Goal: Task Accomplishment & Management: Use online tool/utility

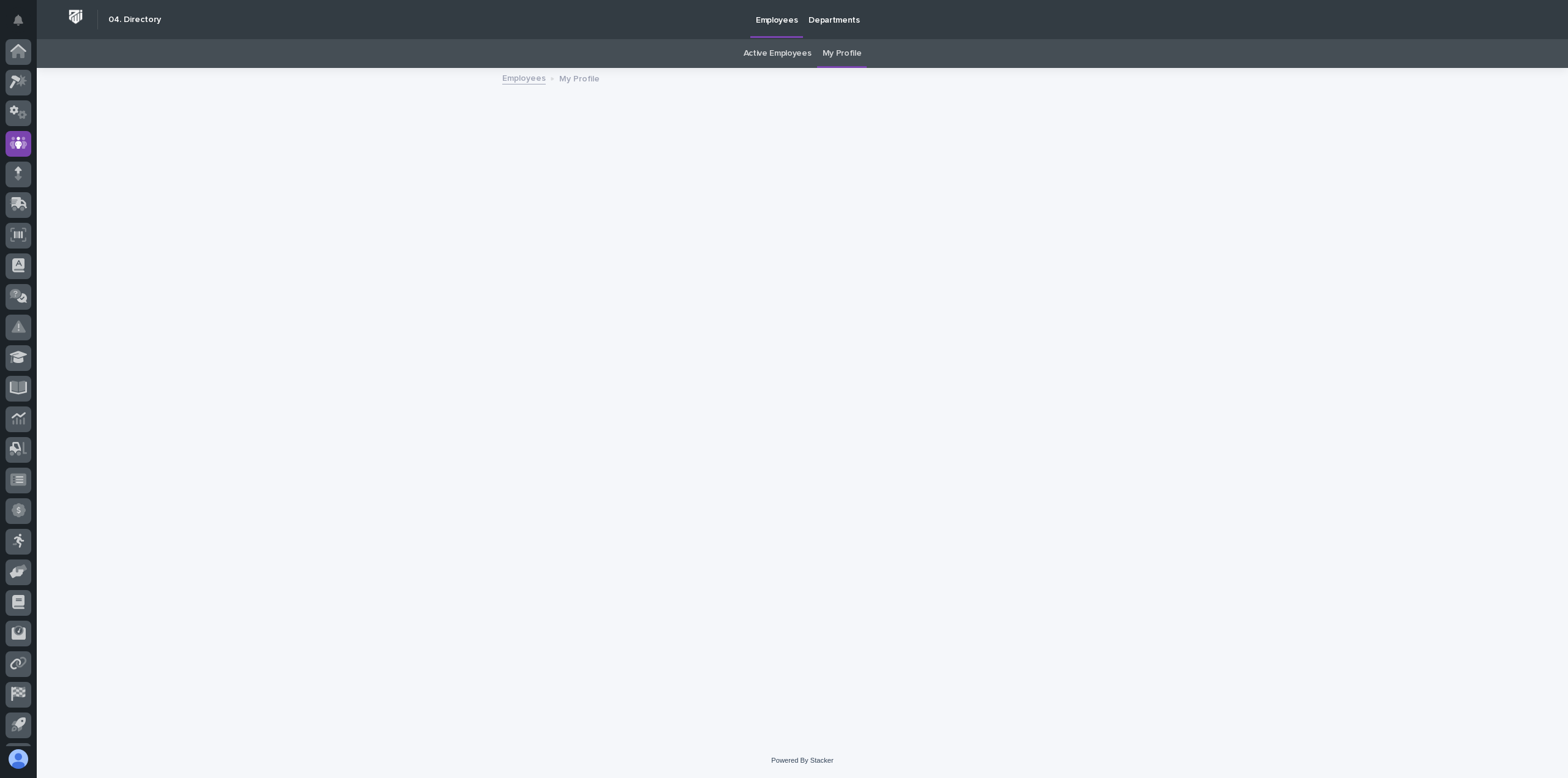
scroll to position [27, 0]
click at [20, 58] on icon at bounding box center [18, 55] width 18 height 14
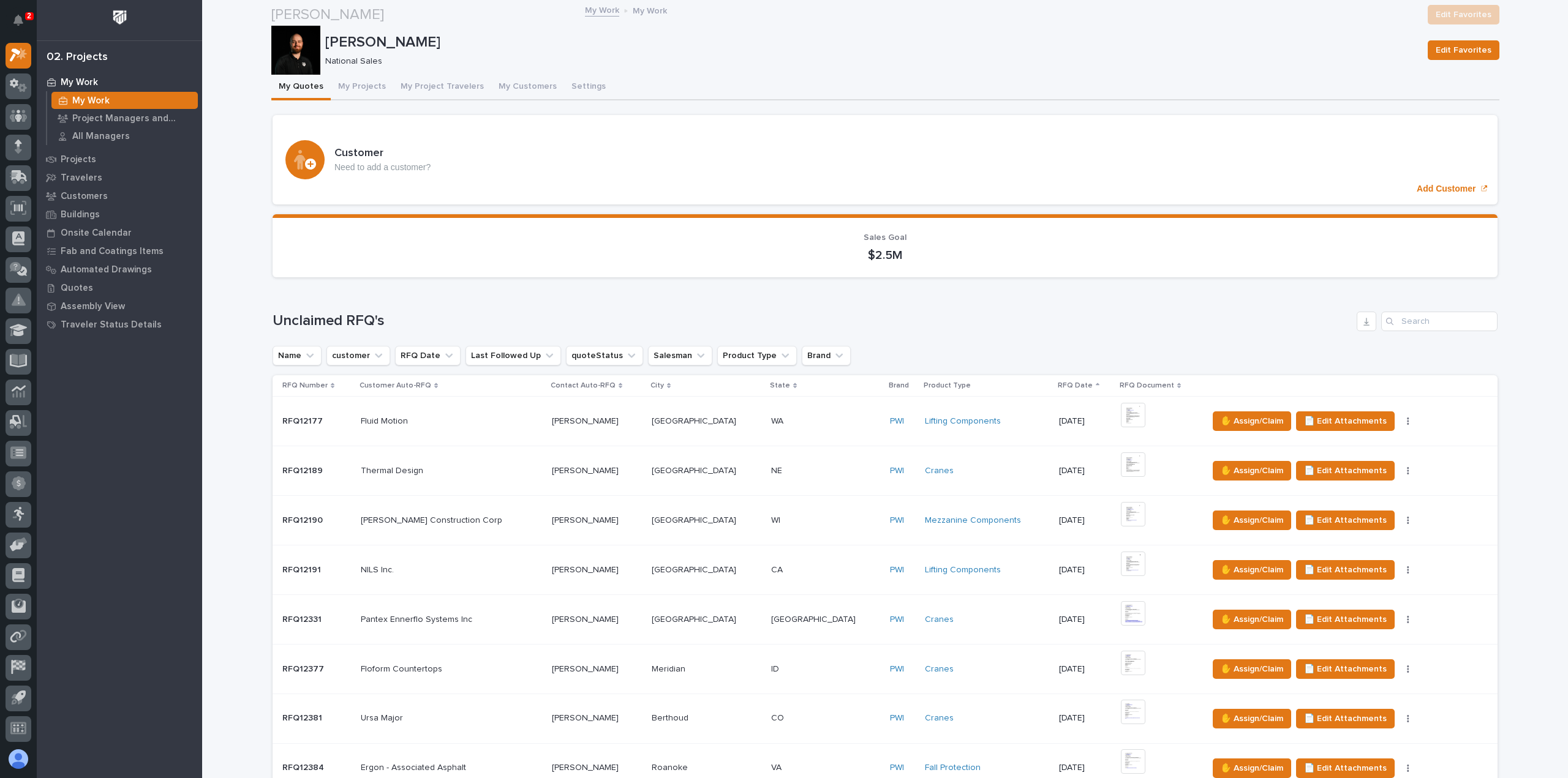
scroll to position [429, 0]
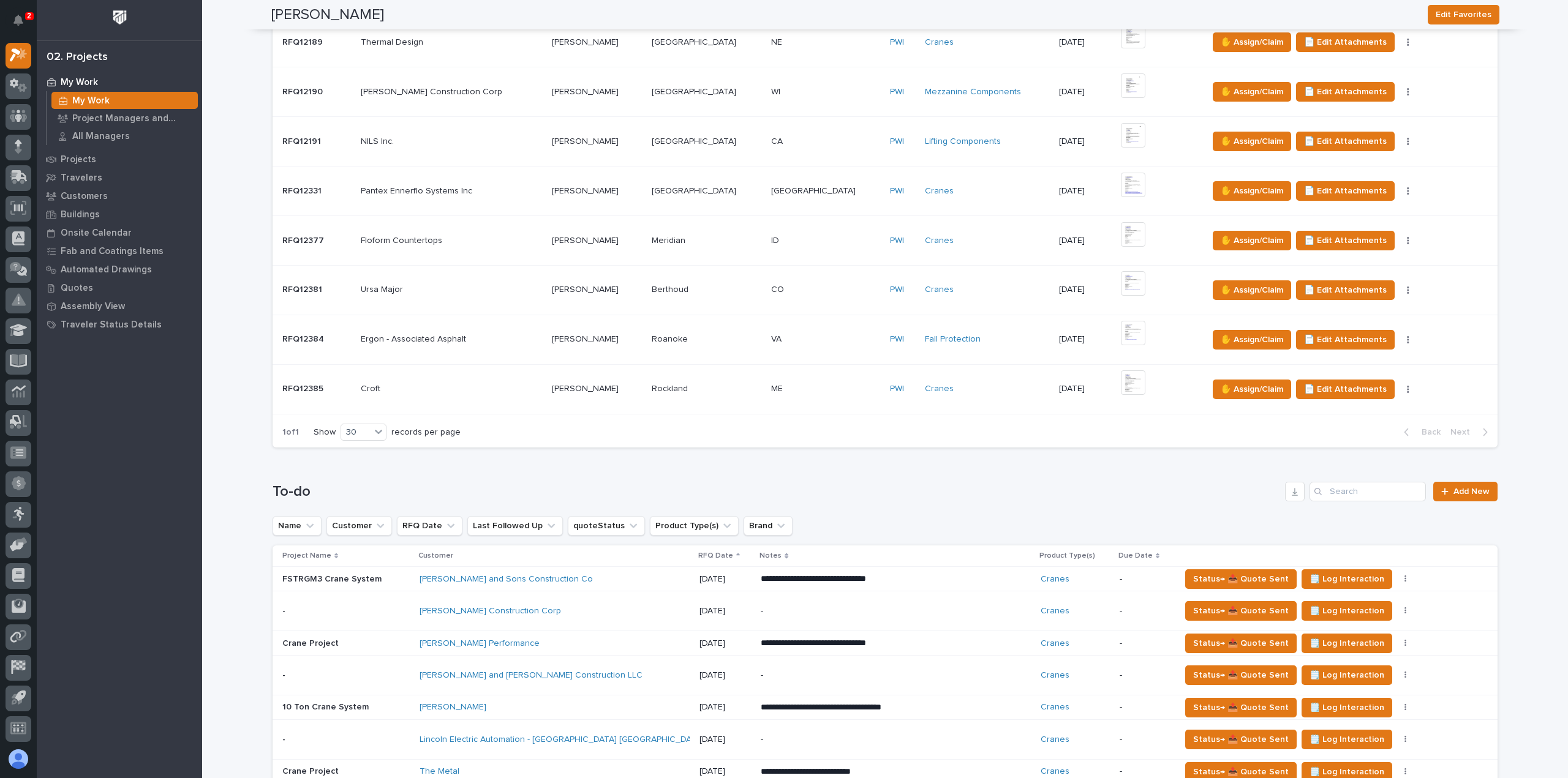
click at [635, 388] on p at bounding box center [596, 389] width 90 height 10
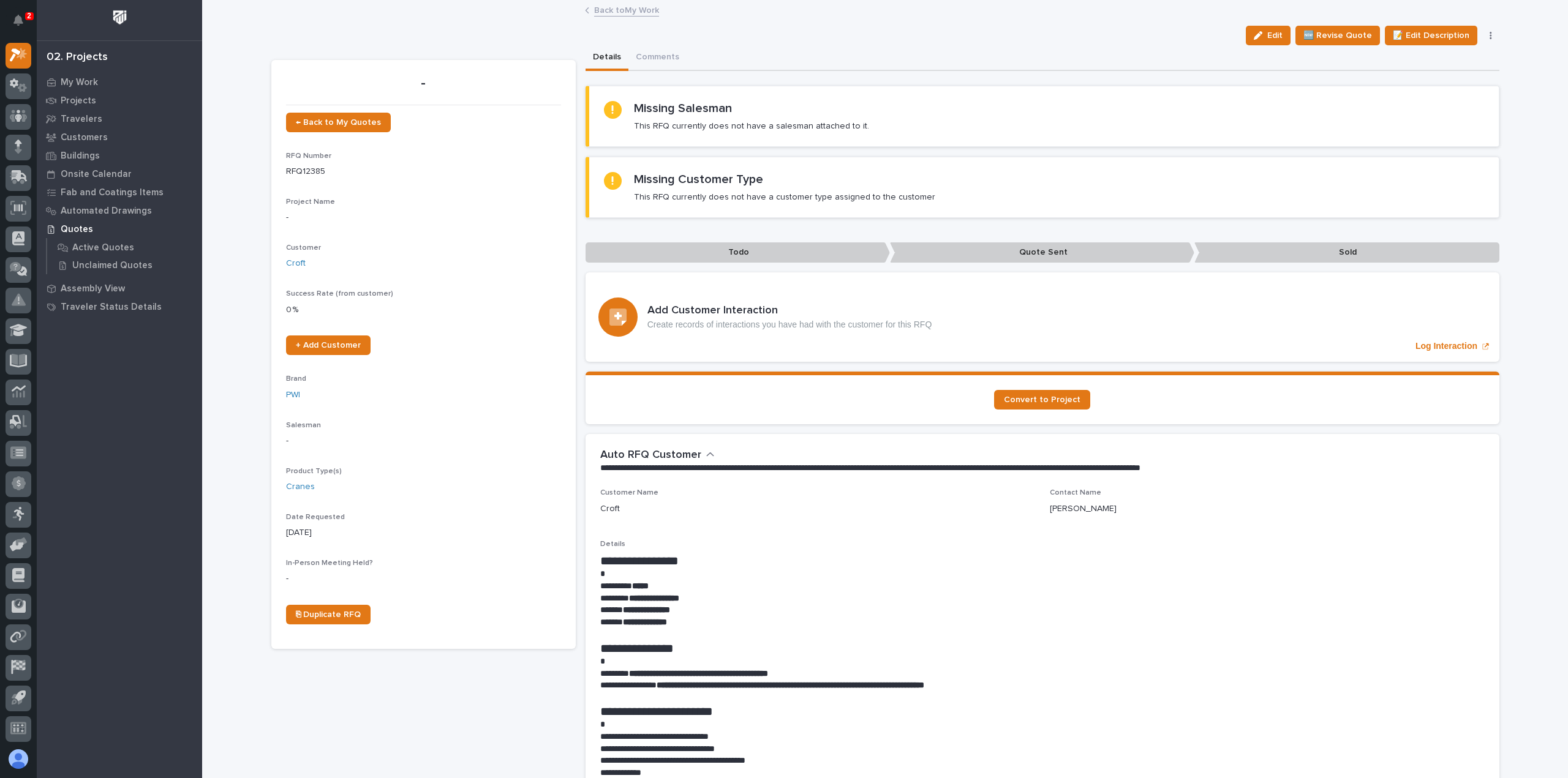
click at [626, 17] on div "Back to My Work" at bounding box center [884, 11] width 612 height 17
click at [629, 12] on link "Back to My Work" at bounding box center [627, 9] width 65 height 14
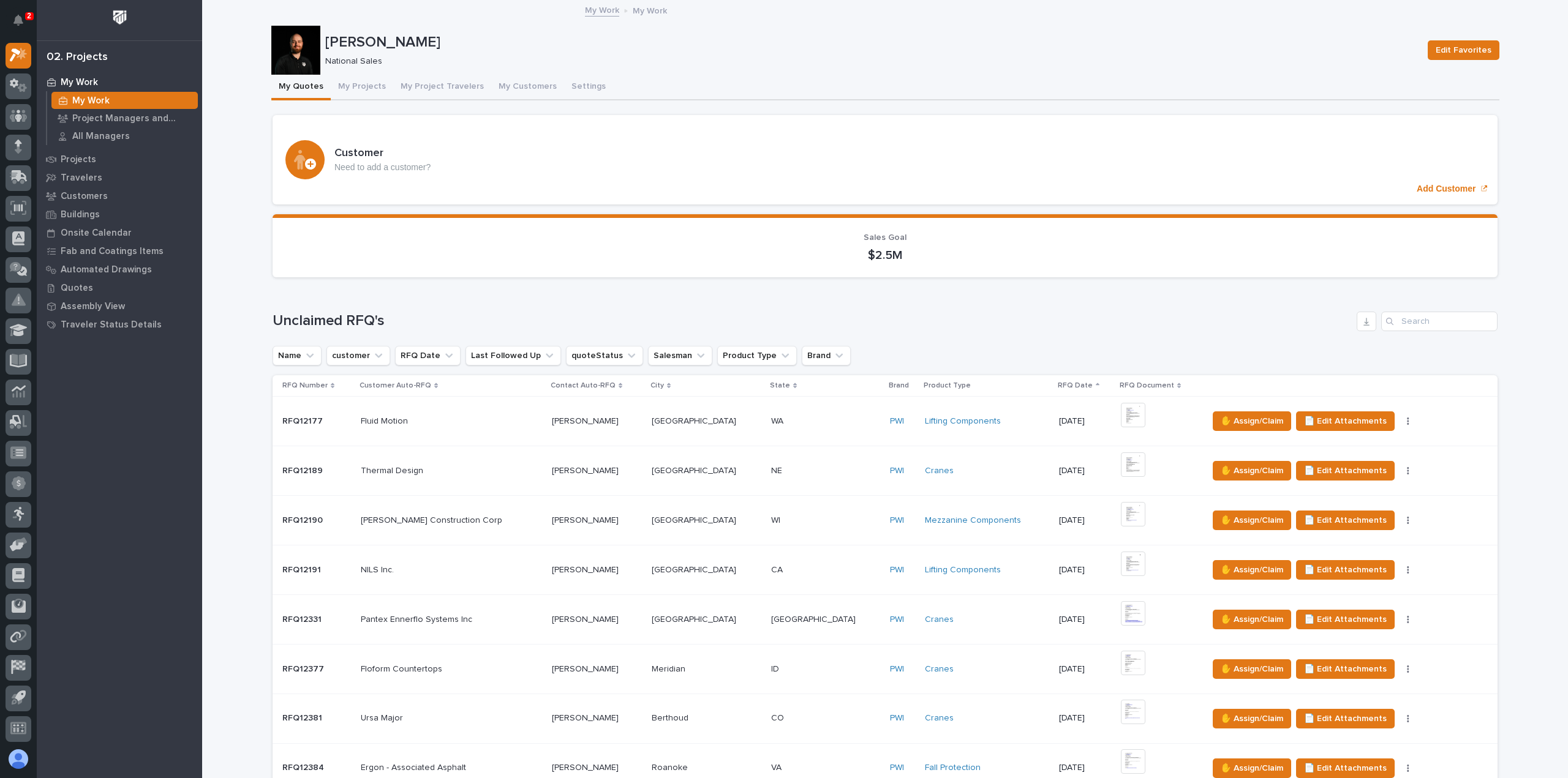
scroll to position [184, 0]
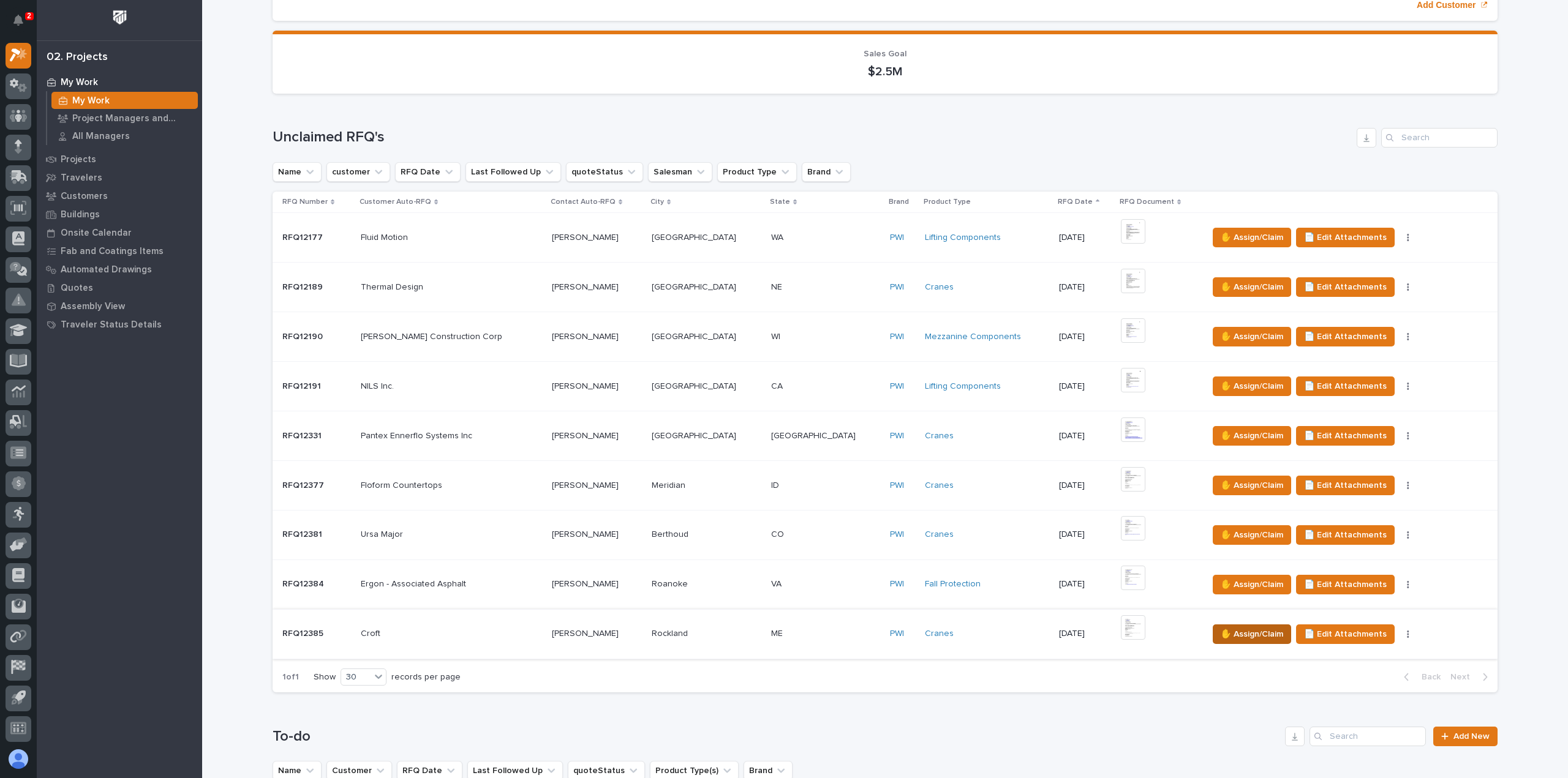
click at [1243, 631] on span "✋ Assign/Claim" at bounding box center [1251, 634] width 63 height 15
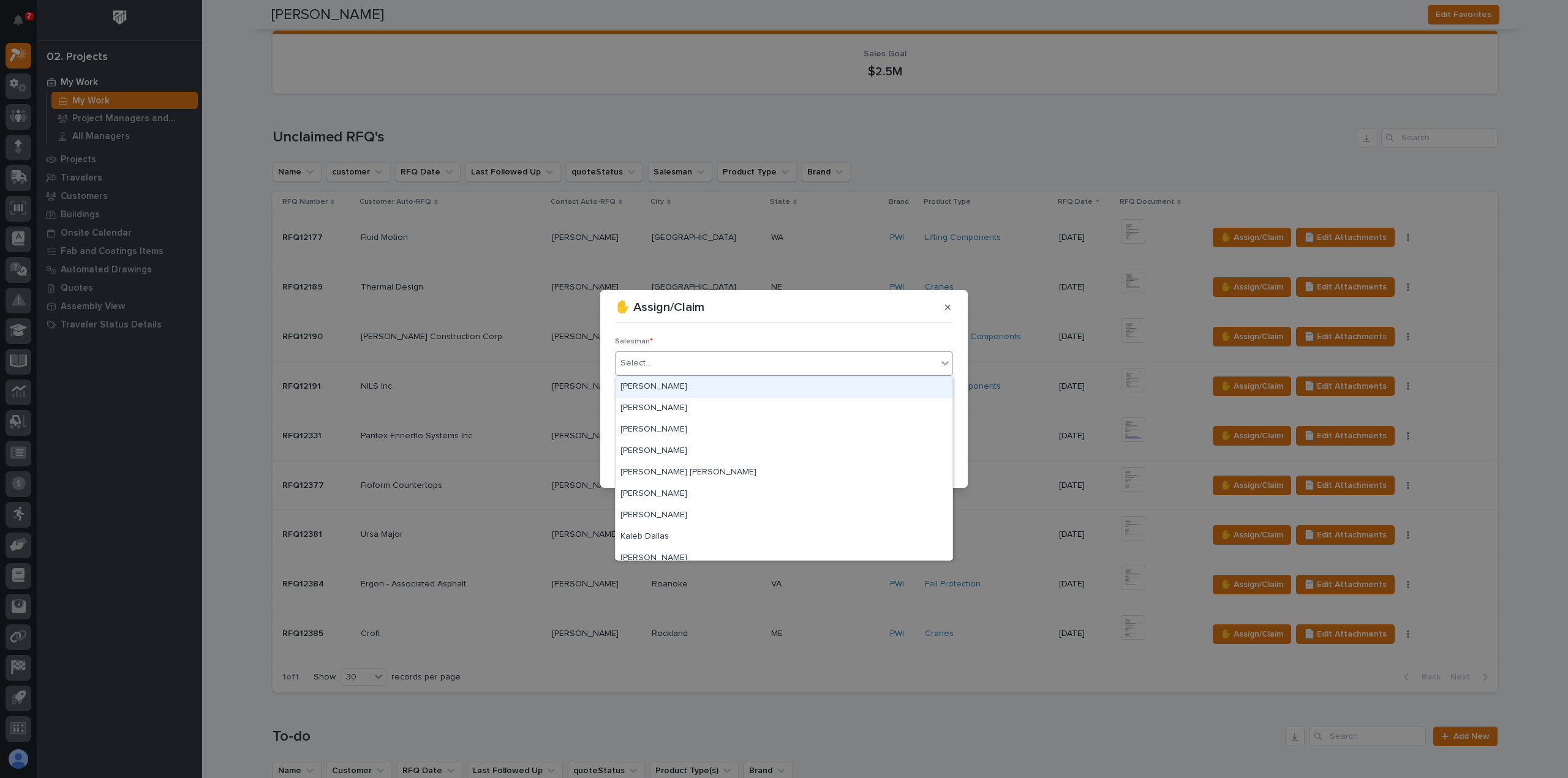
click at [735, 369] on div "Select..." at bounding box center [776, 363] width 321 height 21
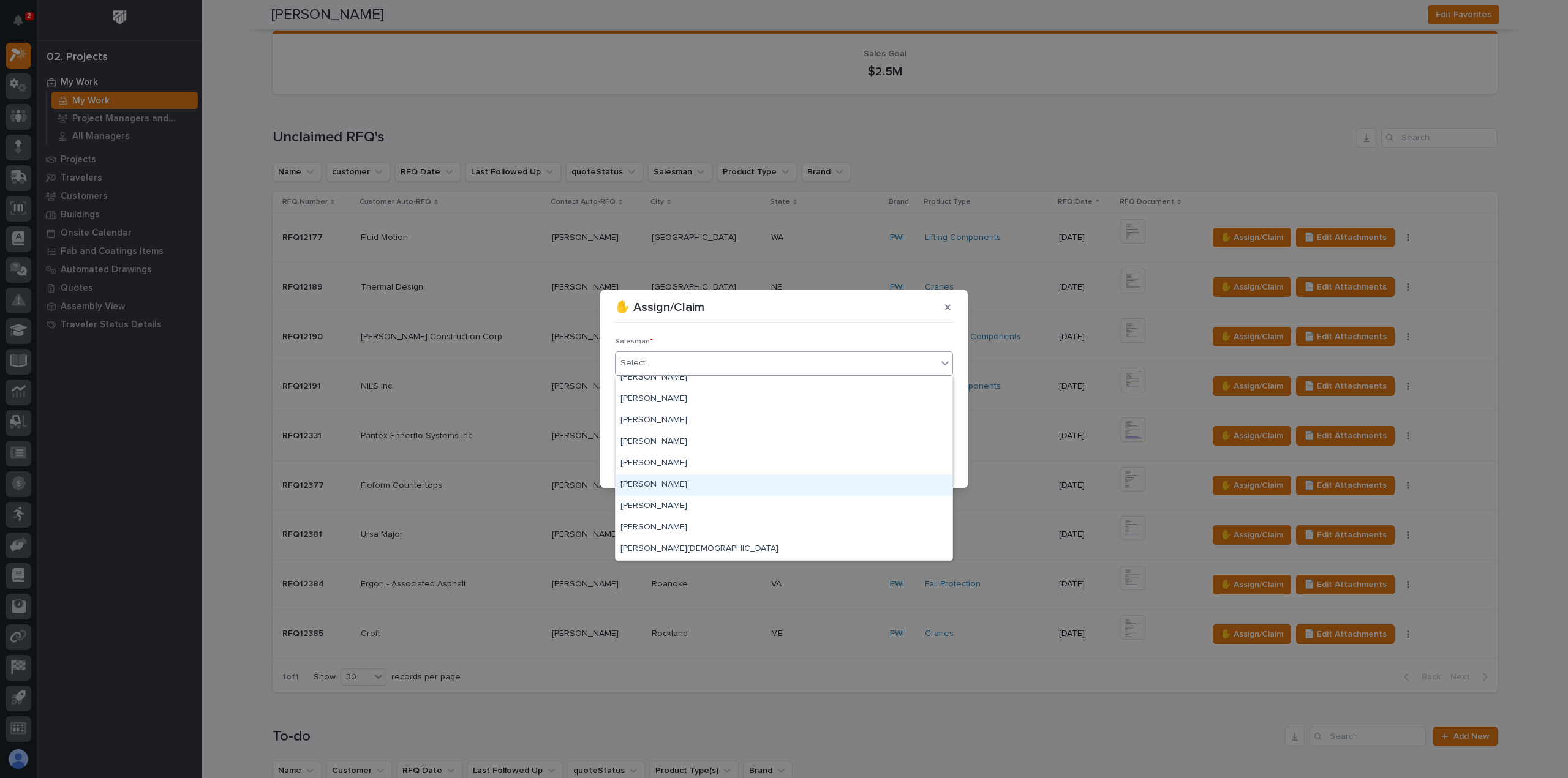
click at [675, 479] on div "[PERSON_NAME]" at bounding box center [784, 485] width 337 height 21
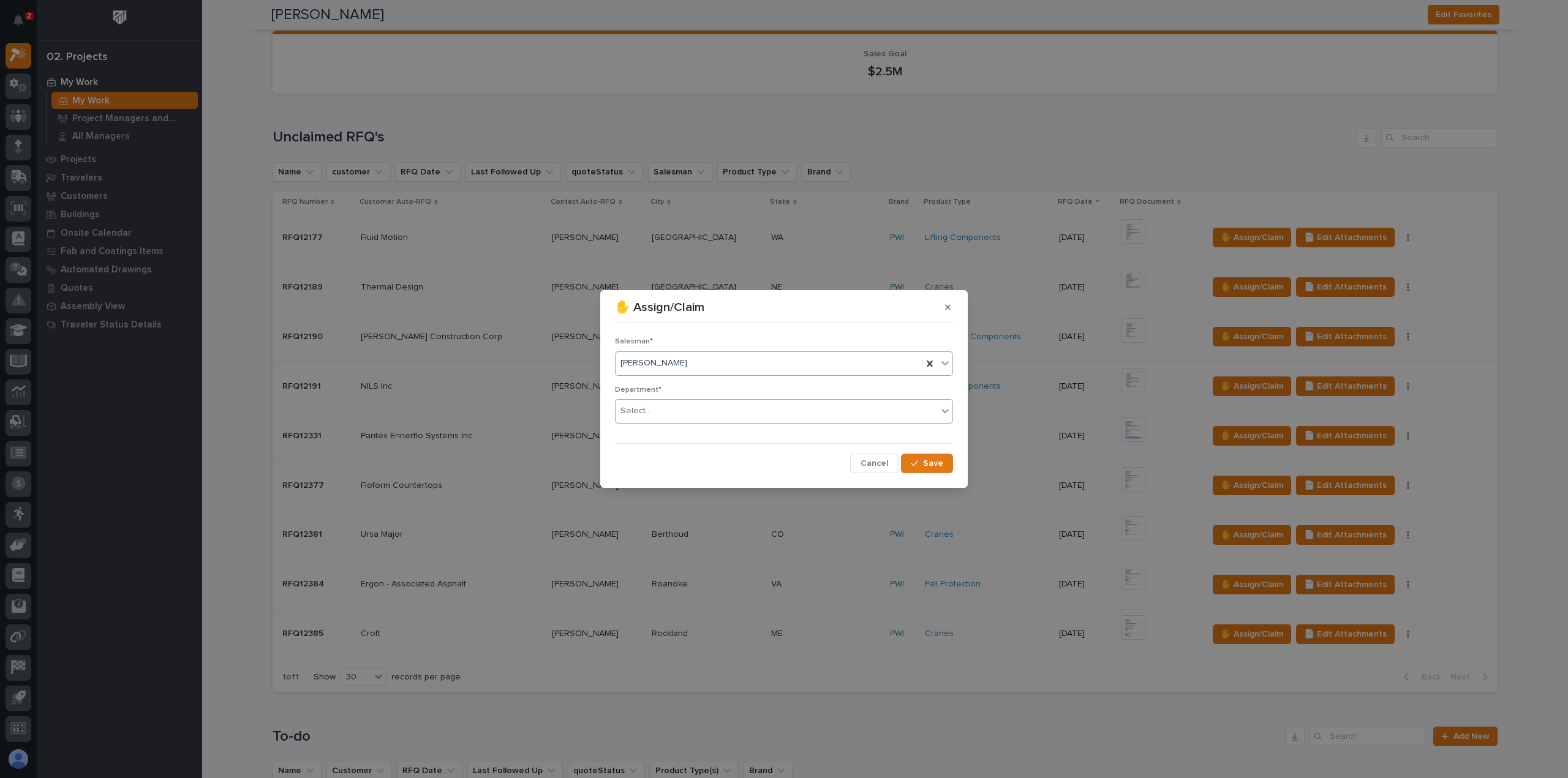
click at [678, 418] on div "Select..." at bounding box center [776, 411] width 321 height 21
click at [684, 435] on div "National Sales" at bounding box center [784, 434] width 337 height 21
click at [922, 464] on div "button" at bounding box center [916, 464] width 12 height 9
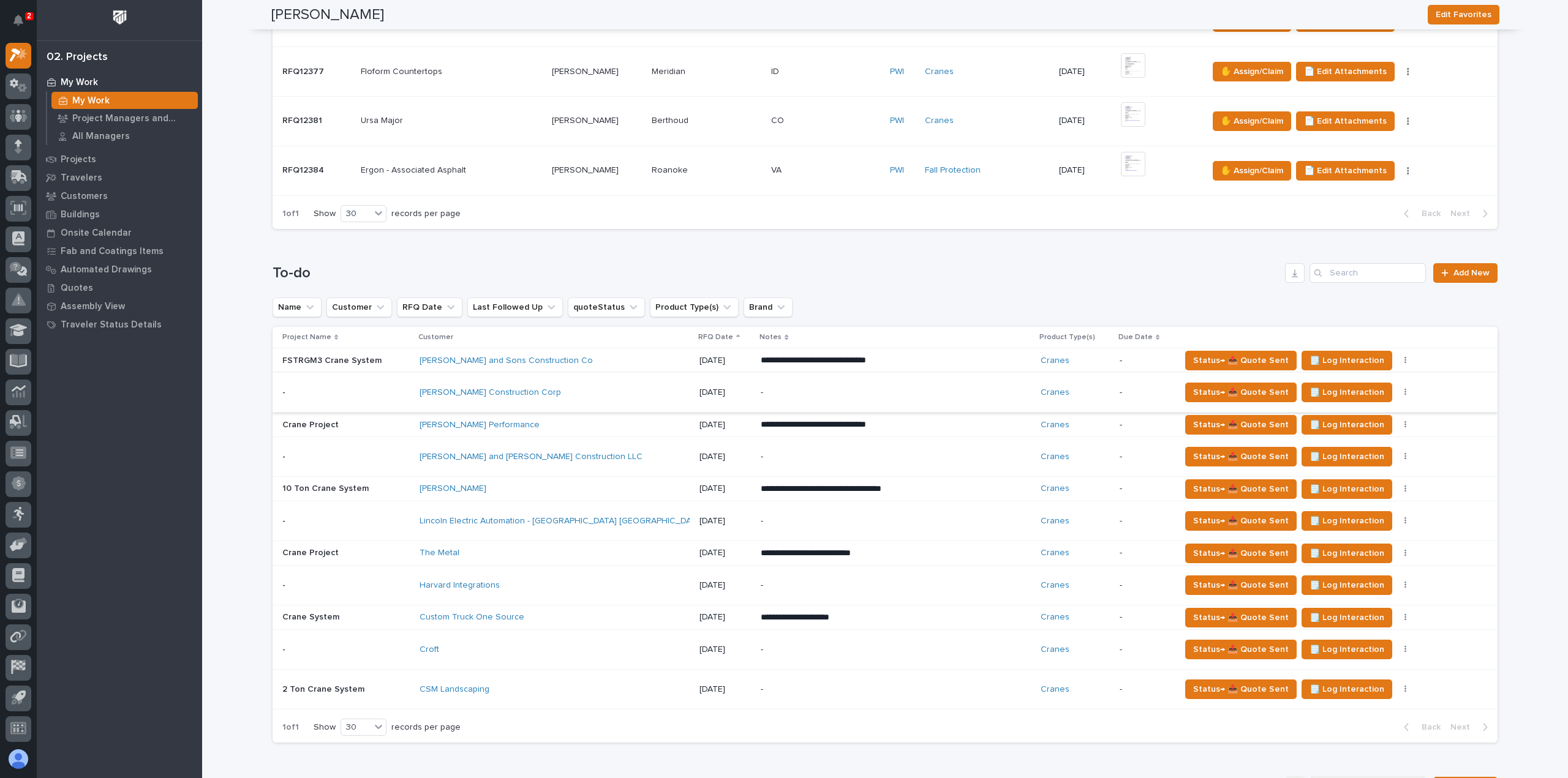
scroll to position [673, 0]
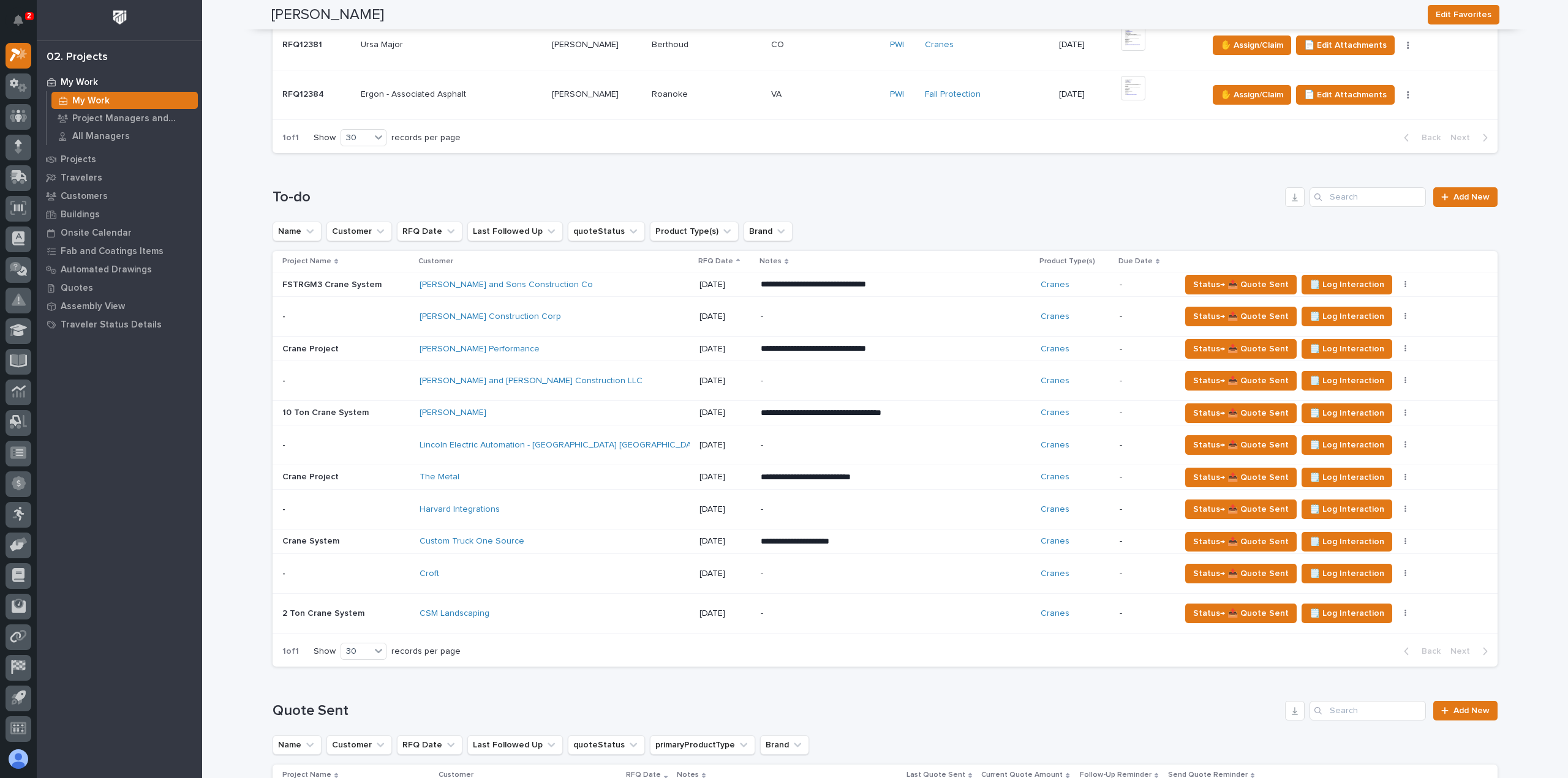
click at [545, 568] on div "Croft" at bounding box center [526, 574] width 215 height 10
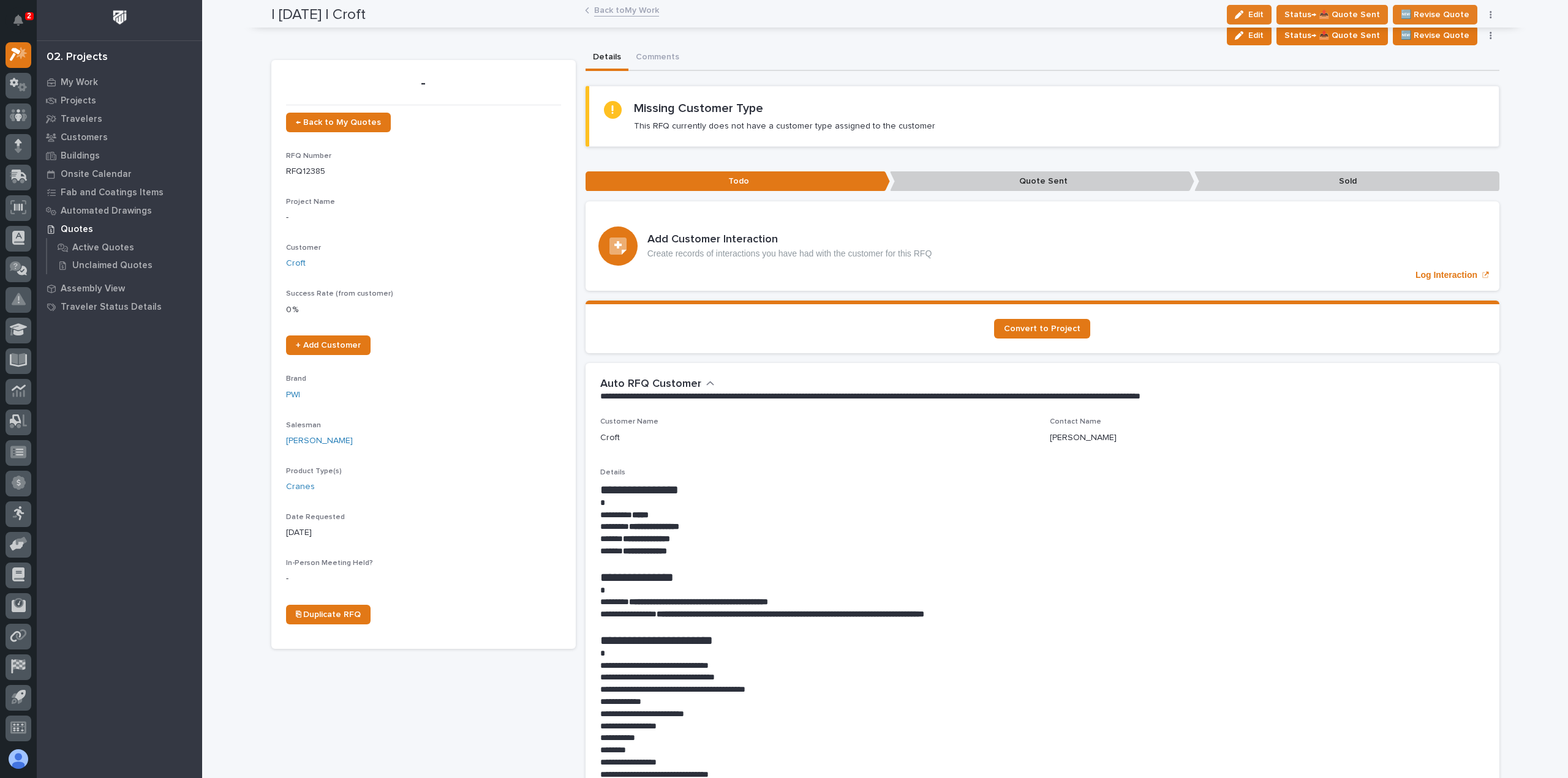
scroll to position [27, 0]
click at [628, 14] on link "Back to My Work" at bounding box center [627, 9] width 65 height 14
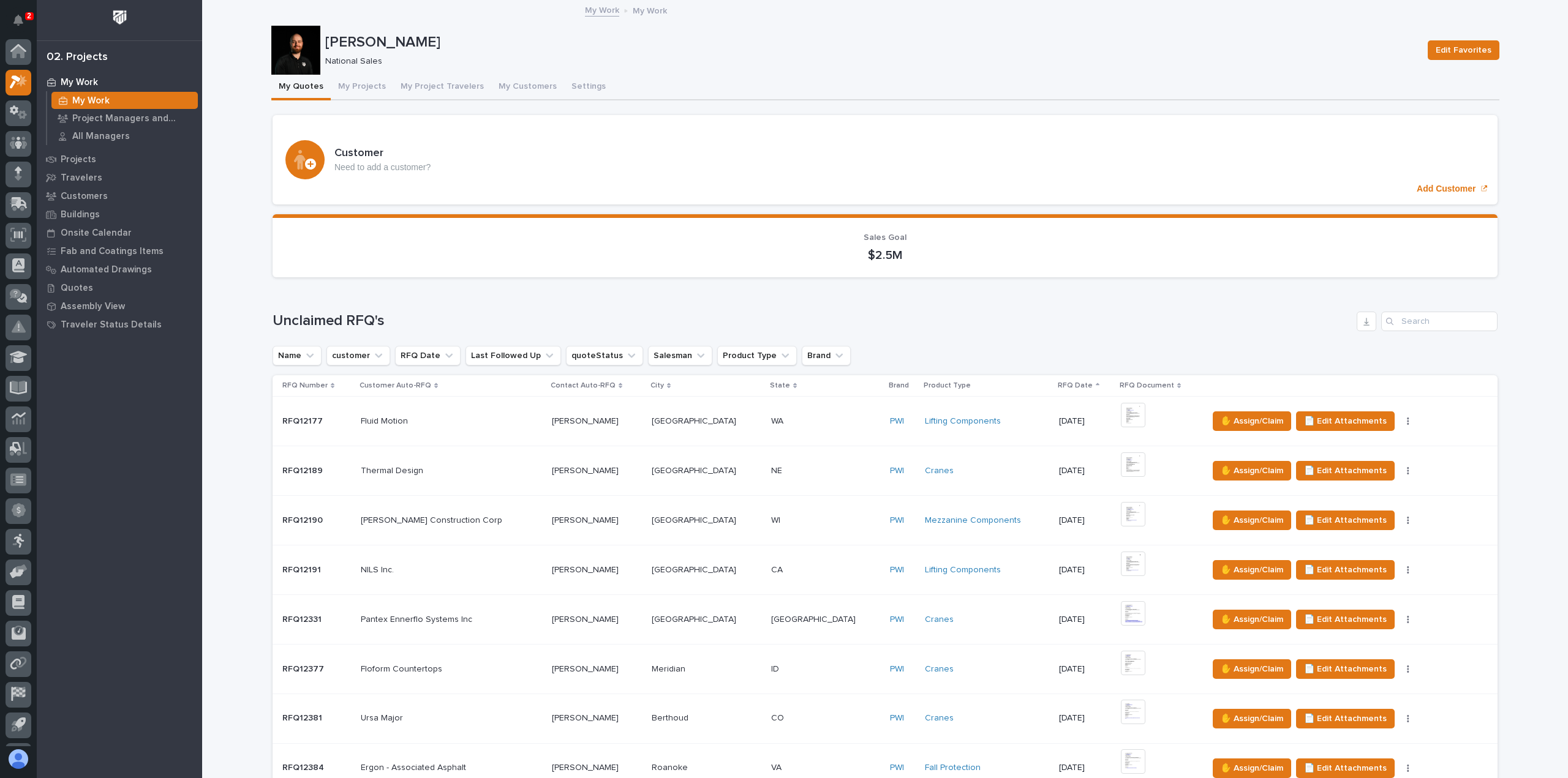
scroll to position [27, 0]
drag, startPoint x: 628, startPoint y: 14, endPoint x: 580, endPoint y: 65, distance: 70.0
click at [580, 65] on p "National Sales" at bounding box center [869, 62] width 1087 height 10
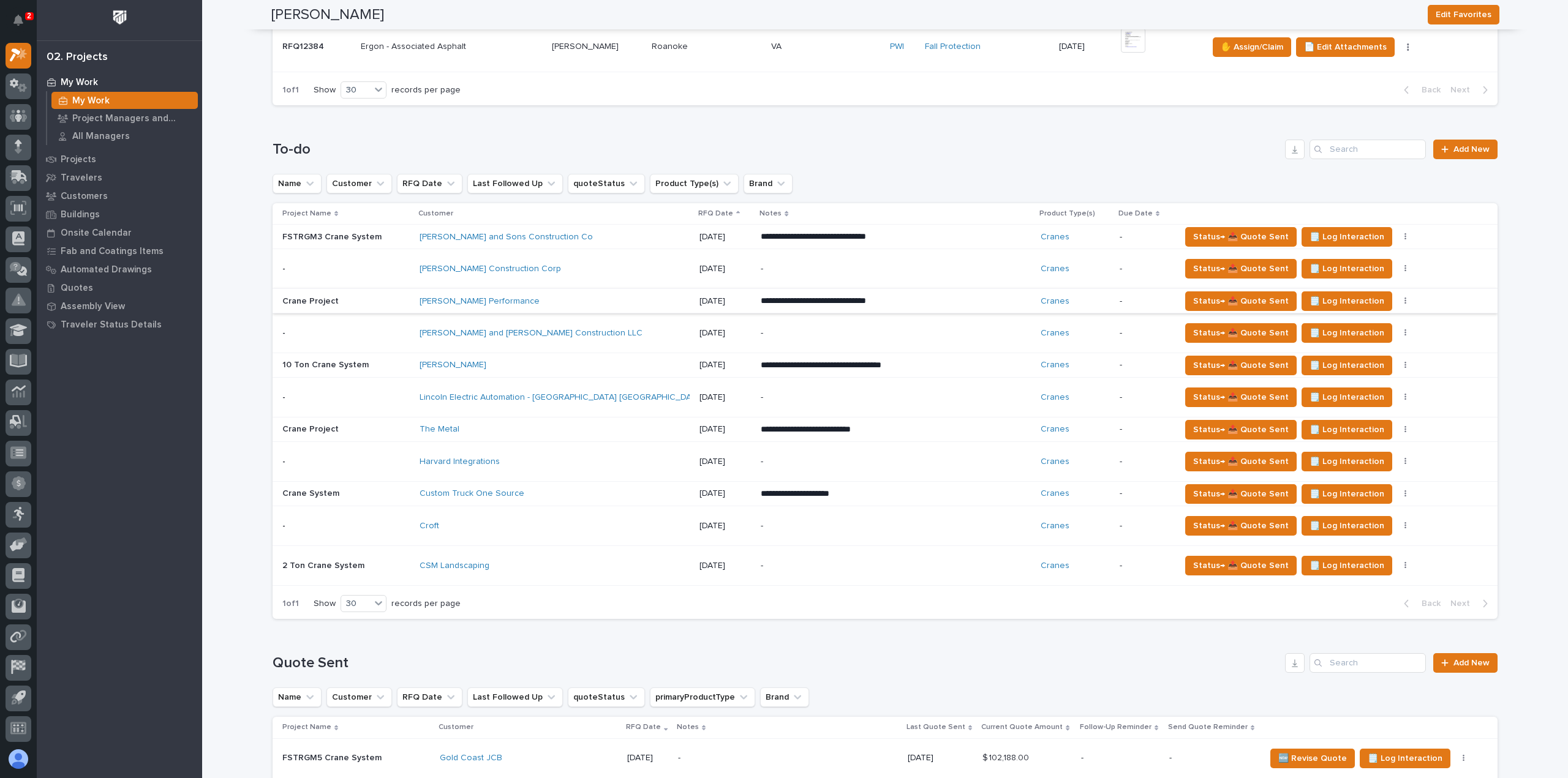
scroll to position [735, 0]
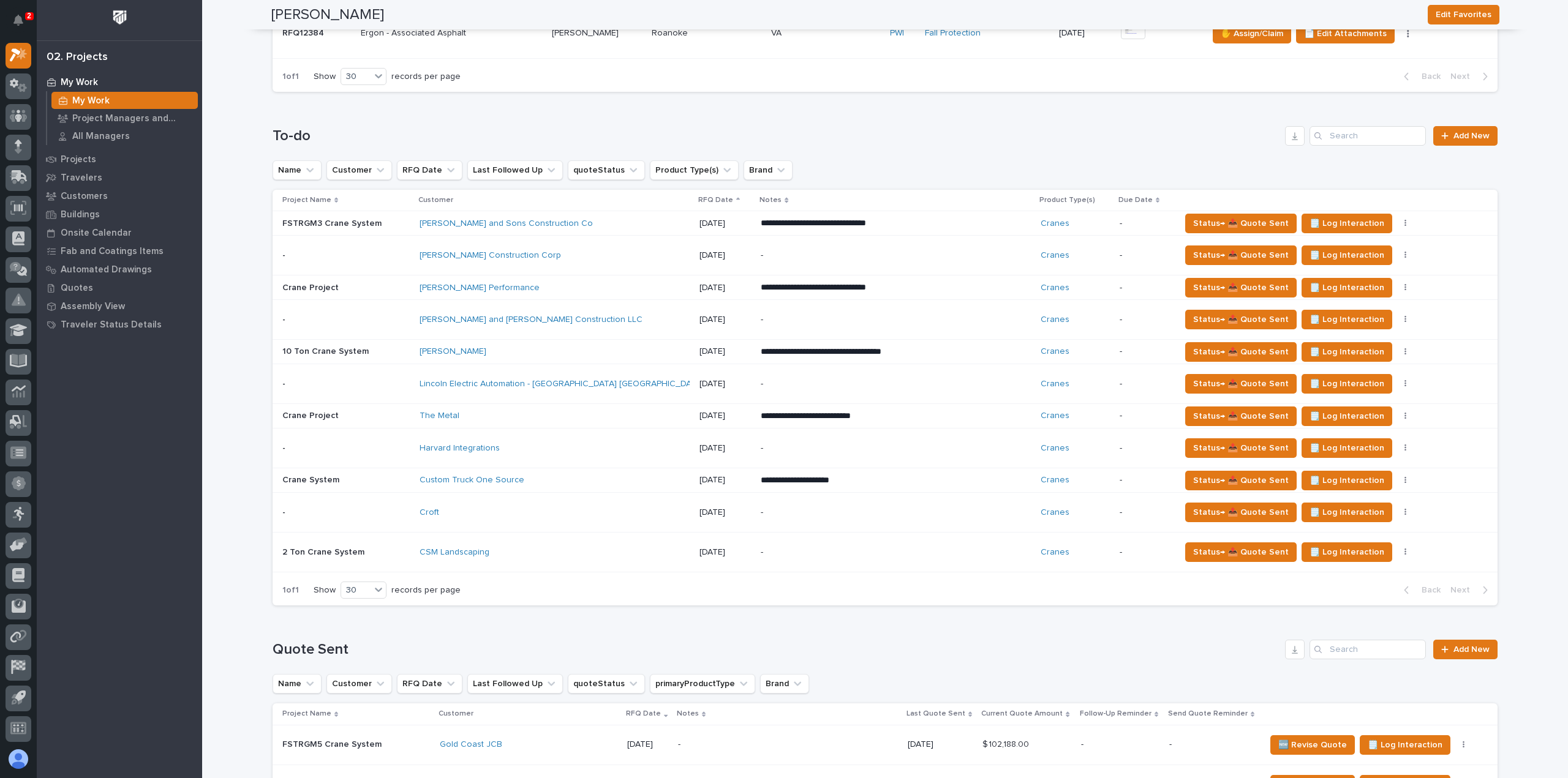
click at [528, 536] on td "CSM Landscaping" at bounding box center [555, 552] width 280 height 40
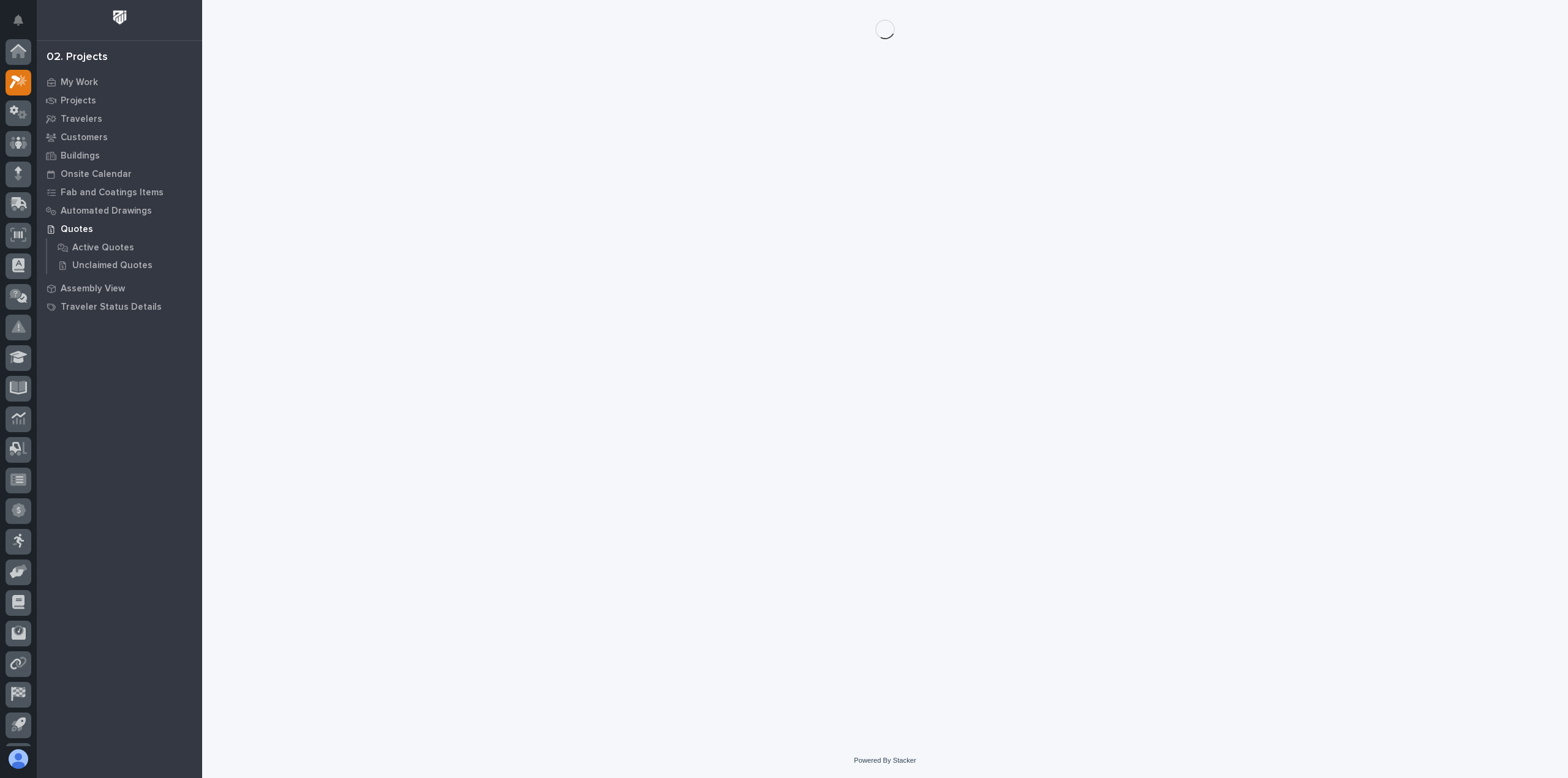
scroll to position [27, 0]
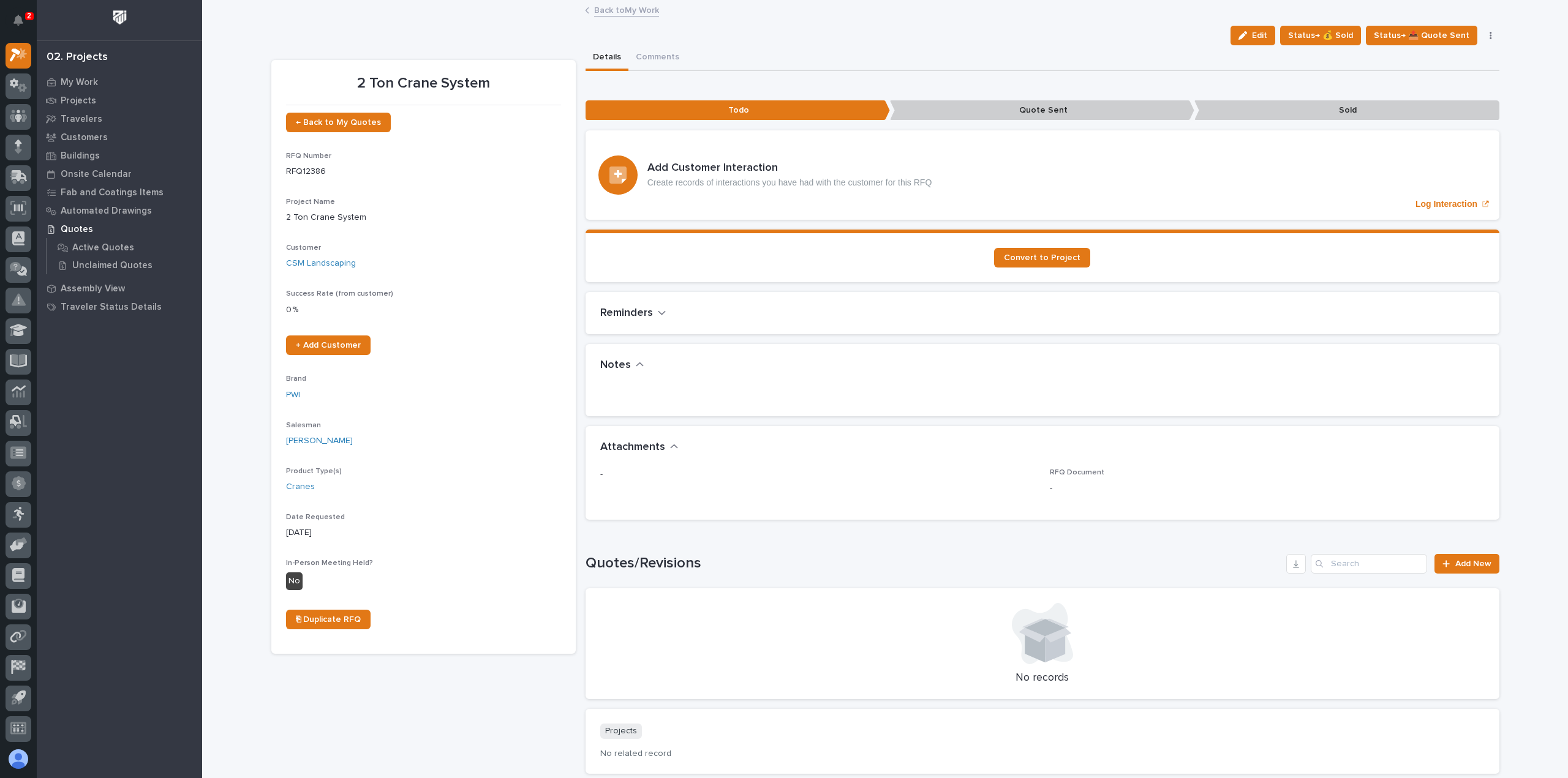
click at [594, 13] on link "Back to My Work" at bounding box center [627, 9] width 65 height 14
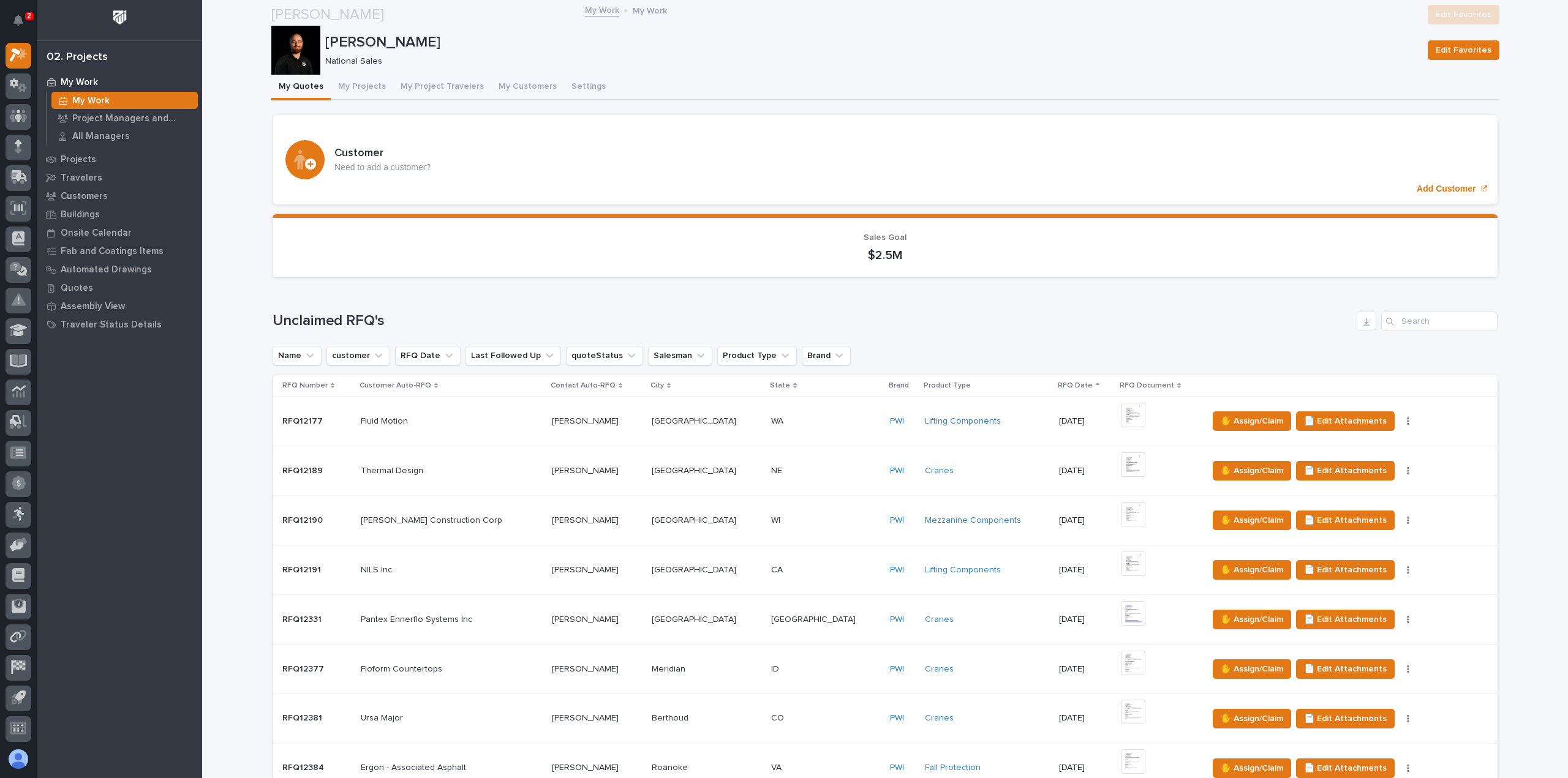
scroll to position [489, 0]
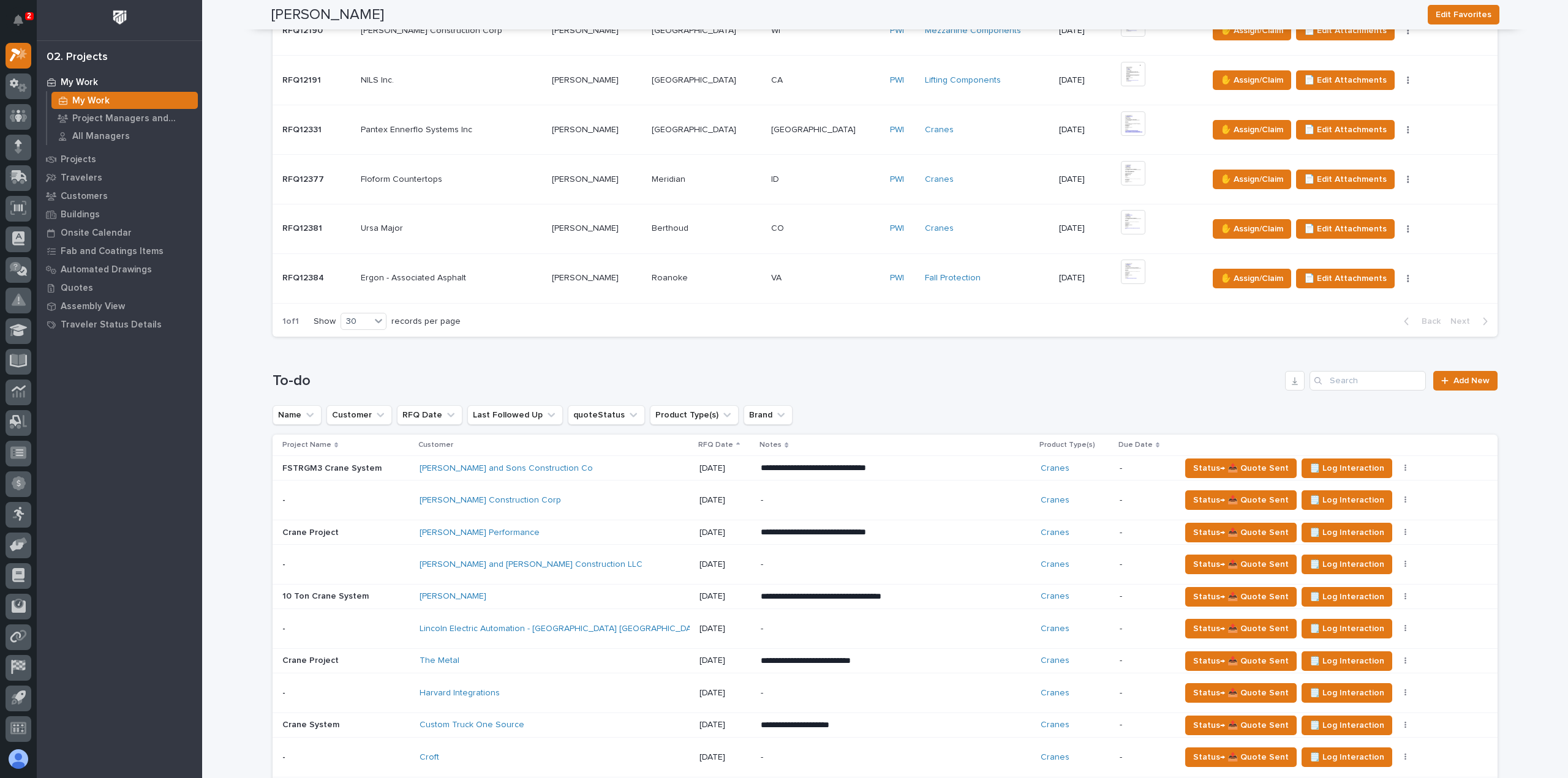
click at [596, 468] on div "James R Vannoy and Sons Construction Co" at bounding box center [526, 469] width 215 height 10
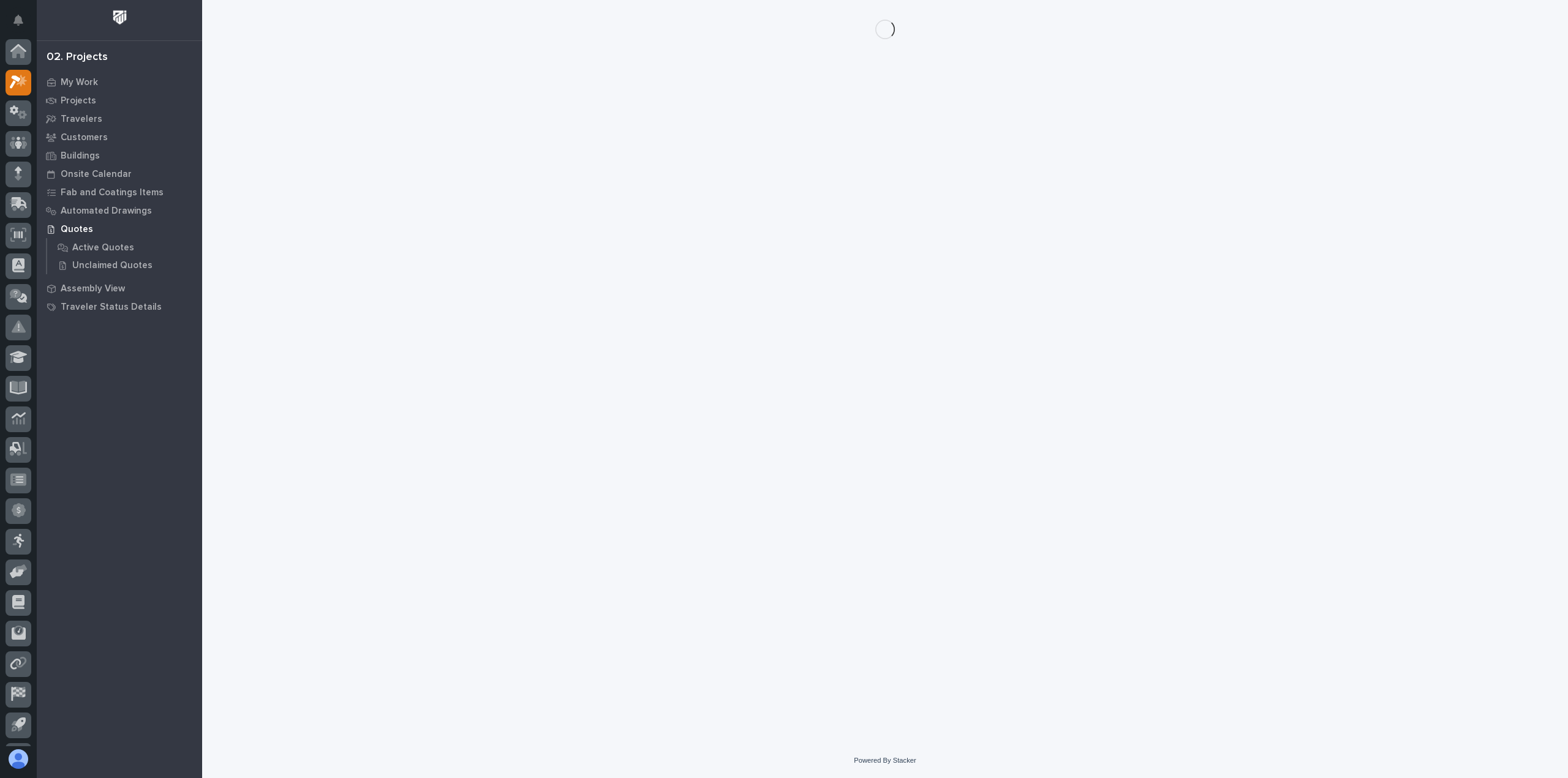
scroll to position [27, 0]
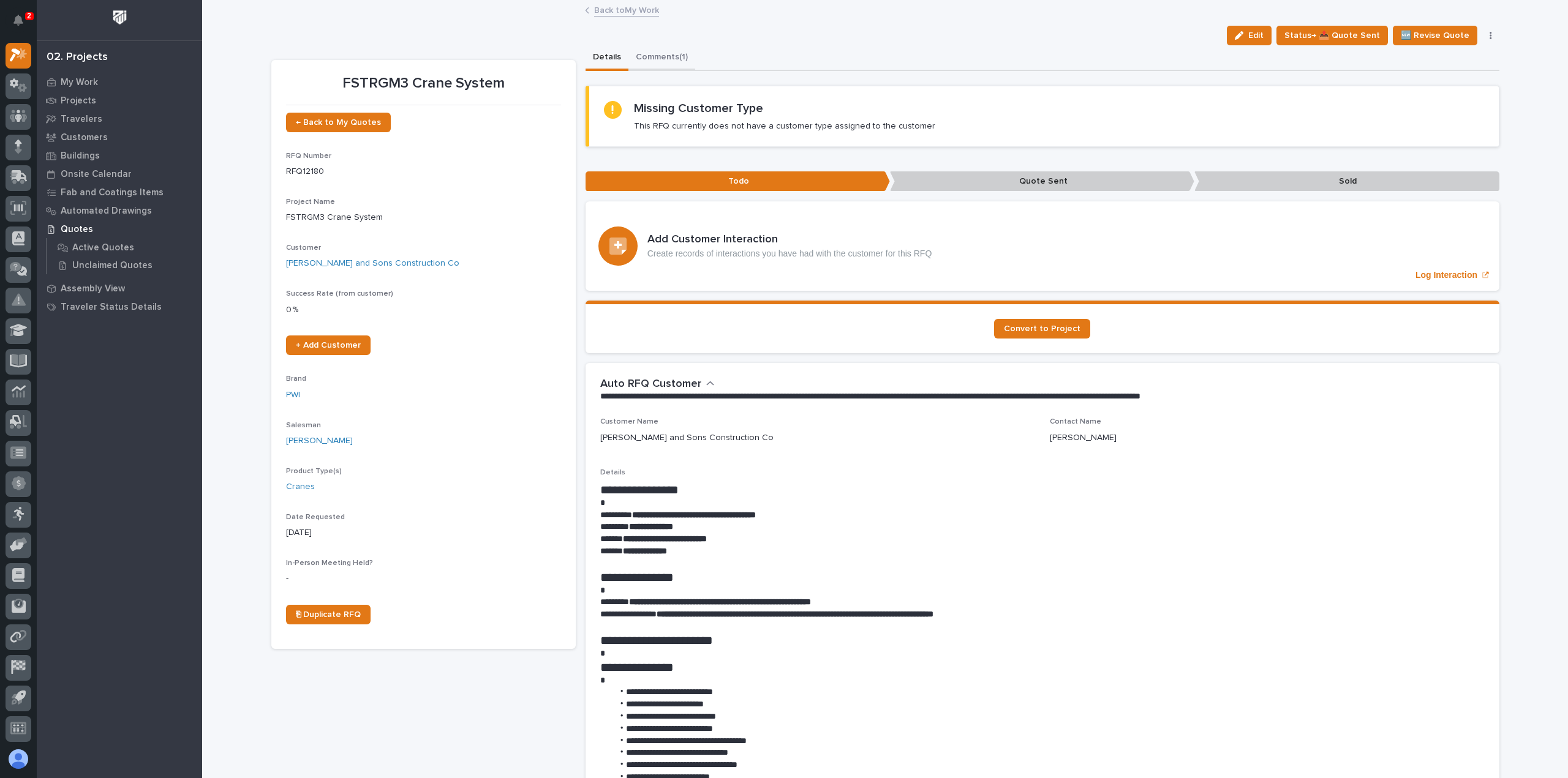
click at [636, 57] on button "Comments (1)" at bounding box center [662, 58] width 67 height 26
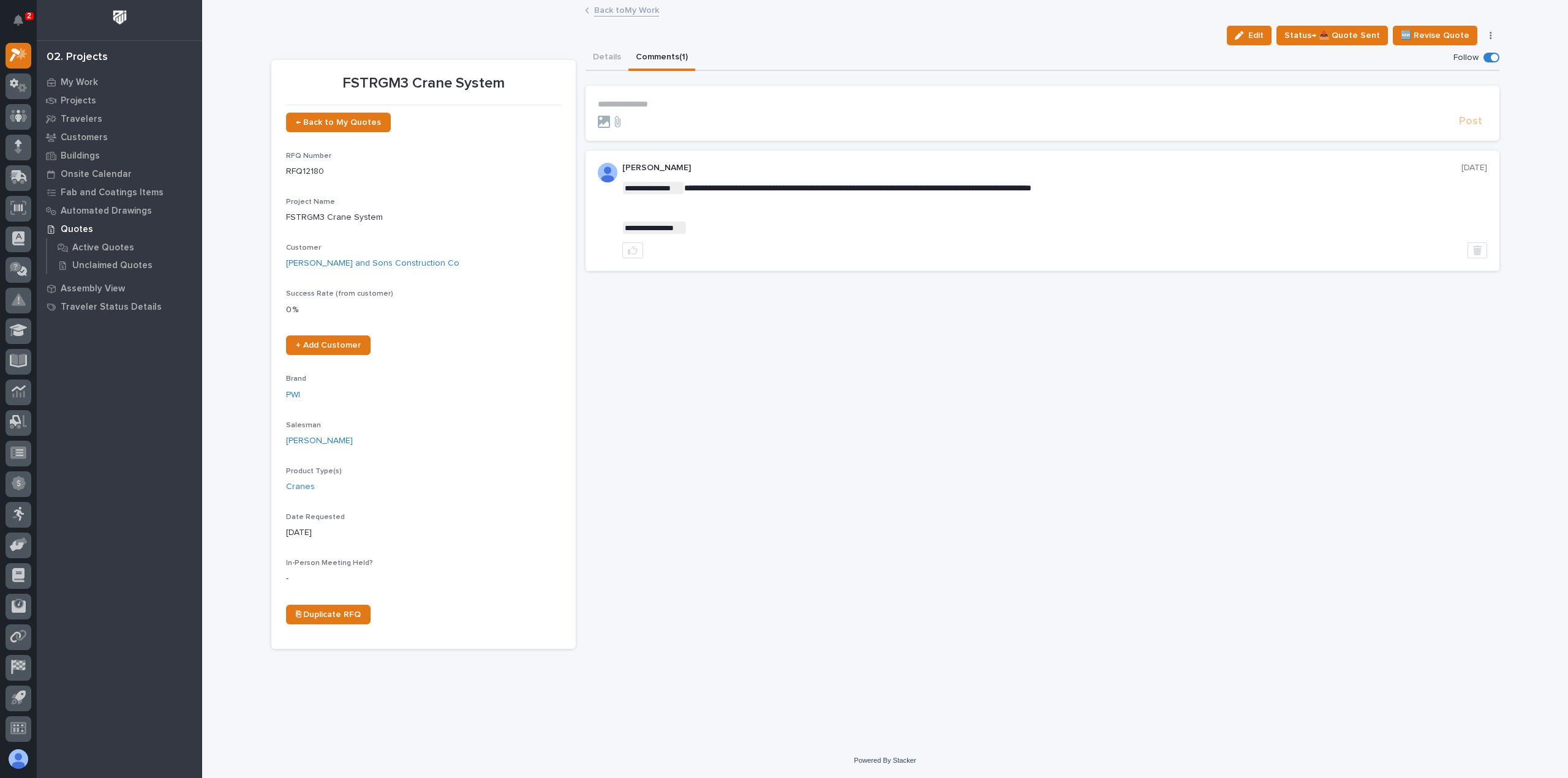
click at [677, 110] on form "**********" at bounding box center [1042, 114] width 889 height 29
click at [673, 106] on p "**********" at bounding box center [1042, 105] width 889 height 10
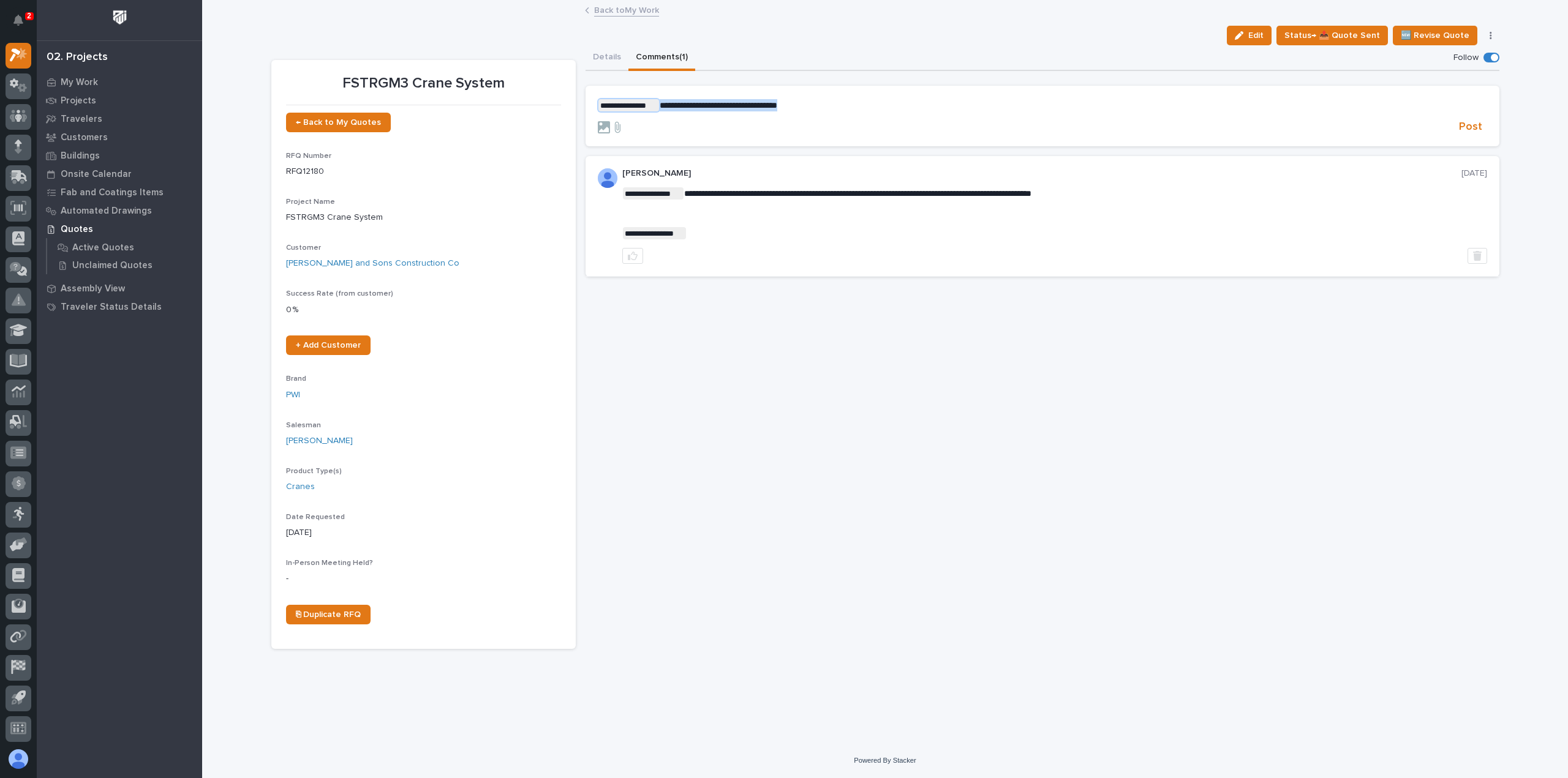
drag, startPoint x: 807, startPoint y: 108, endPoint x: 612, endPoint y: 106, distance: 195.0
click at [612, 106] on p "**********" at bounding box center [1042, 106] width 889 height 12
click at [1459, 120] on button "Post" at bounding box center [1470, 127] width 33 height 14
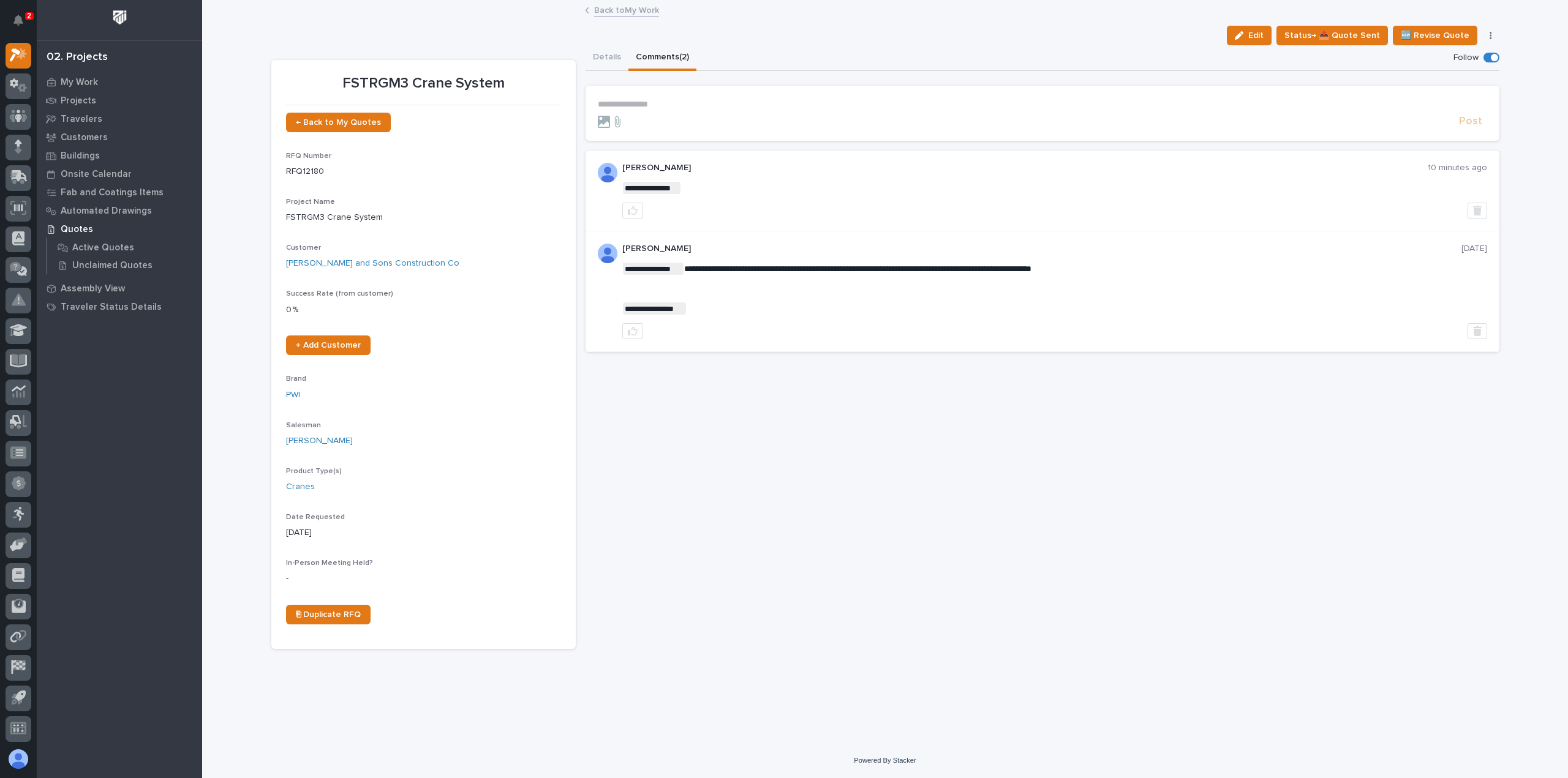
click at [618, 5] on link "Back to My Work" at bounding box center [627, 9] width 65 height 14
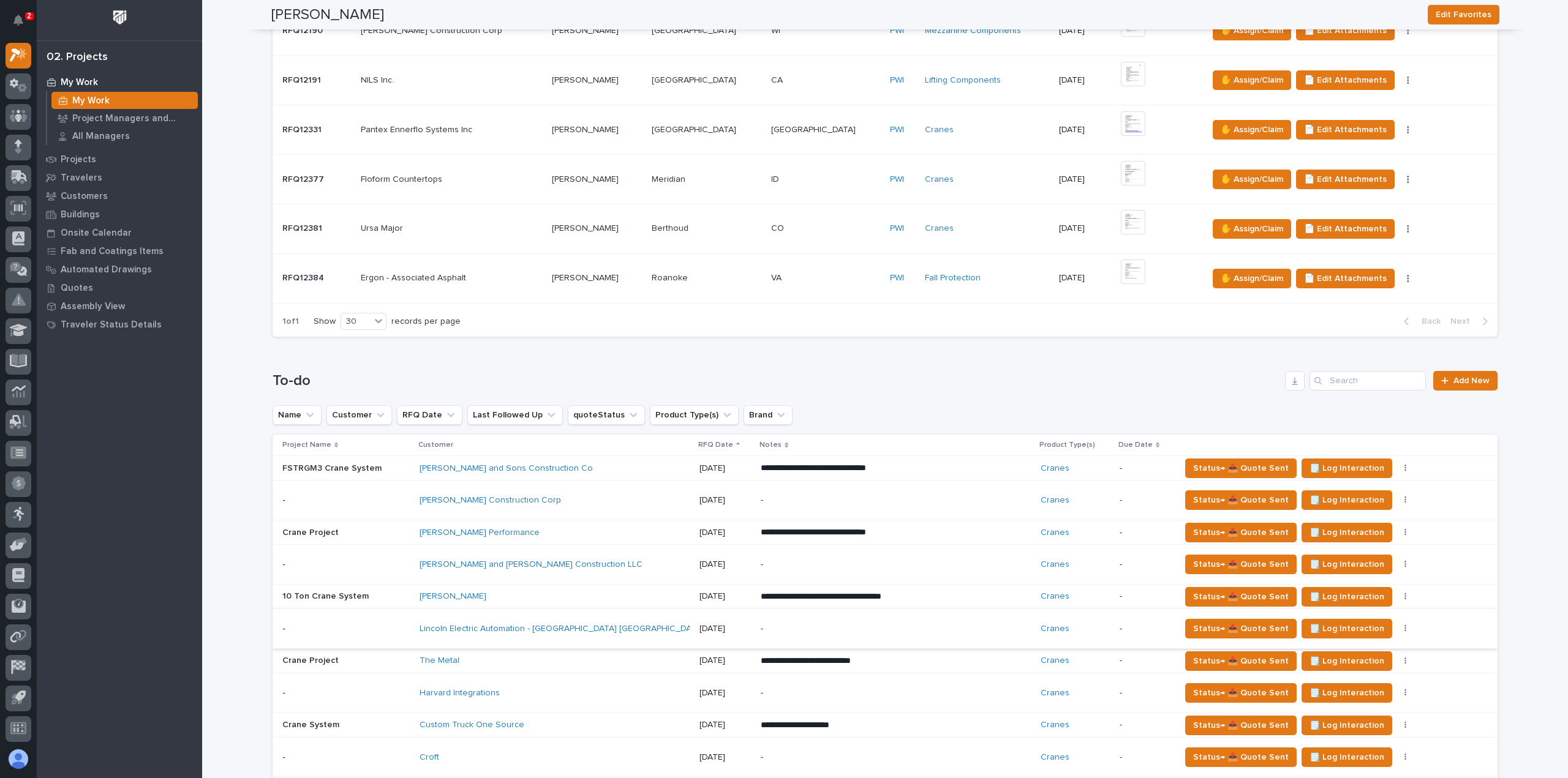
scroll to position [551, 0]
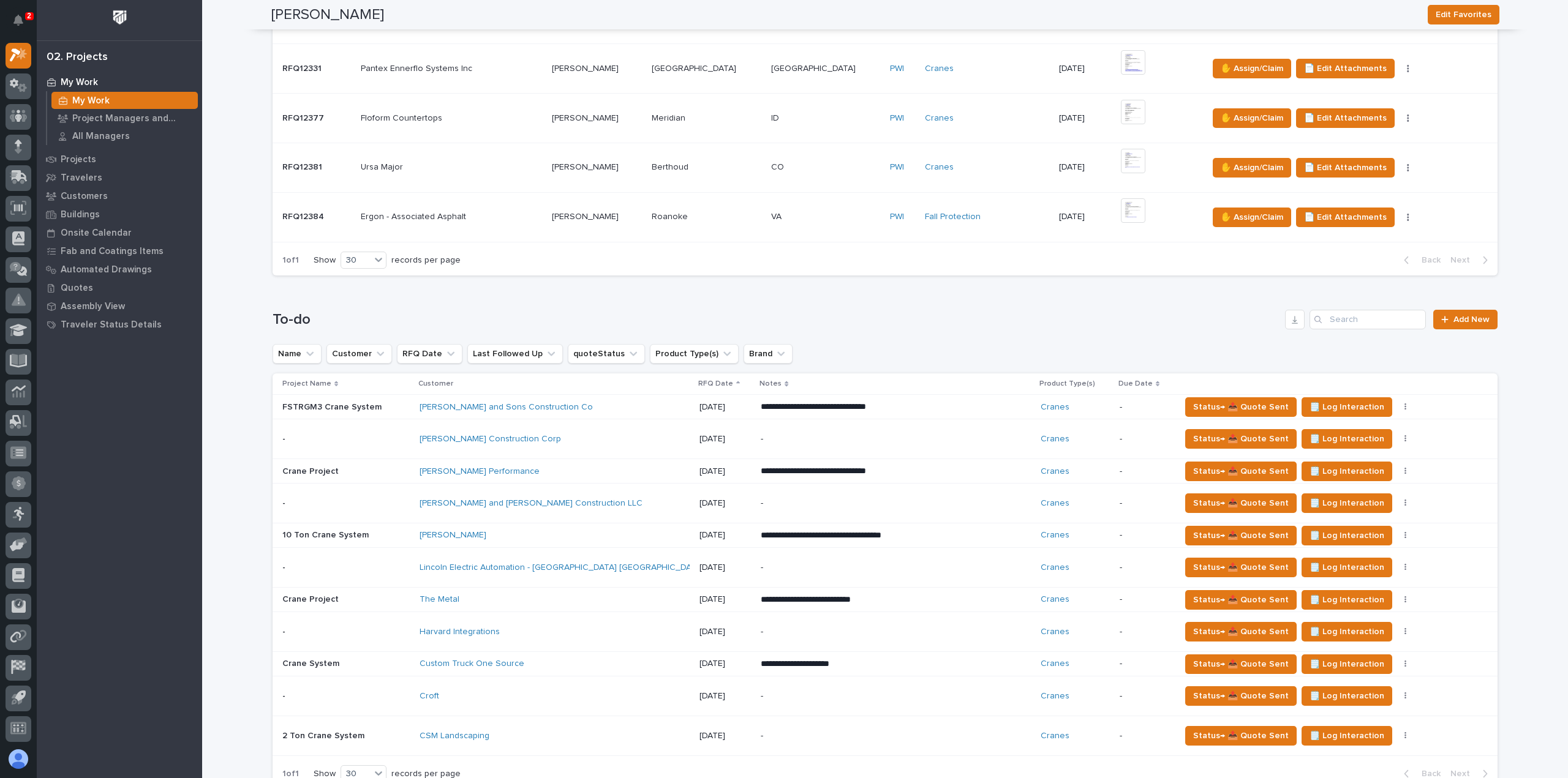
click at [626, 558] on div "Lincoln Electric Automation - Chattanooga TN" at bounding box center [554, 568] width 270 height 21
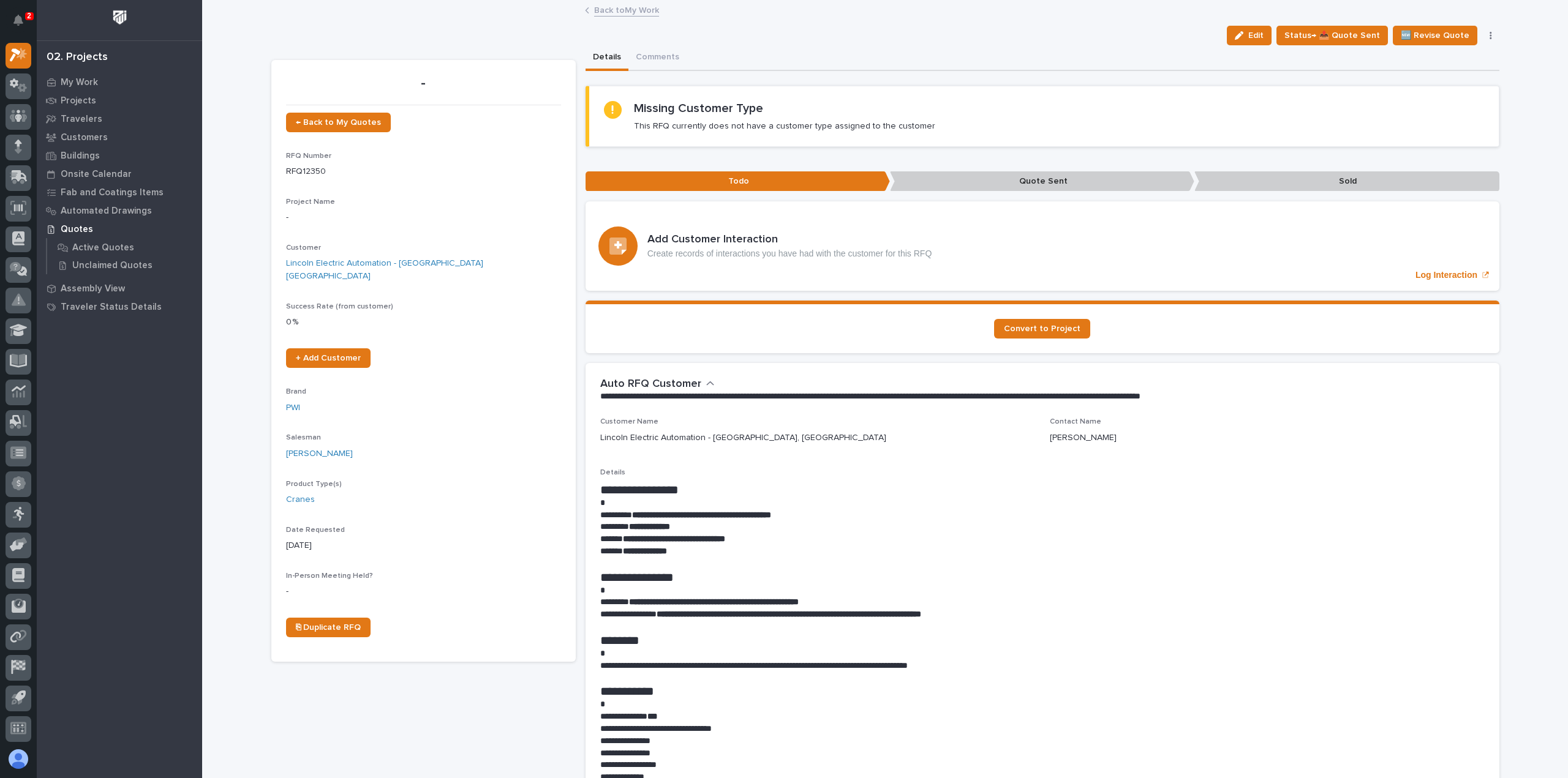
click at [619, 7] on link "Back to My Work" at bounding box center [627, 9] width 65 height 14
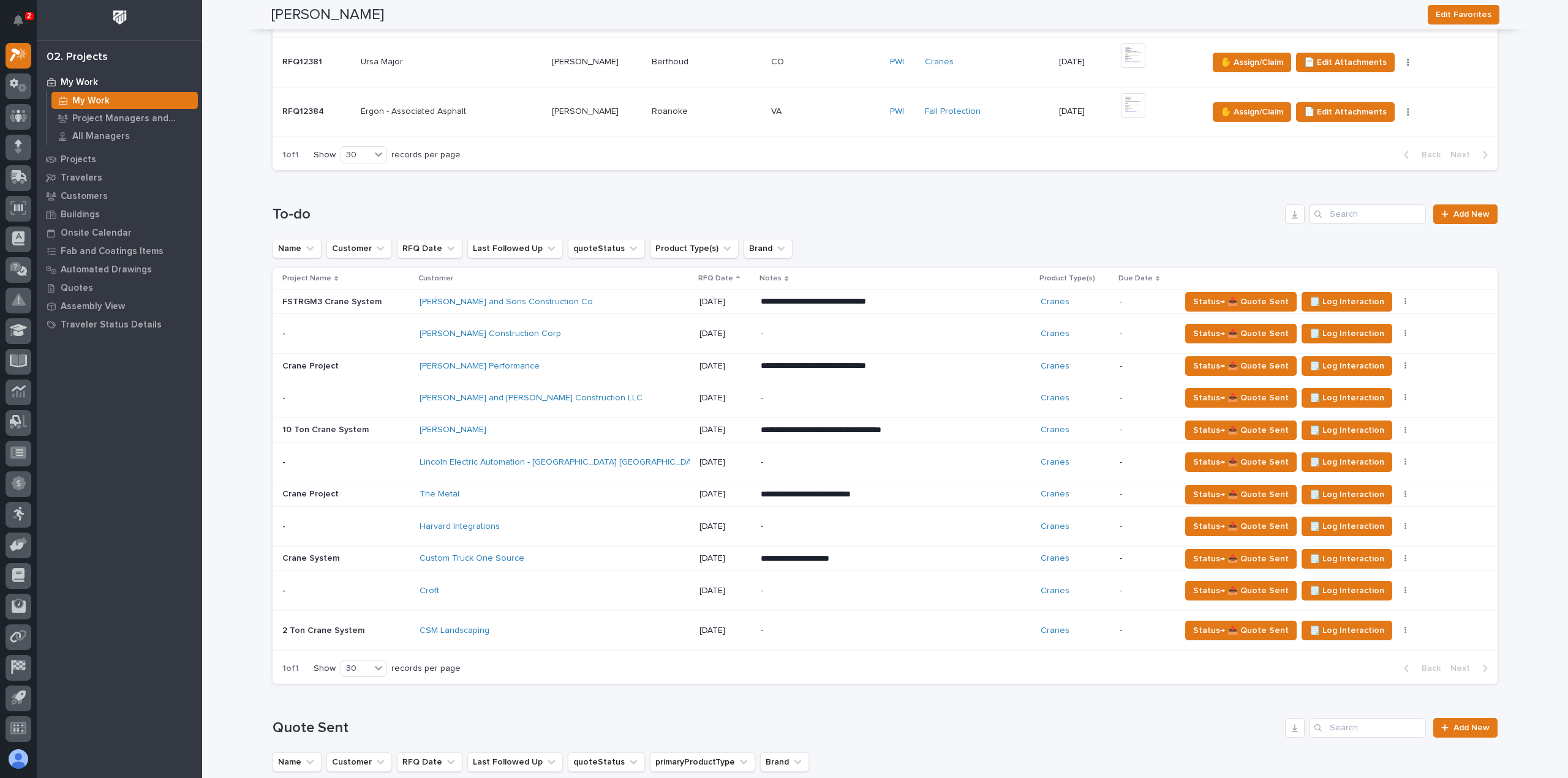
scroll to position [735, 0]
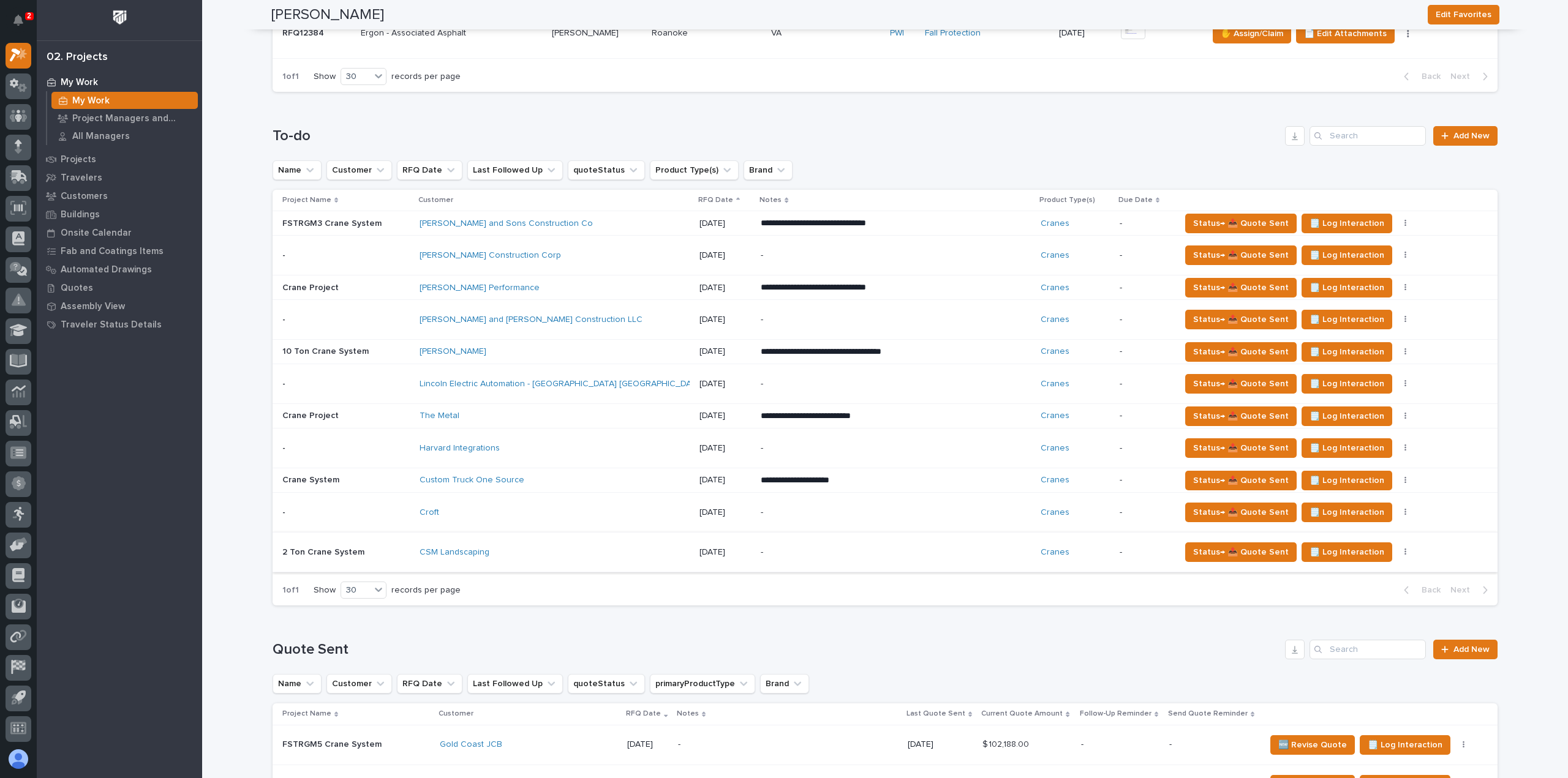
drag, startPoint x: 504, startPoint y: 512, endPoint x: 491, endPoint y: 562, distance: 51.7
click at [489, 545] on tbody "**********" at bounding box center [884, 392] width 1225 height 362
click at [489, 514] on div "Croft" at bounding box center [526, 513] width 215 height 10
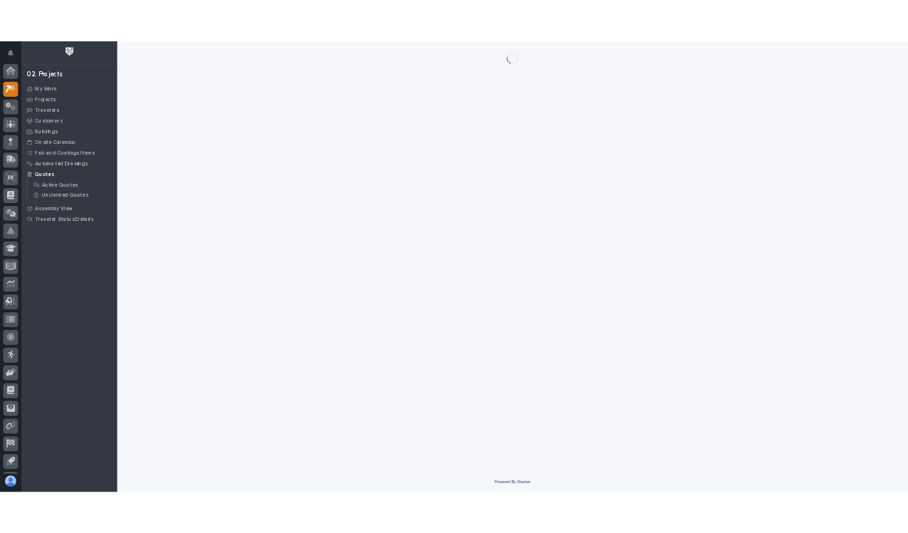
scroll to position [31, 0]
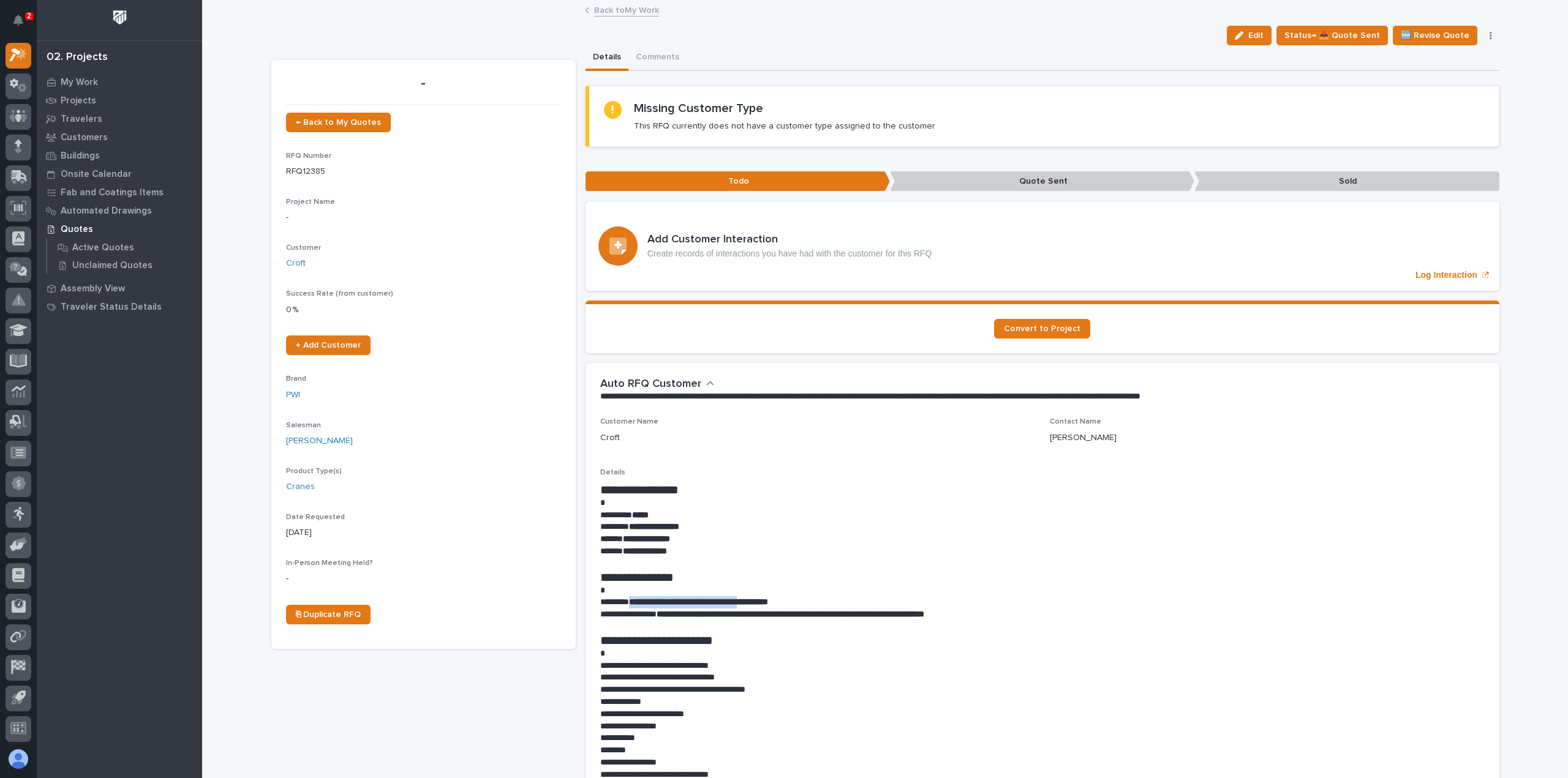
drag, startPoint x: 775, startPoint y: 597, endPoint x: 632, endPoint y: 607, distance: 143.3
click at [632, 607] on p "**********" at bounding box center [1042, 603] width 884 height 12
copy strong "**********"
click at [793, 475] on p "Details" at bounding box center [1042, 473] width 884 height 9
drag, startPoint x: 689, startPoint y: 543, endPoint x: 641, endPoint y: 537, distance: 48.4
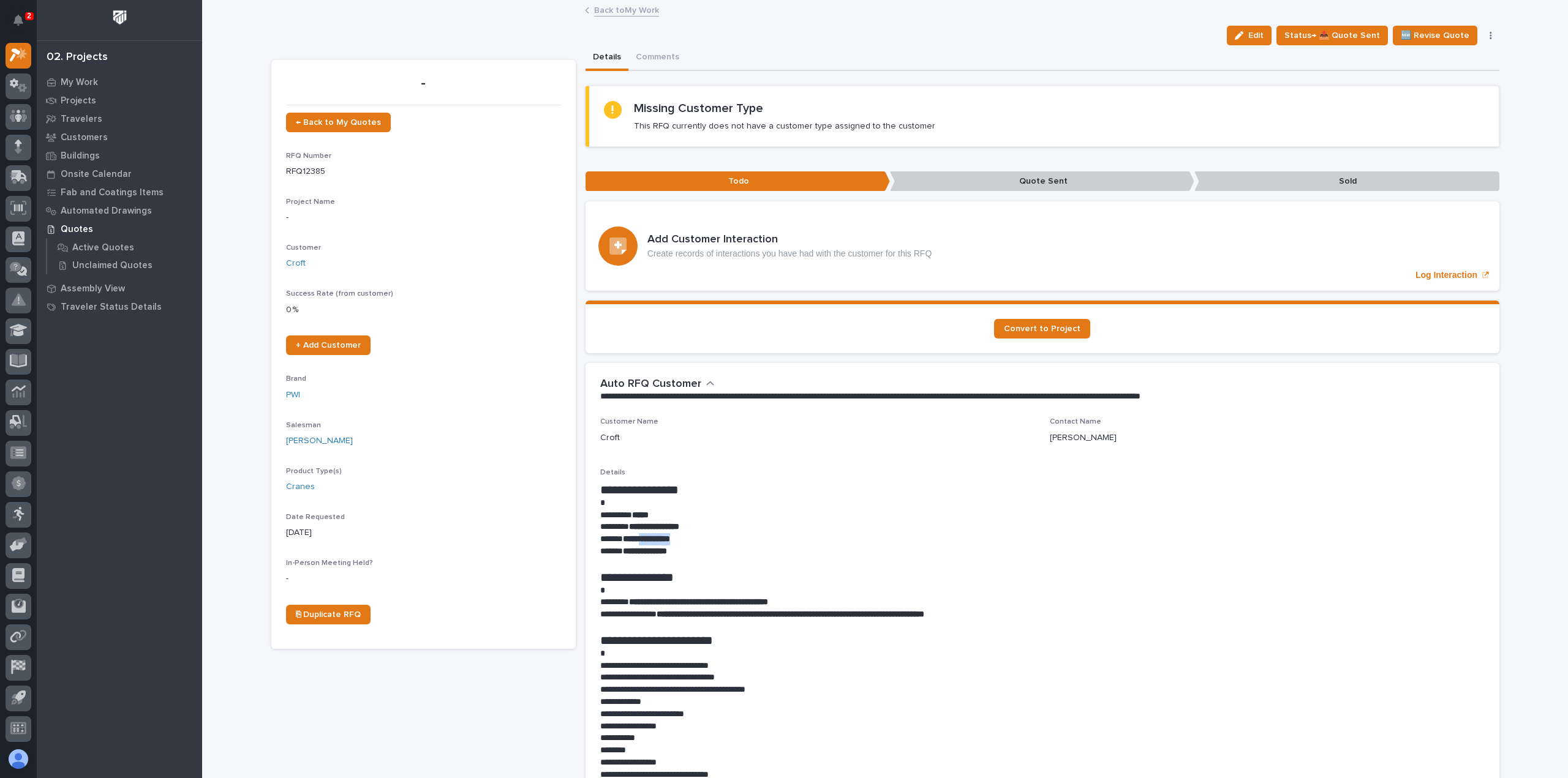
click at [641, 537] on p "**********" at bounding box center [1042, 539] width 884 height 12
copy strong "**********"
click at [659, 515] on p "********* *****" at bounding box center [1042, 515] width 884 height 12
drag, startPoint x: 699, startPoint y: 524, endPoint x: 626, endPoint y: 530, distance: 73.2
click at [626, 530] on p "**********" at bounding box center [1042, 527] width 884 height 12
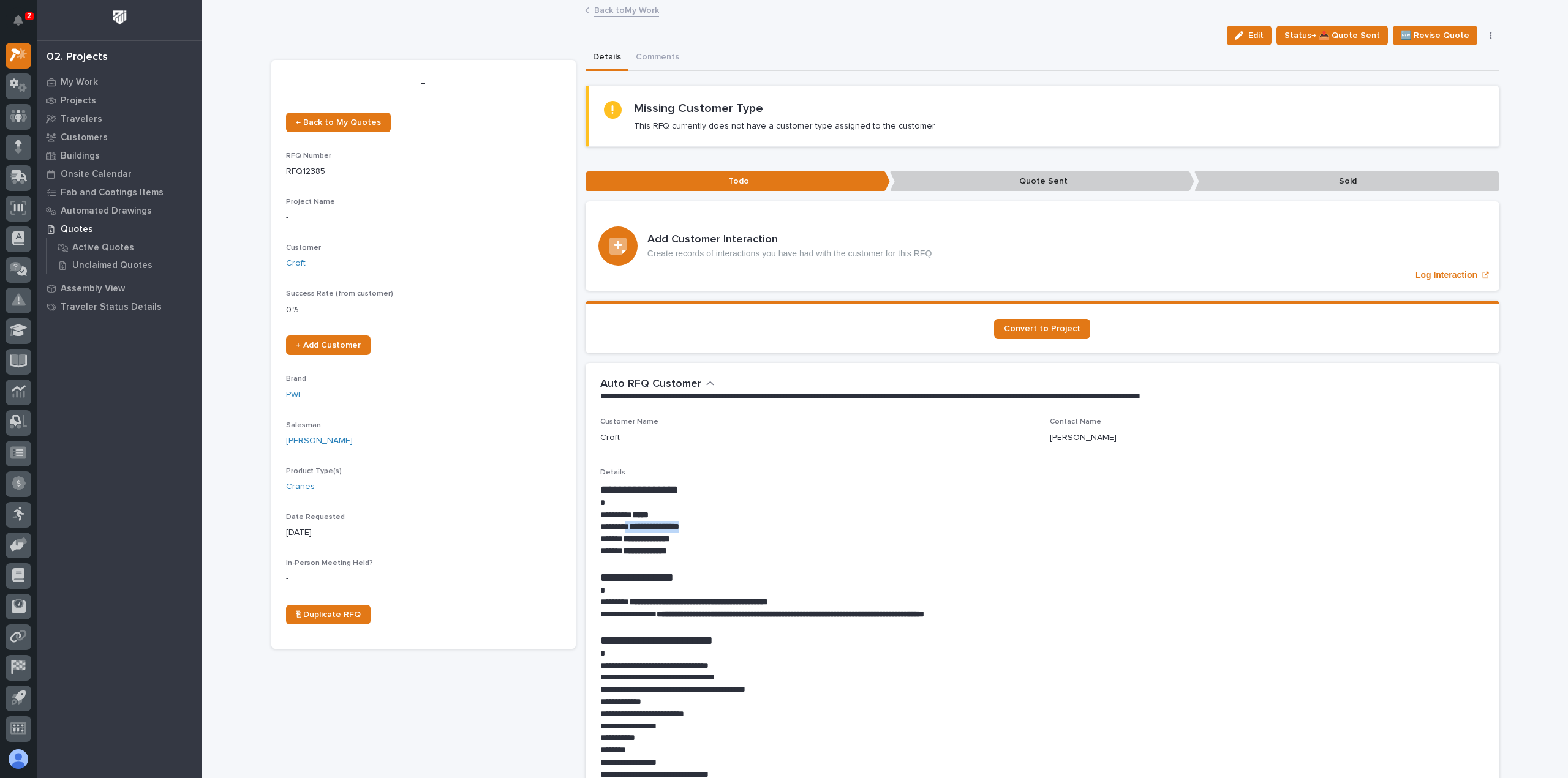
copy p "**********"
click at [884, 477] on div "**********" at bounding box center [1042, 710] width 884 height 483
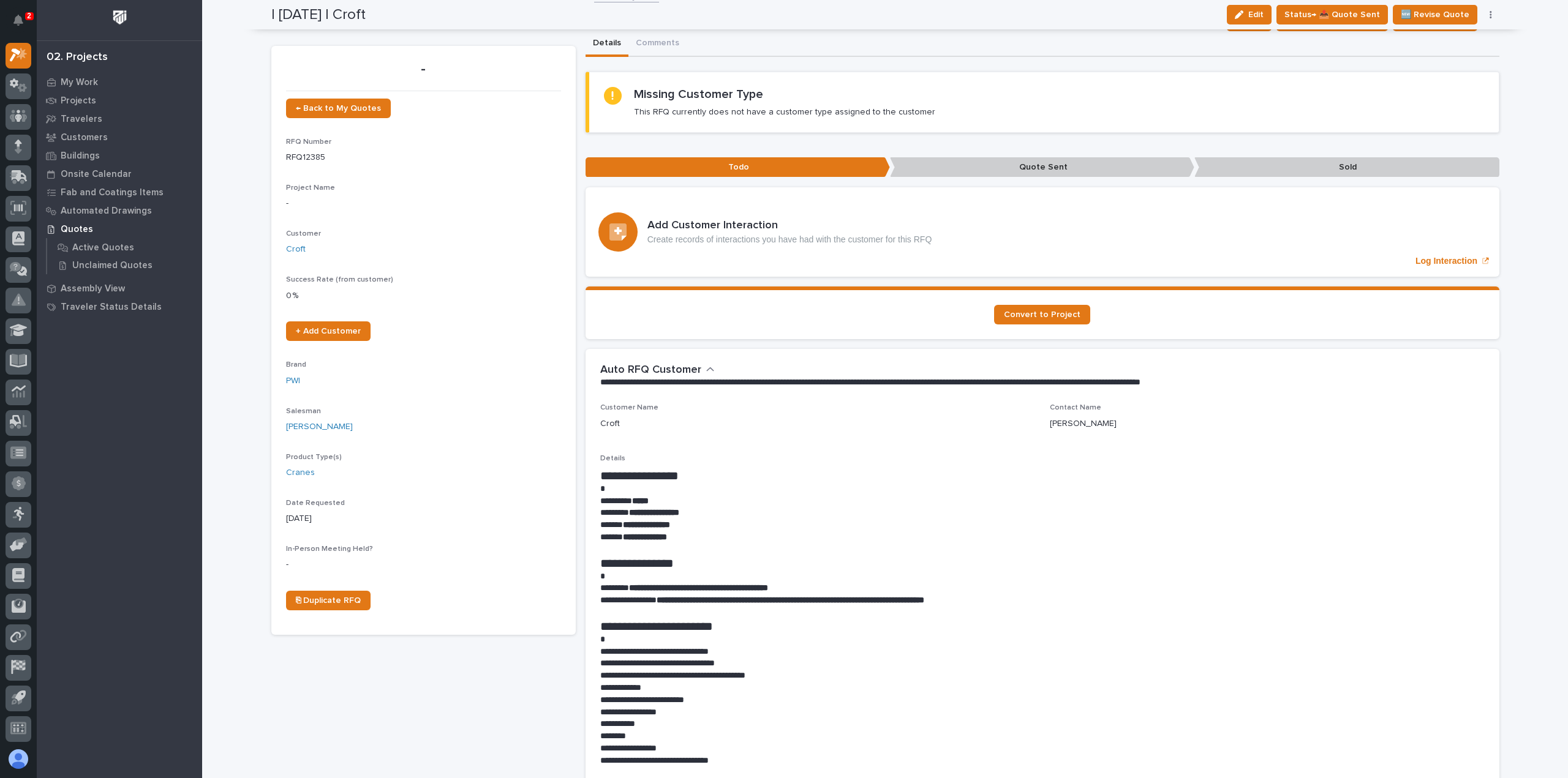
scroll to position [0, 0]
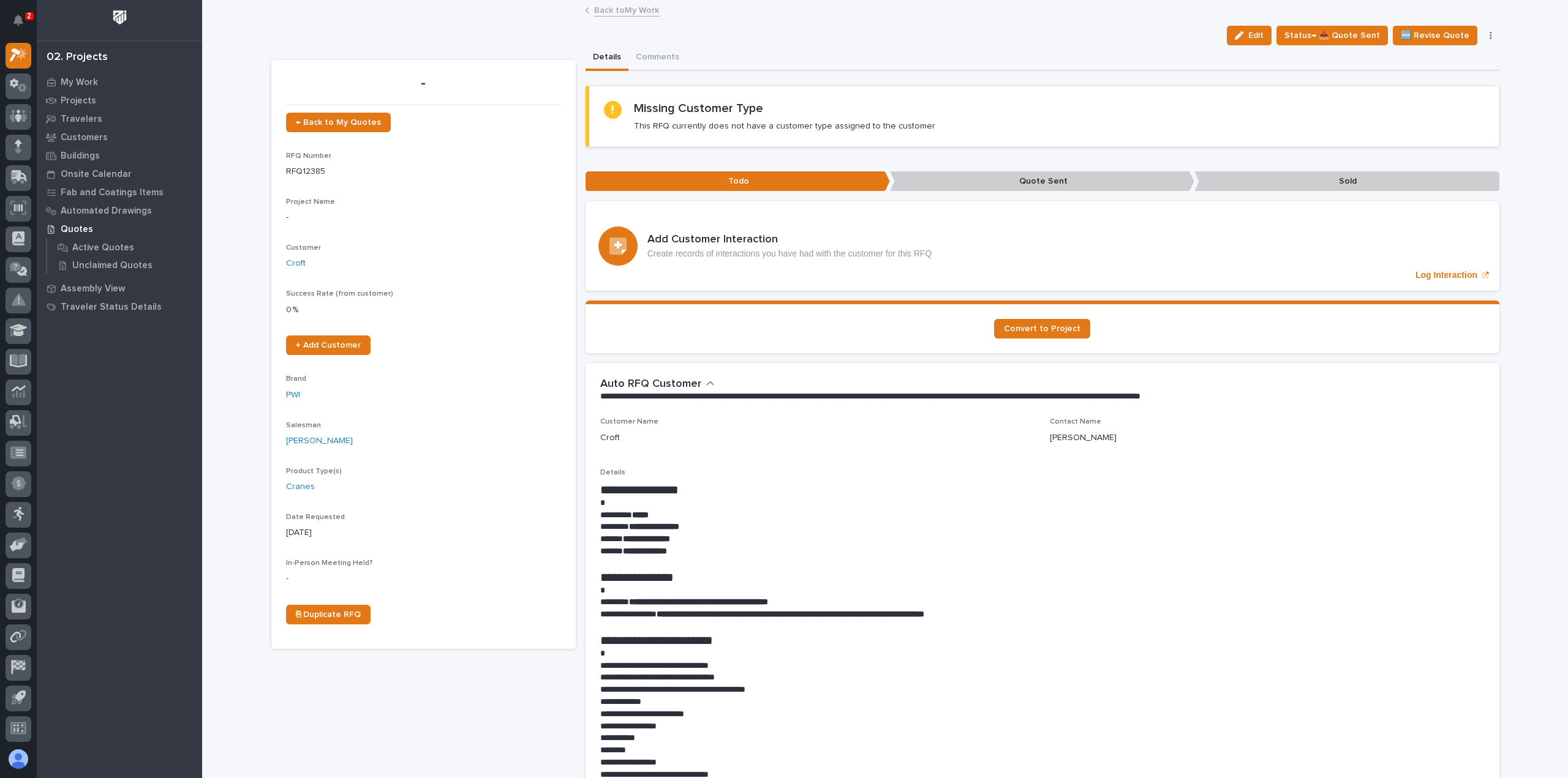
click at [643, 16] on div "Back to My Work" at bounding box center [884, 11] width 612 height 17
click at [632, 12] on link "Back to My Work" at bounding box center [627, 9] width 65 height 14
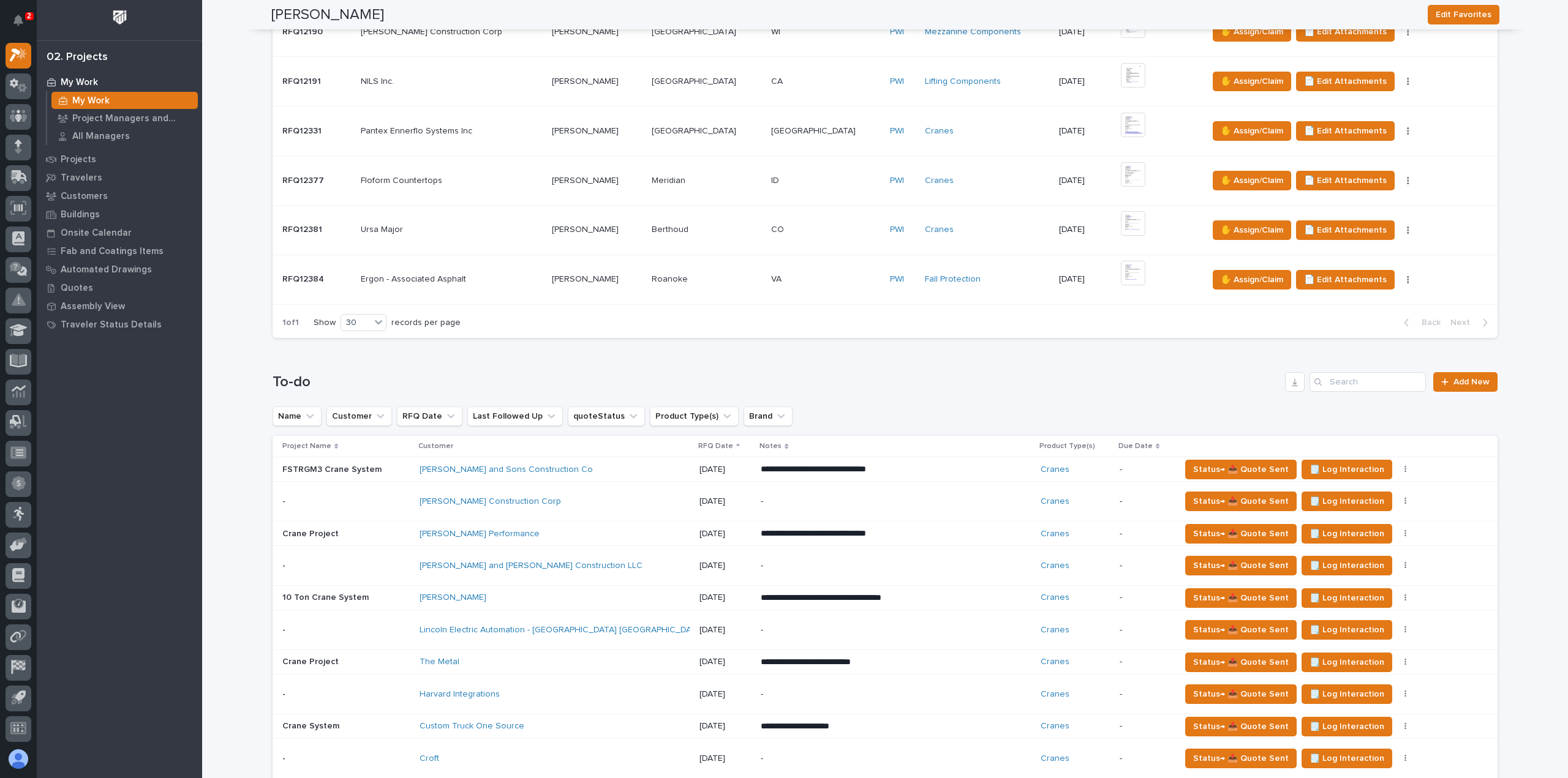
scroll to position [612, 0]
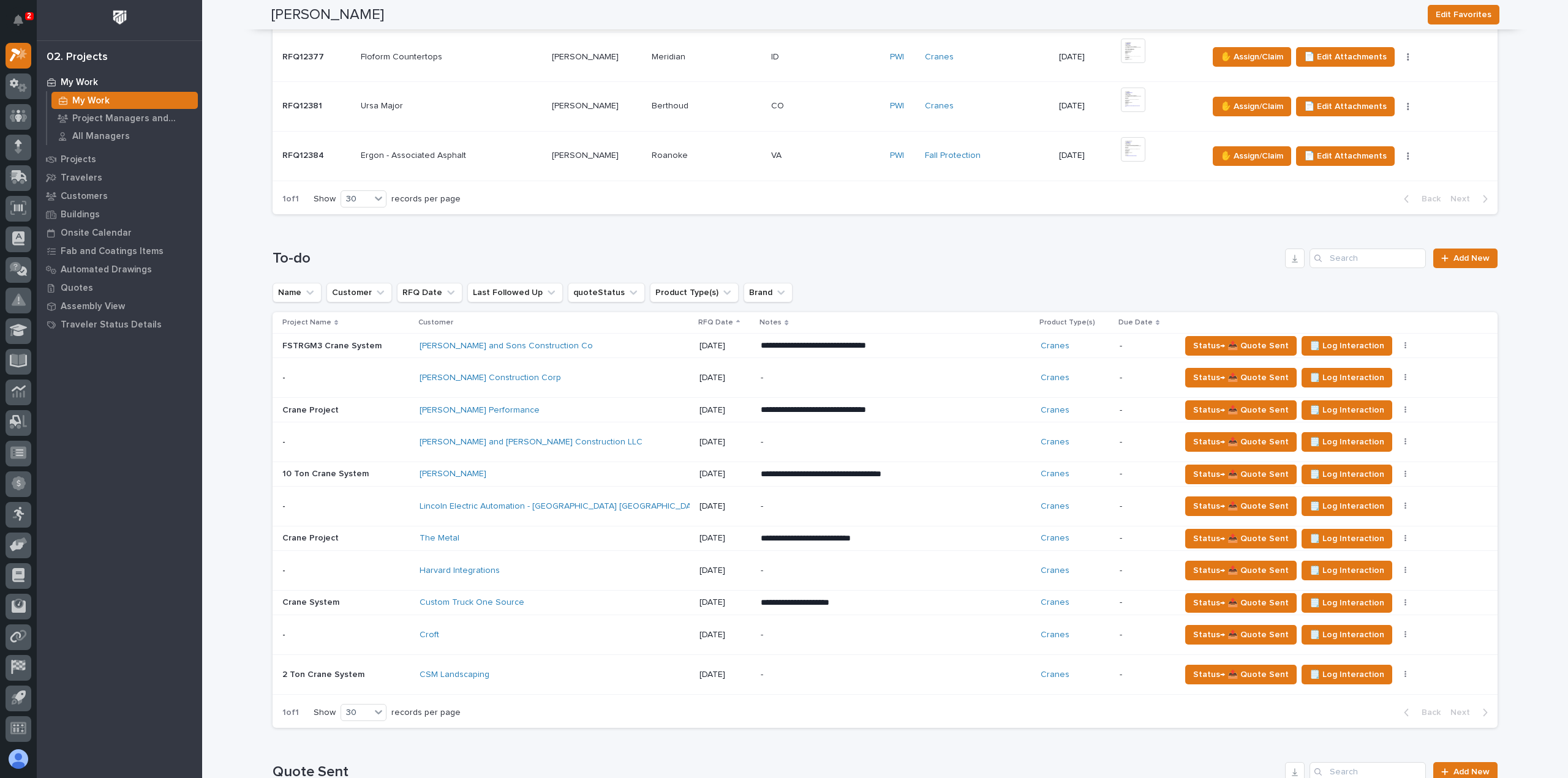
click at [641, 493] on td "Lincoln Electric Automation - Chattanooga TN" at bounding box center [555, 507] width 280 height 40
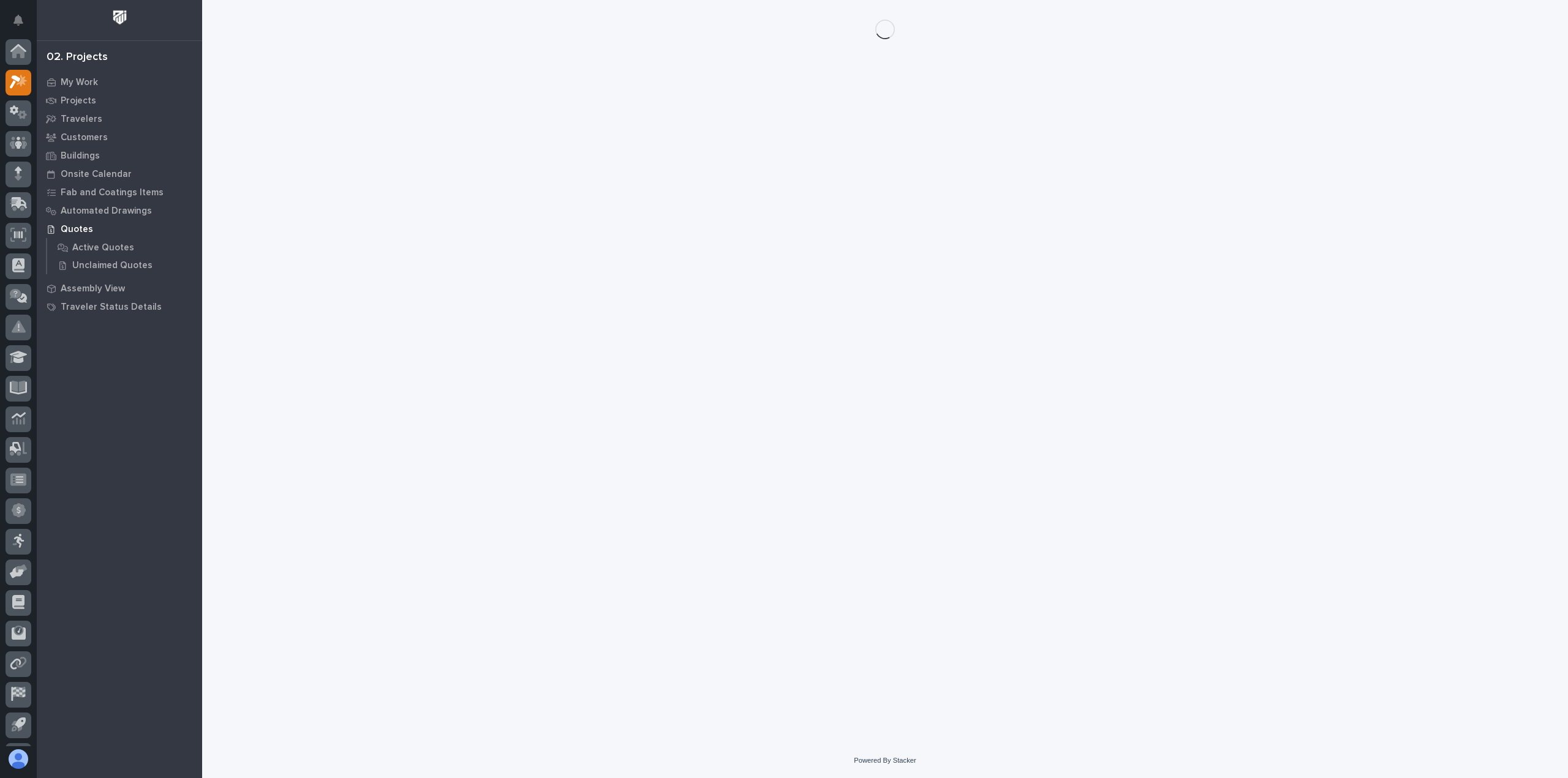
scroll to position [27, 0]
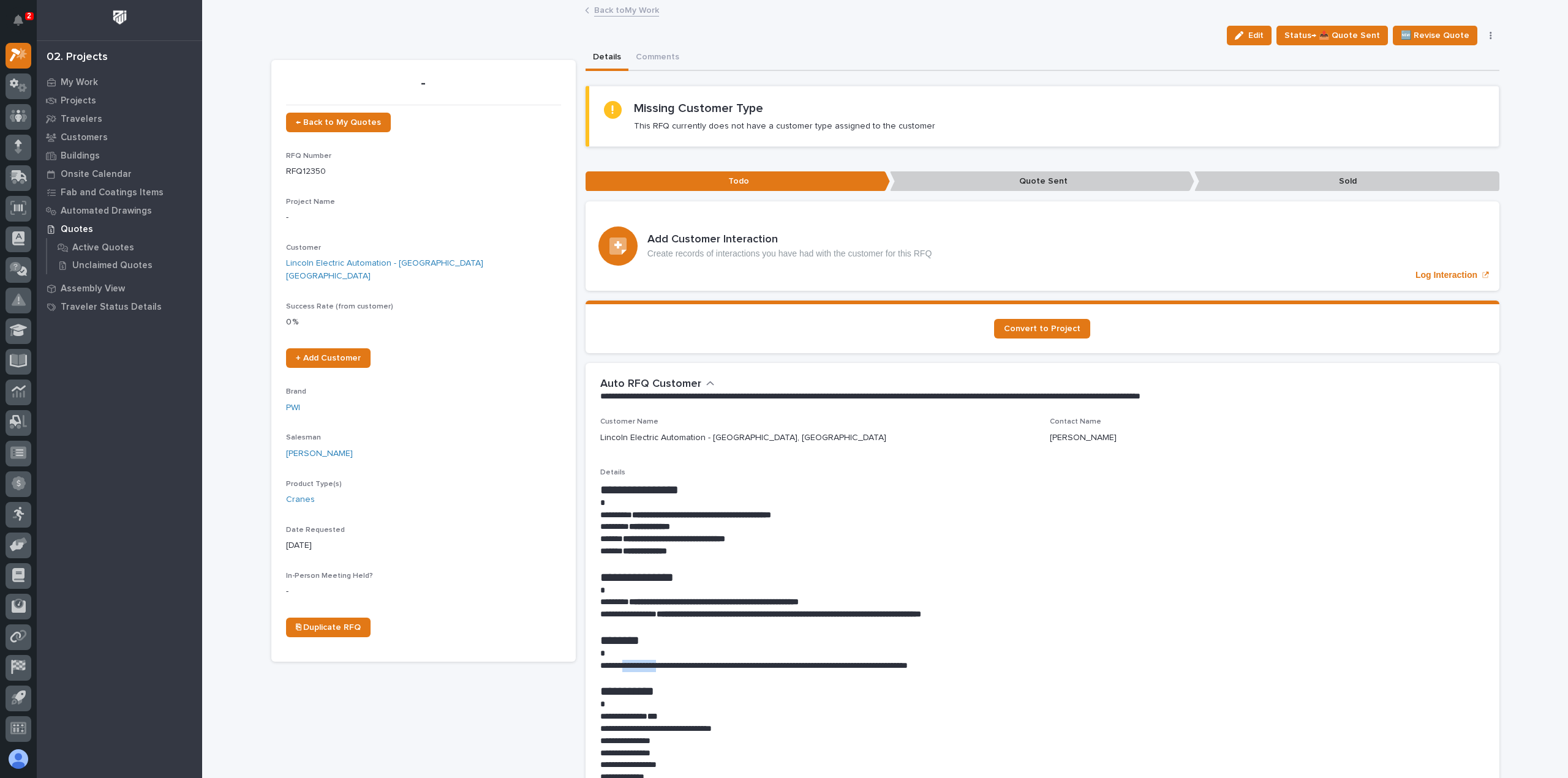
drag, startPoint x: 624, startPoint y: 667, endPoint x: 656, endPoint y: 666, distance: 32.0
click at [656, 666] on p "**********" at bounding box center [1042, 666] width 884 height 12
copy p "**********"
drag, startPoint x: 635, startPoint y: 514, endPoint x: 739, endPoint y: 519, distance: 104.1
click at [739, 519] on p "**********" at bounding box center [1042, 515] width 884 height 12
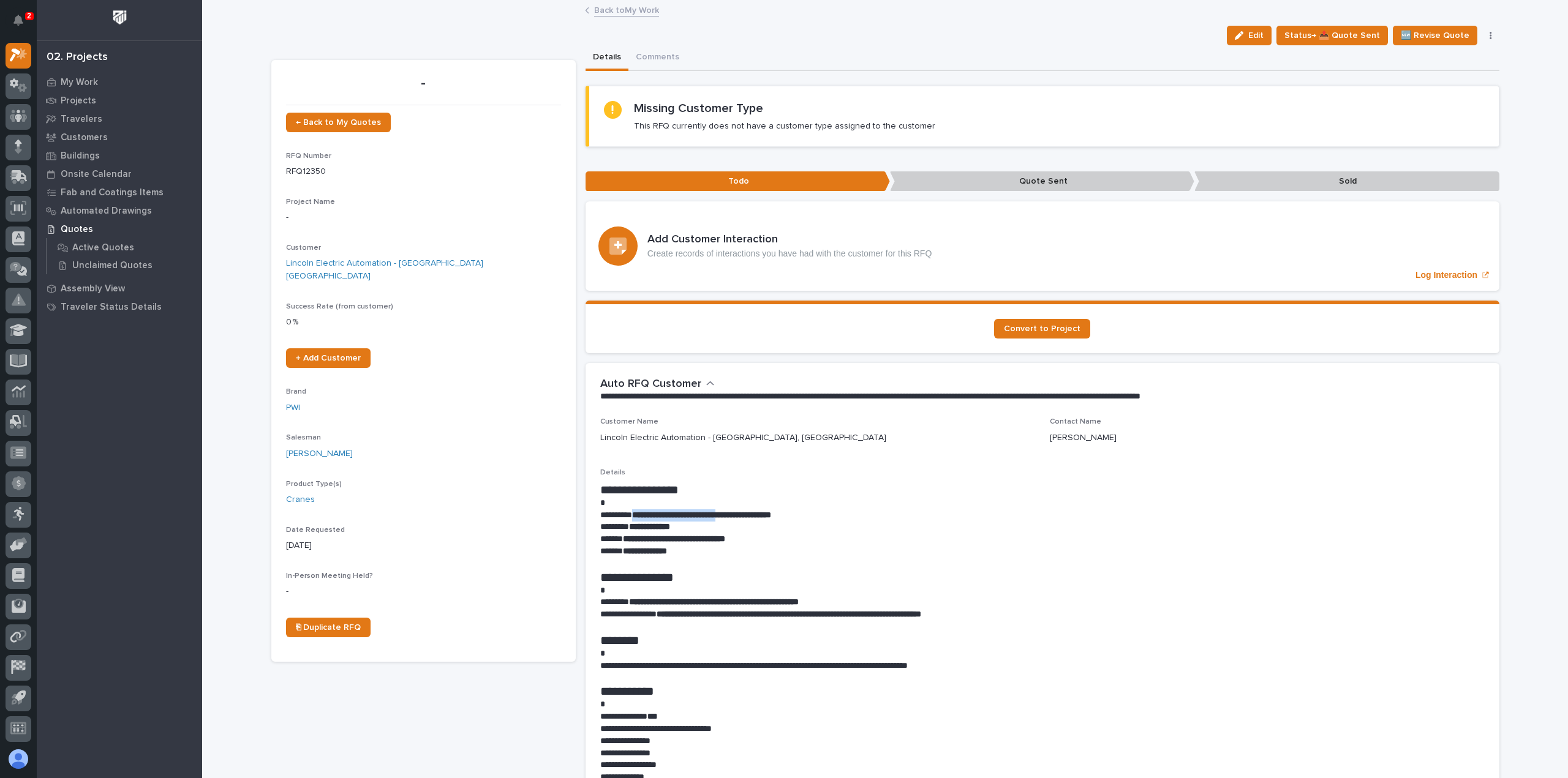
copy strong "**********"
drag, startPoint x: 742, startPoint y: 31, endPoint x: 690, endPoint y: 50, distance: 55.4
click at [742, 31] on div "Edit Status→ 📤 Quote Sent 🆕 Revise Quote 📝 Edit Description 📞 Edit Contact Info…" at bounding box center [885, 35] width 1228 height 20
click at [665, 59] on button "Comments" at bounding box center [658, 58] width 58 height 26
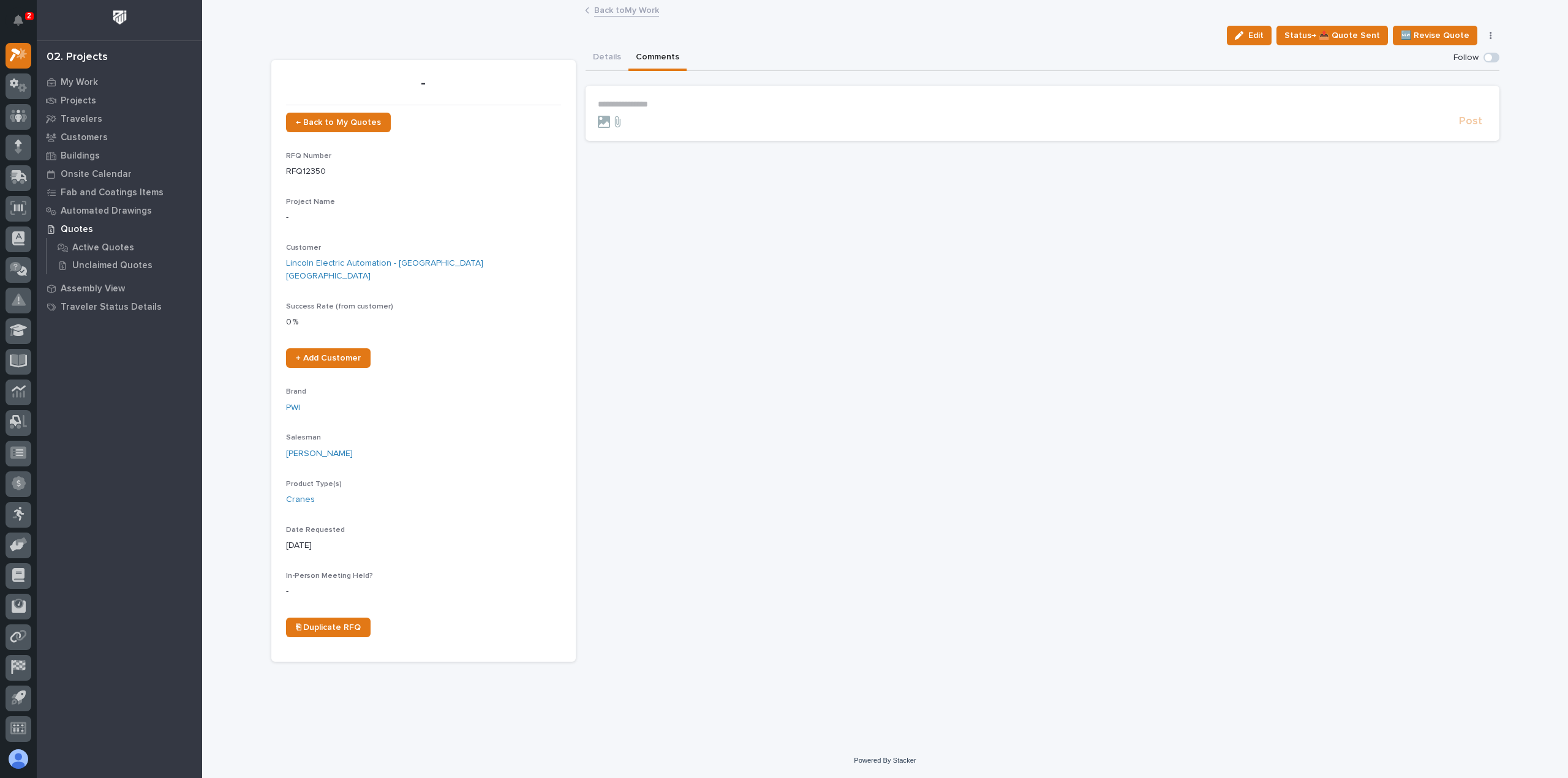
click at [654, 119] on div at bounding box center [1025, 122] width 856 height 12
click at [663, 112] on form "**********" at bounding box center [1042, 114] width 889 height 29
click at [661, 106] on p "**********" at bounding box center [1042, 105] width 889 height 10
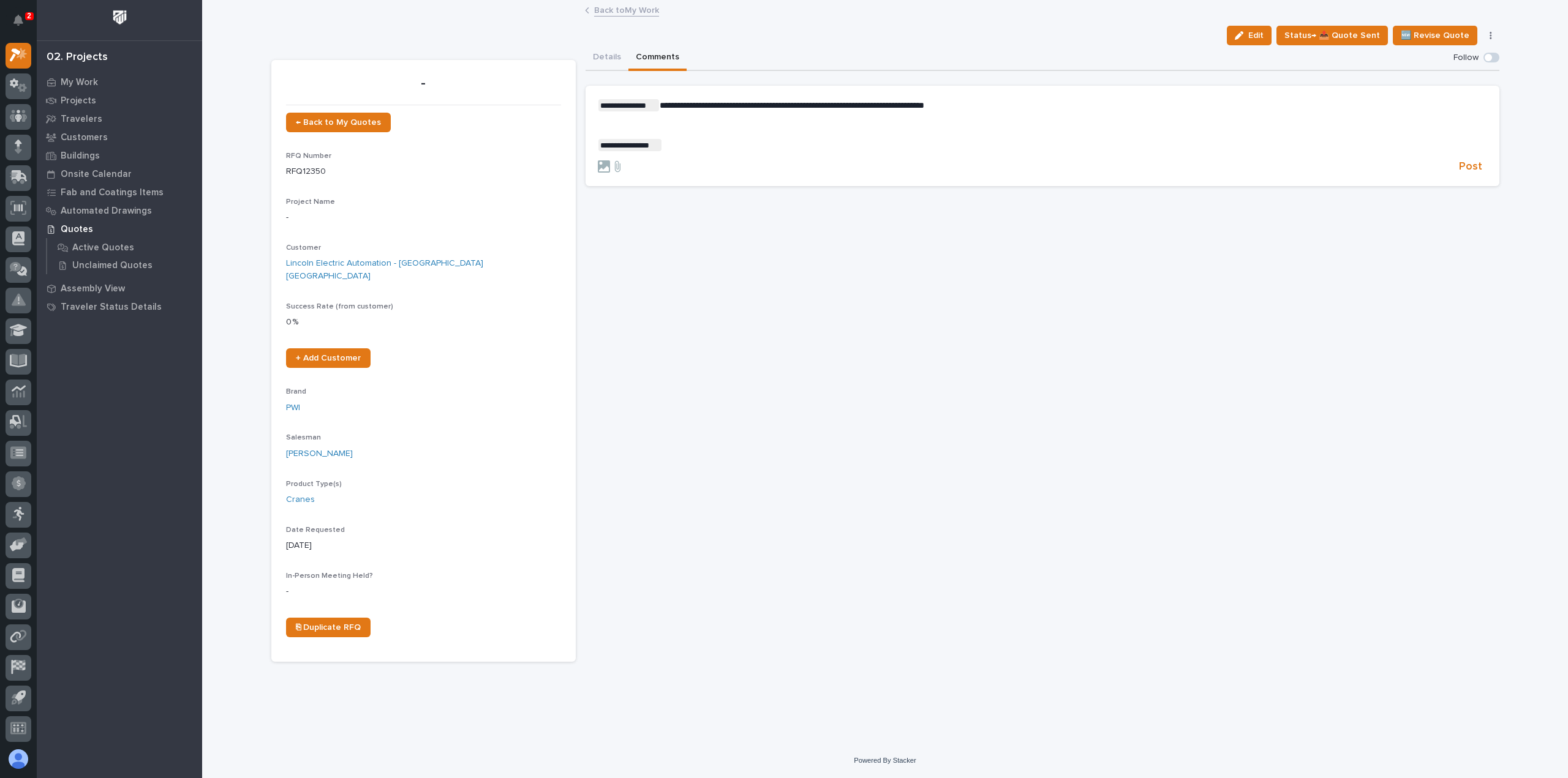
drag, startPoint x: 818, startPoint y: 106, endPoint x: 783, endPoint y: 125, distance: 39.8
click at [783, 125] on p "﻿" at bounding box center [1042, 125] width 889 height 10
click at [1472, 162] on span "Post" at bounding box center [1470, 167] width 23 height 14
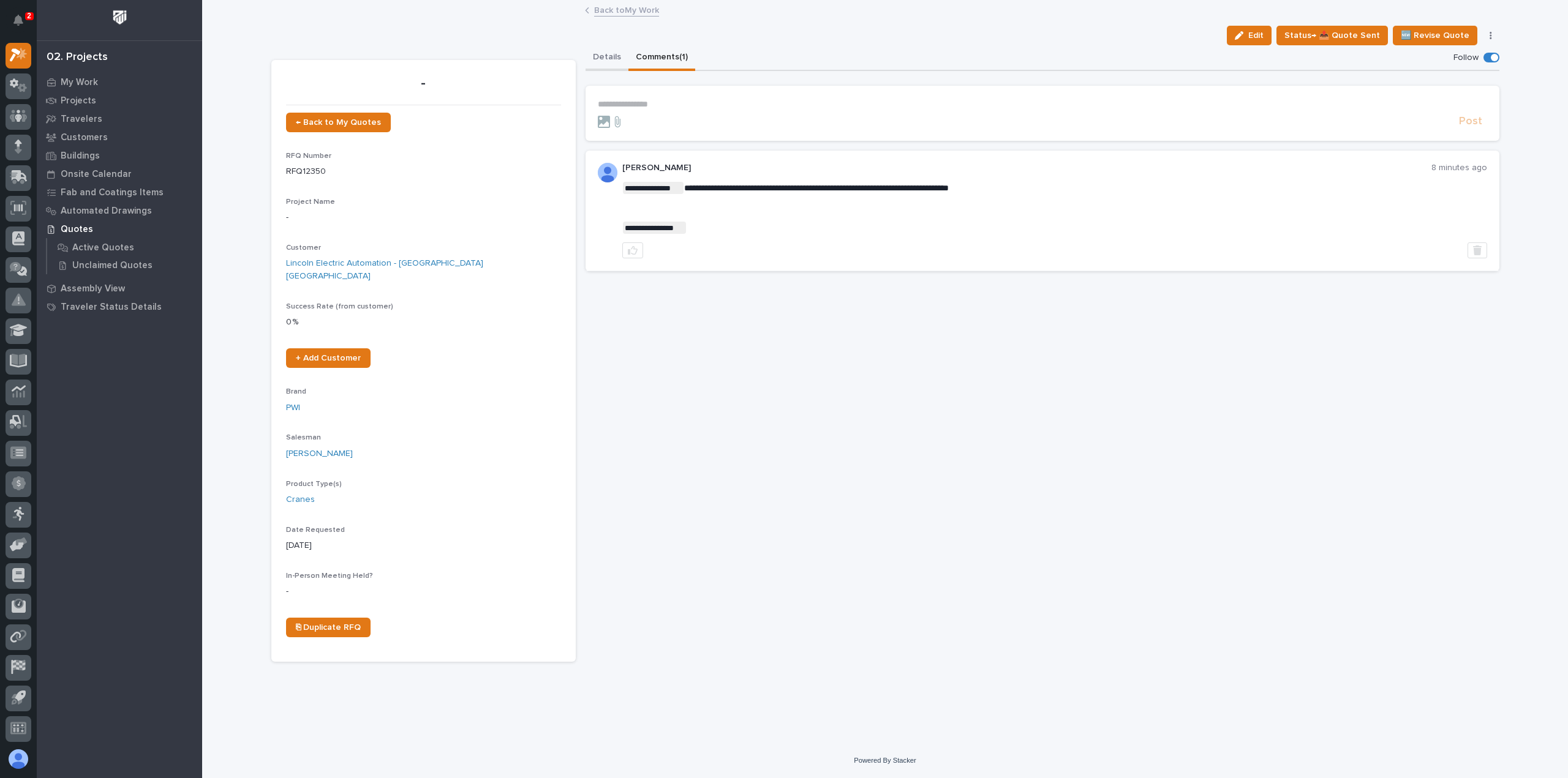
click at [592, 49] on button "Details" at bounding box center [607, 58] width 43 height 26
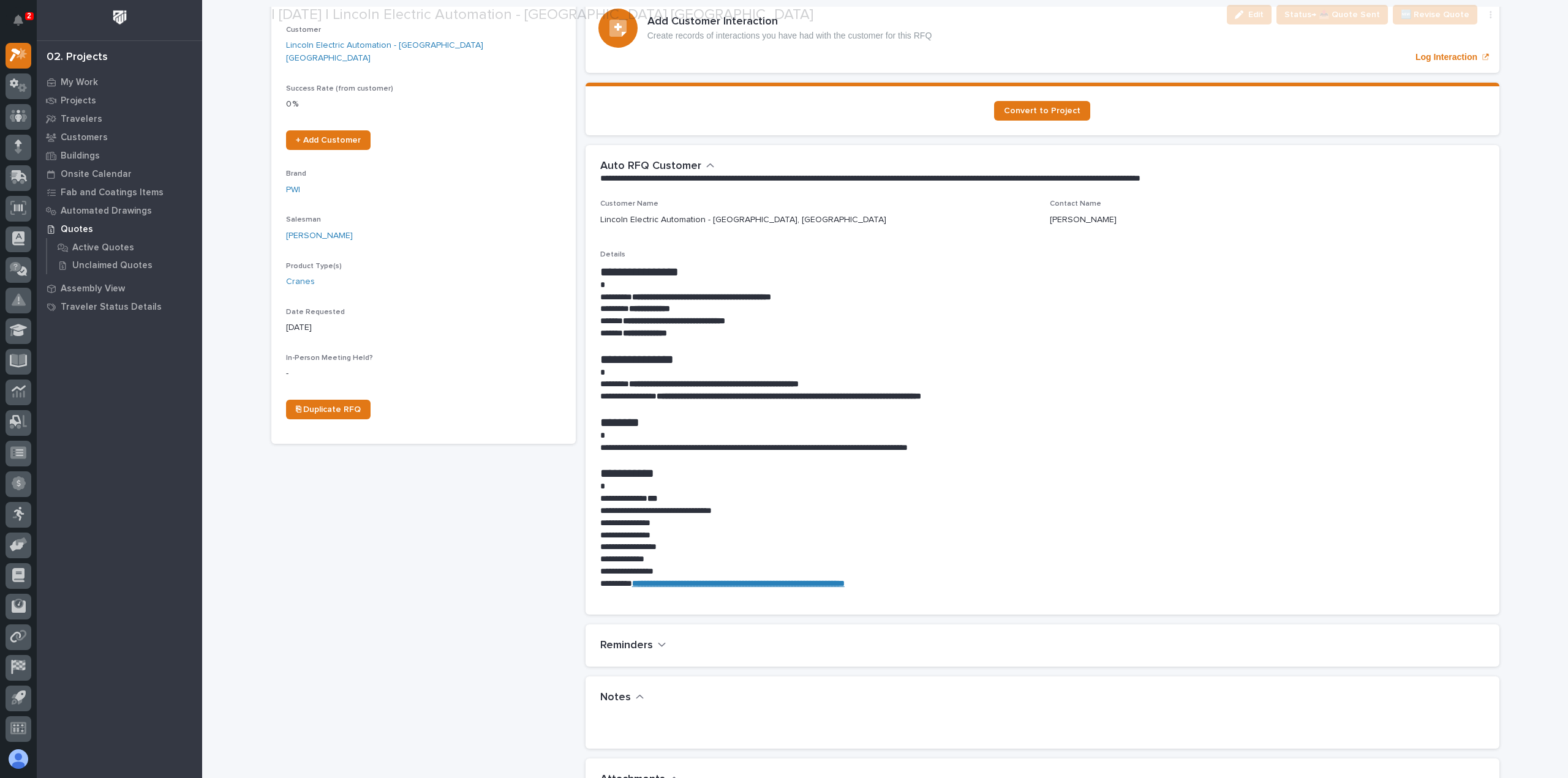
scroll to position [489, 0]
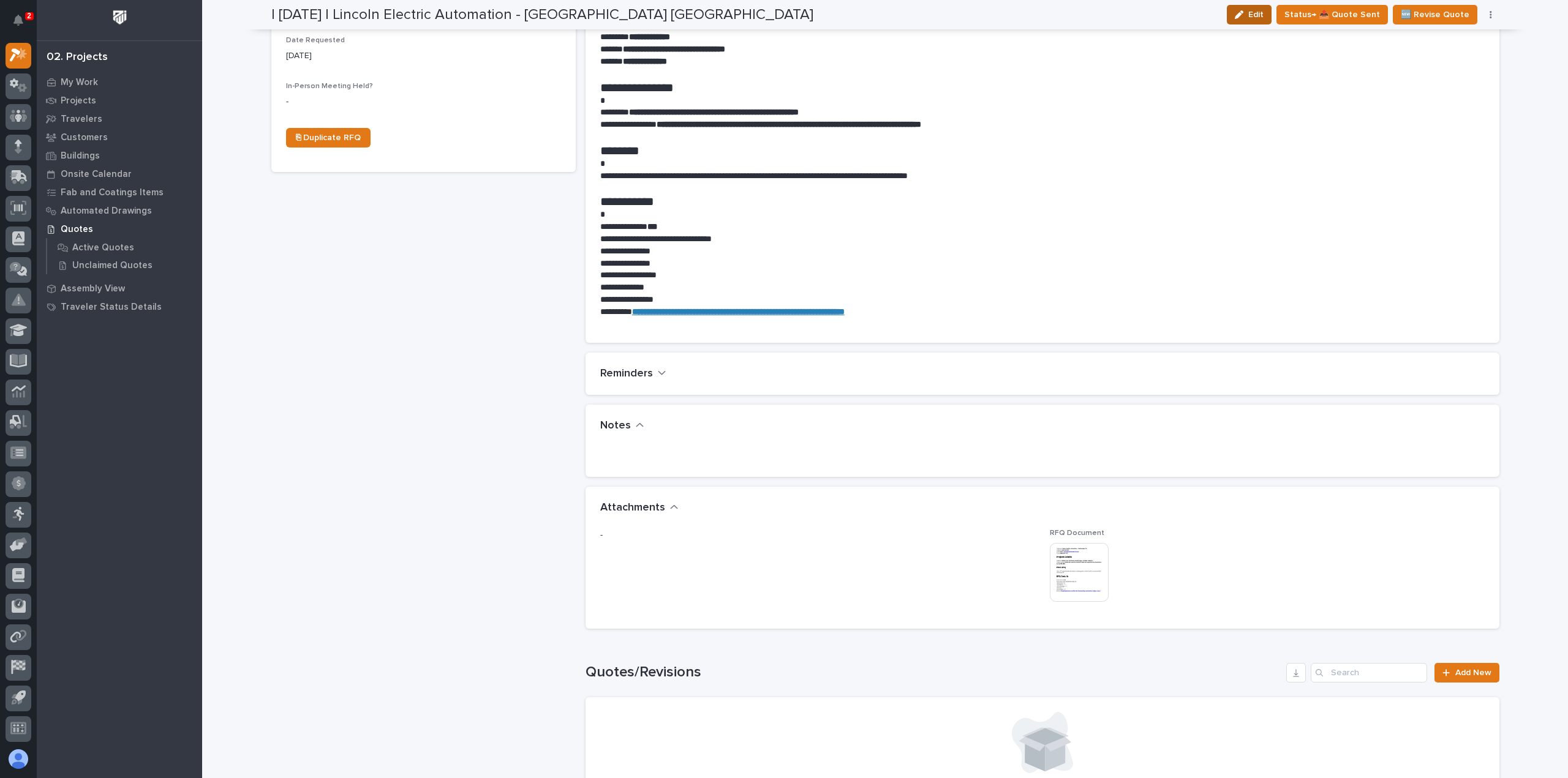
click at [1261, 22] on button "Edit" at bounding box center [1249, 15] width 45 height 20
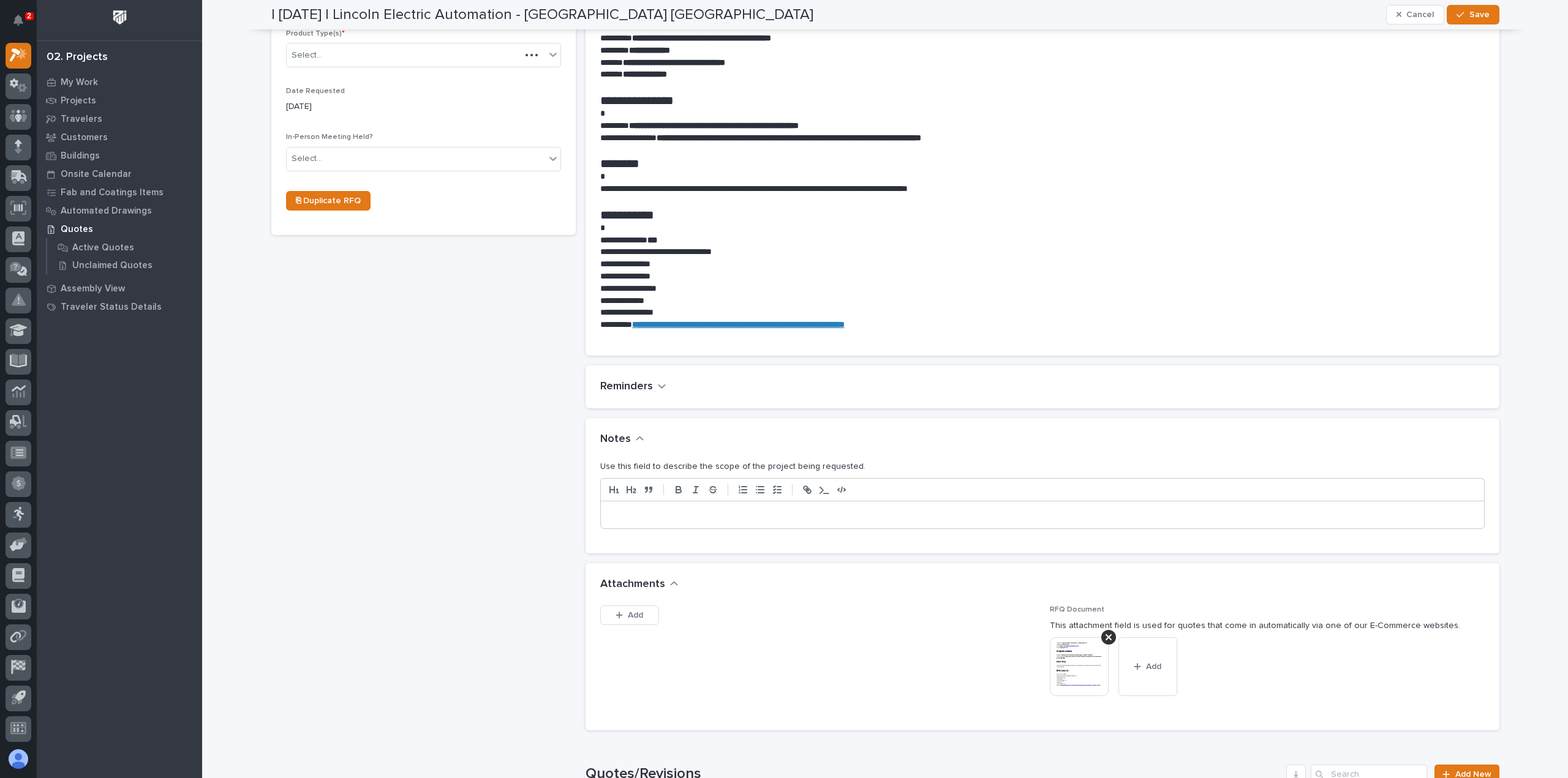
scroll to position [540, 0]
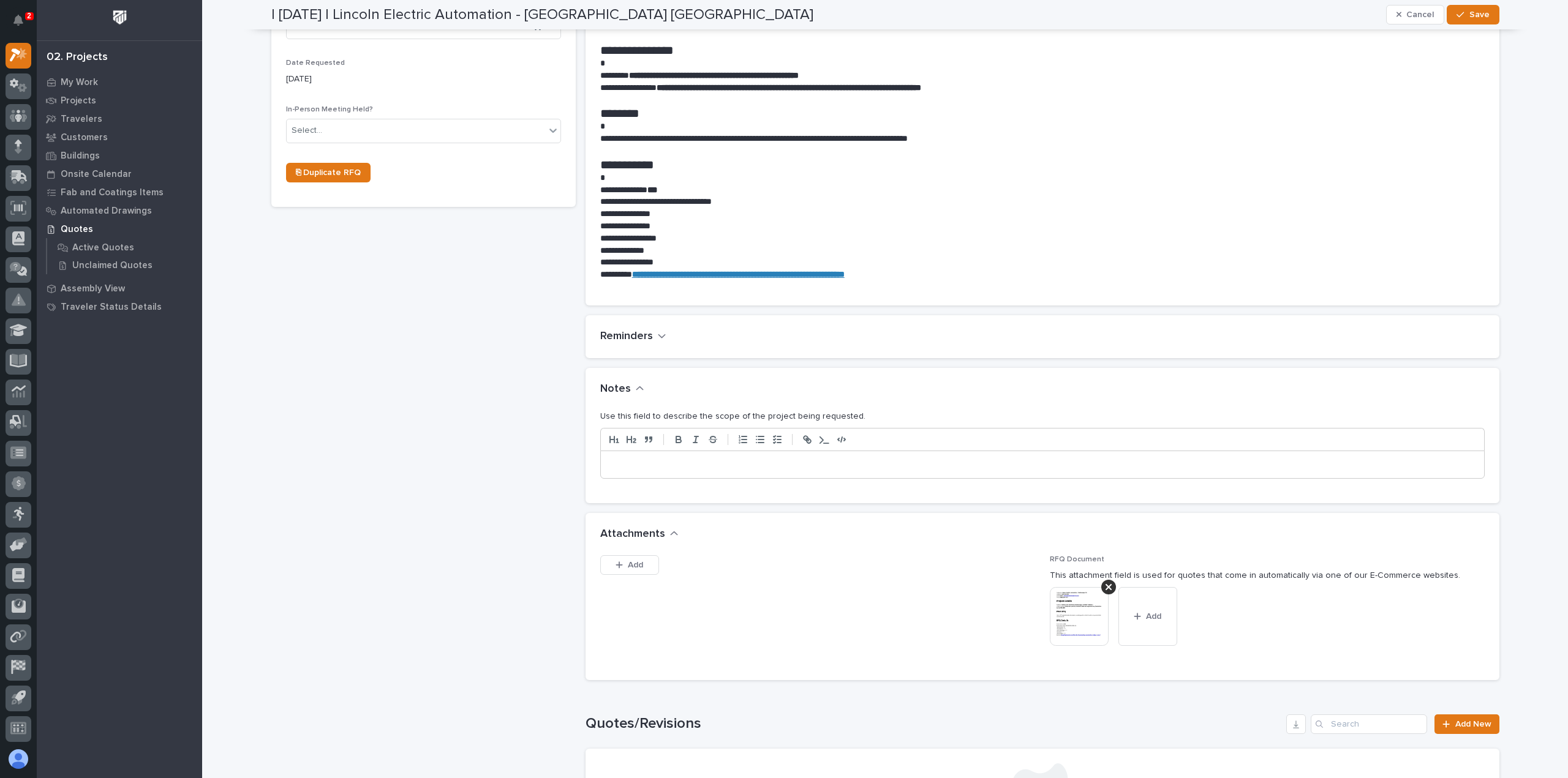
click at [791, 471] on div at bounding box center [1042, 465] width 883 height 27
click at [1485, 19] on button "Save" at bounding box center [1472, 15] width 52 height 20
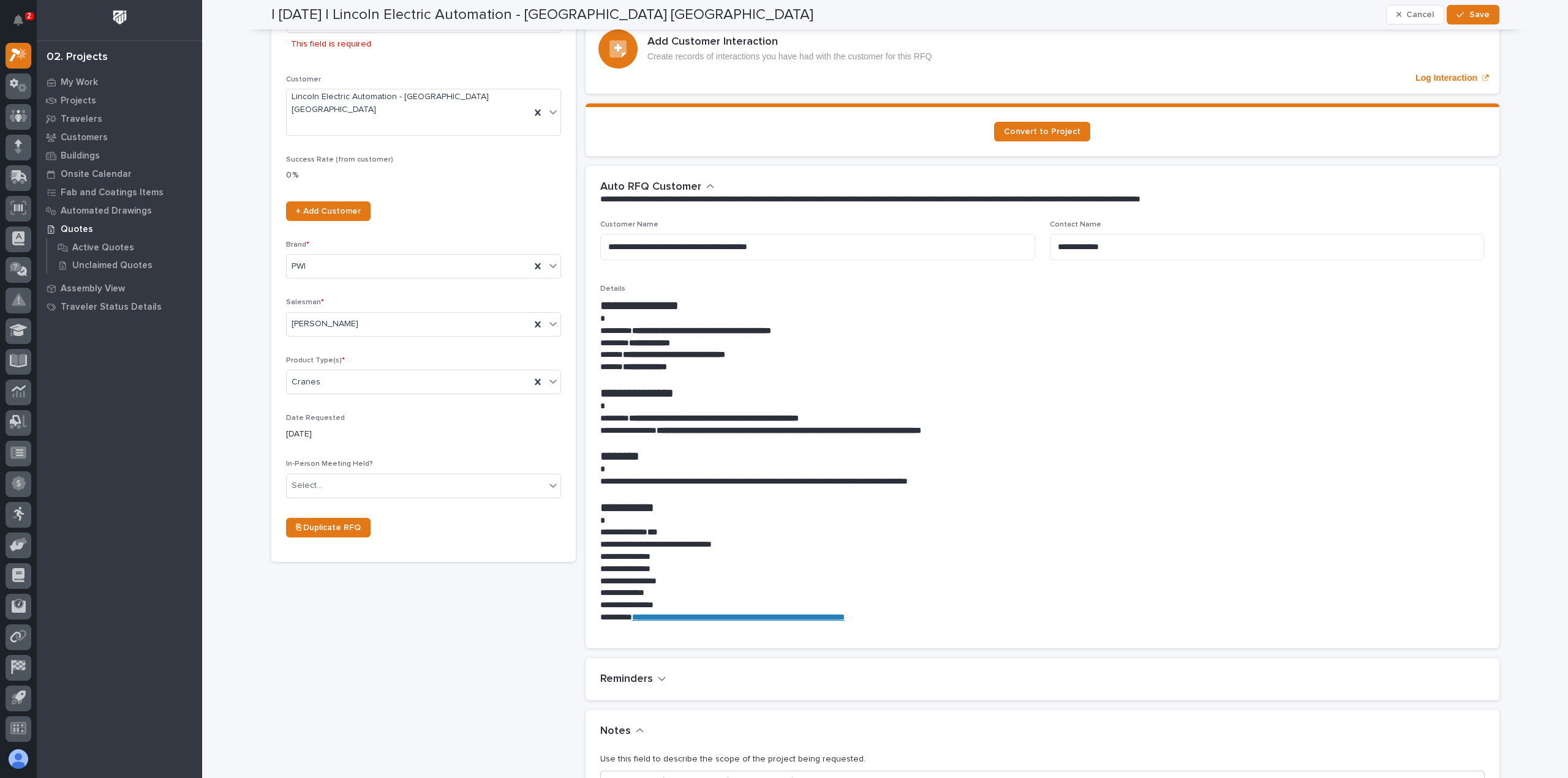
scroll to position [24, 0]
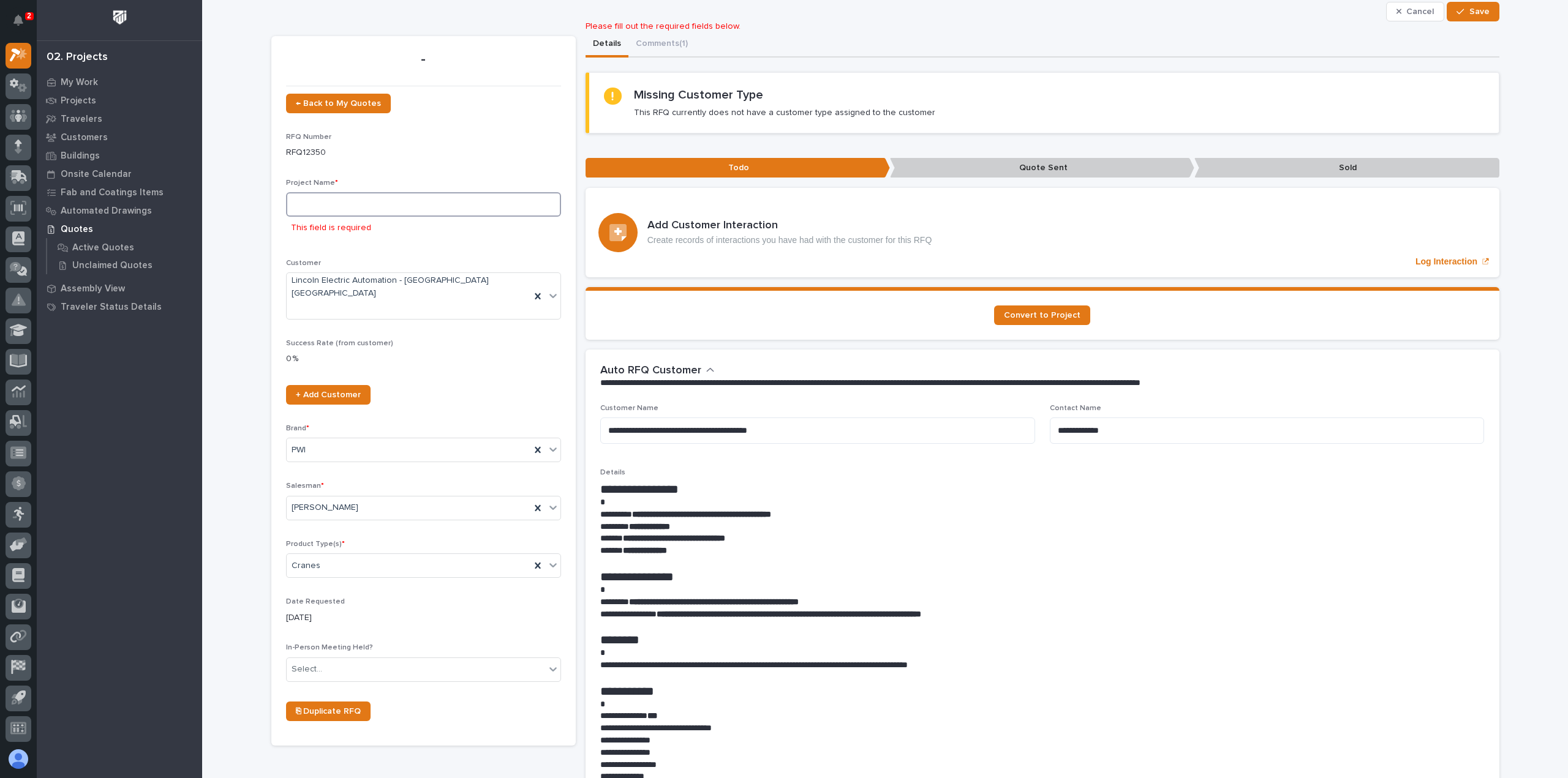
click at [333, 212] on input at bounding box center [423, 204] width 275 height 25
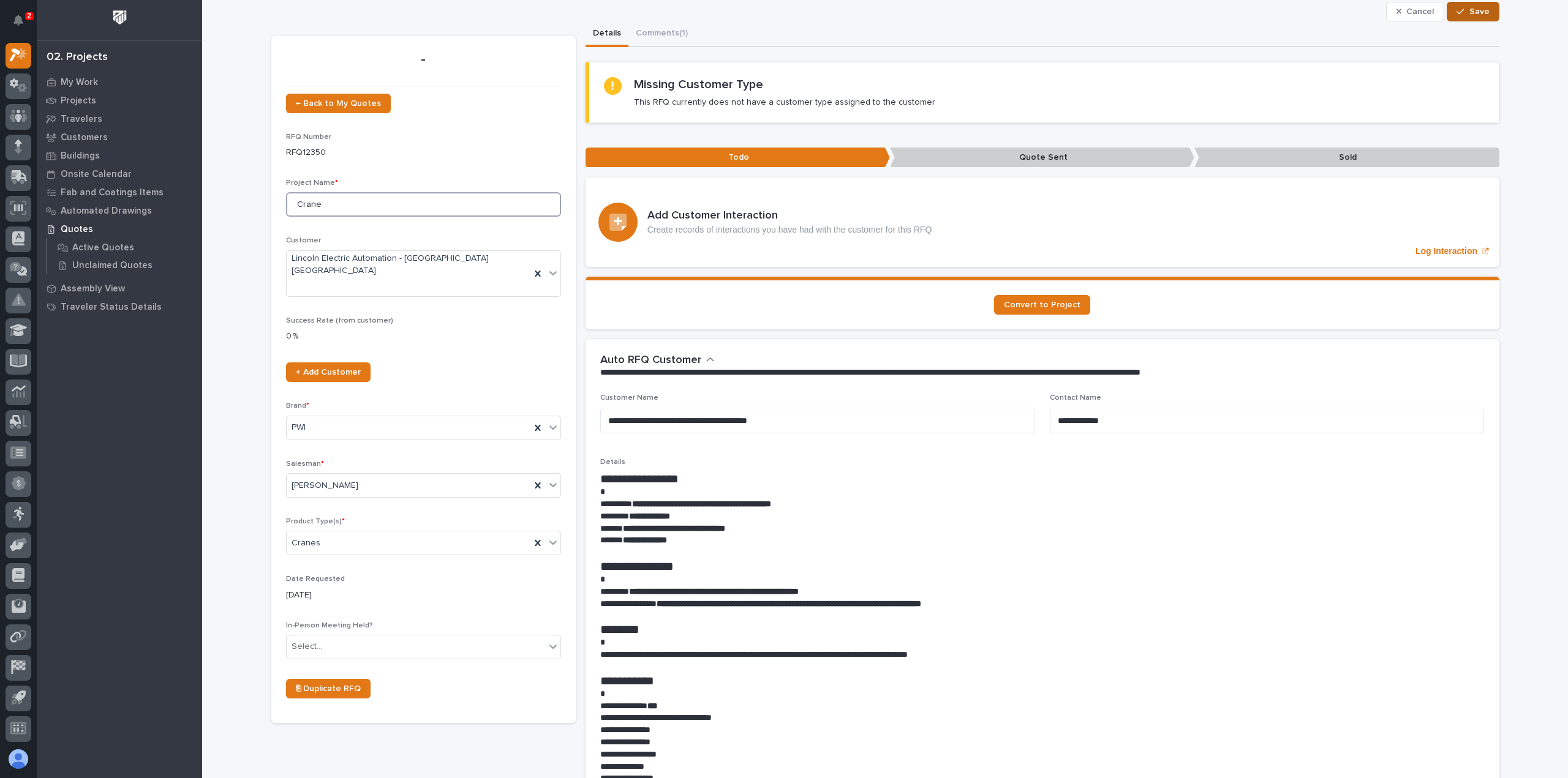
type input "Crane"
click at [1461, 14] on div "button" at bounding box center [1462, 12] width 12 height 9
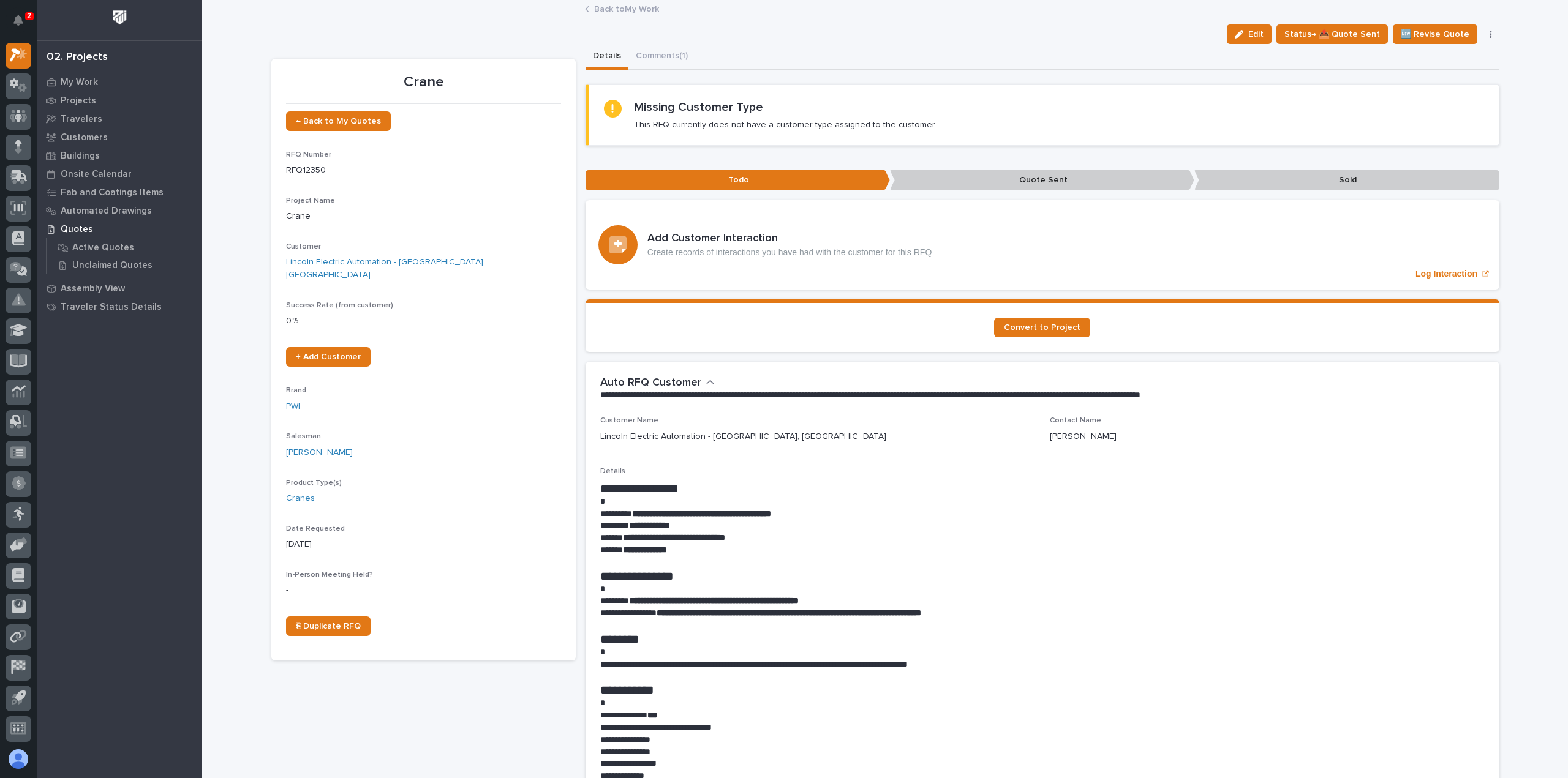
scroll to position [0, 0]
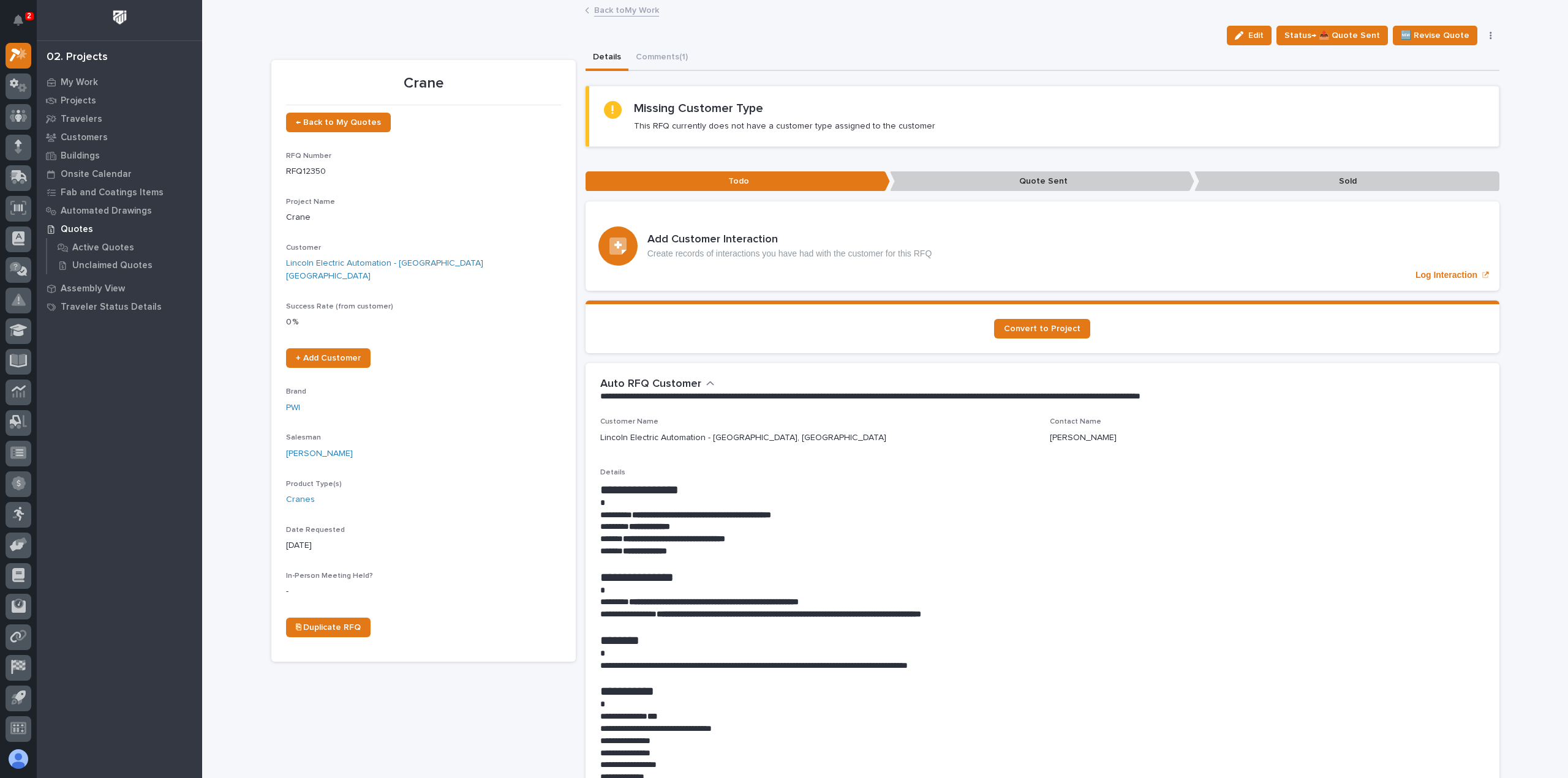
click at [633, 10] on link "Back to My Work" at bounding box center [627, 9] width 65 height 14
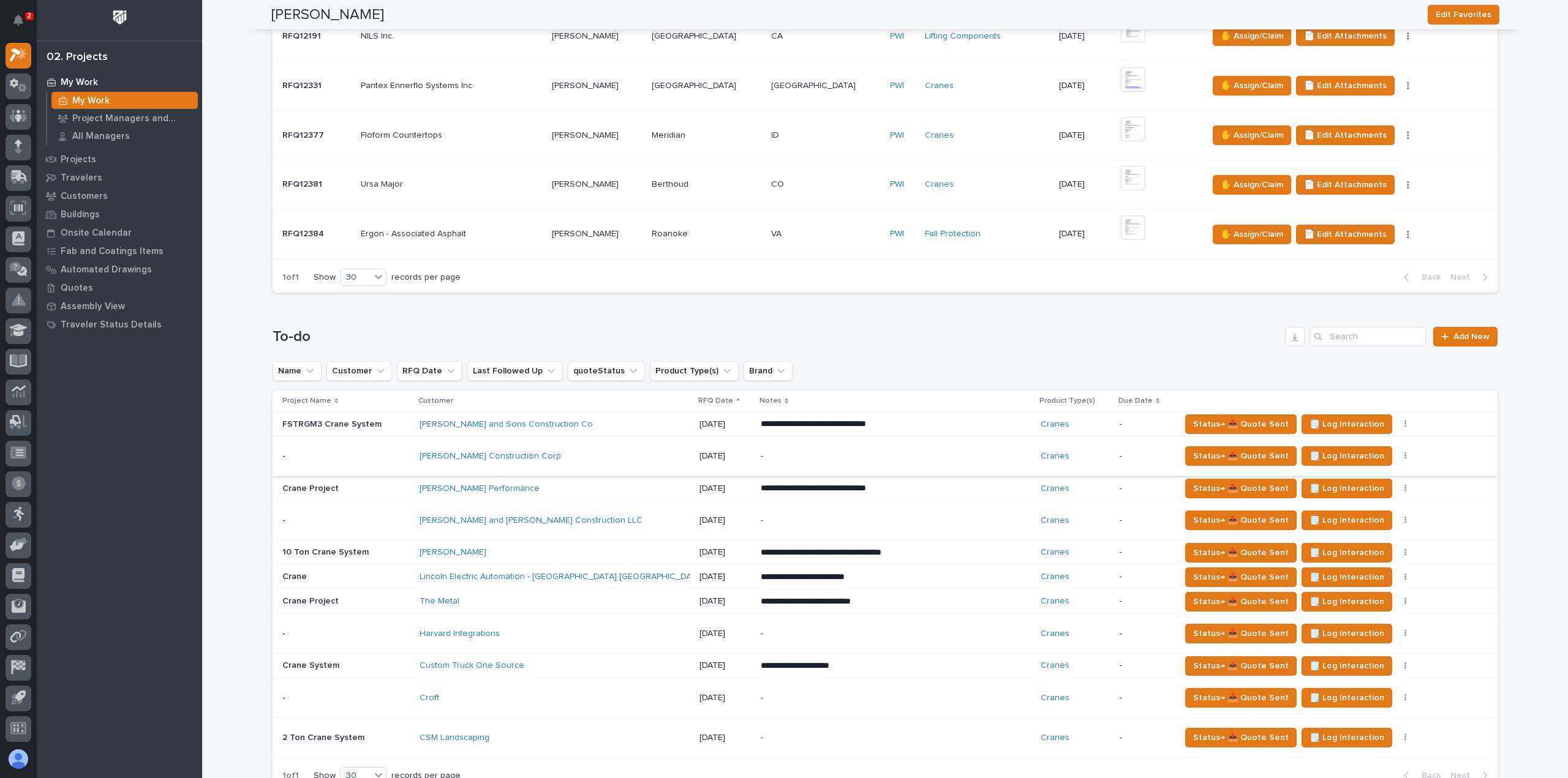
scroll to position [551, 0]
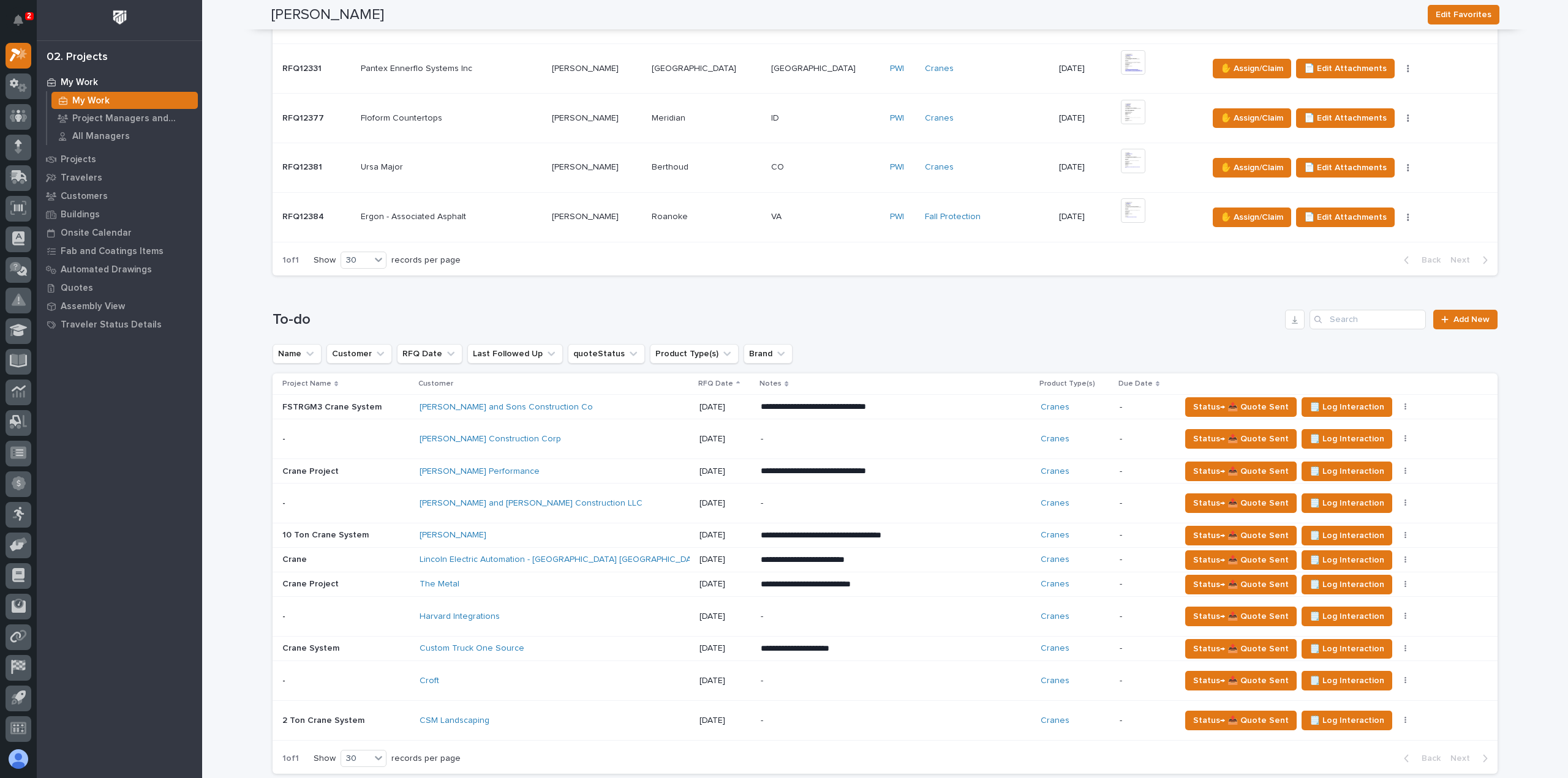
click at [825, 607] on div "-" at bounding box center [868, 617] width 215 height 27
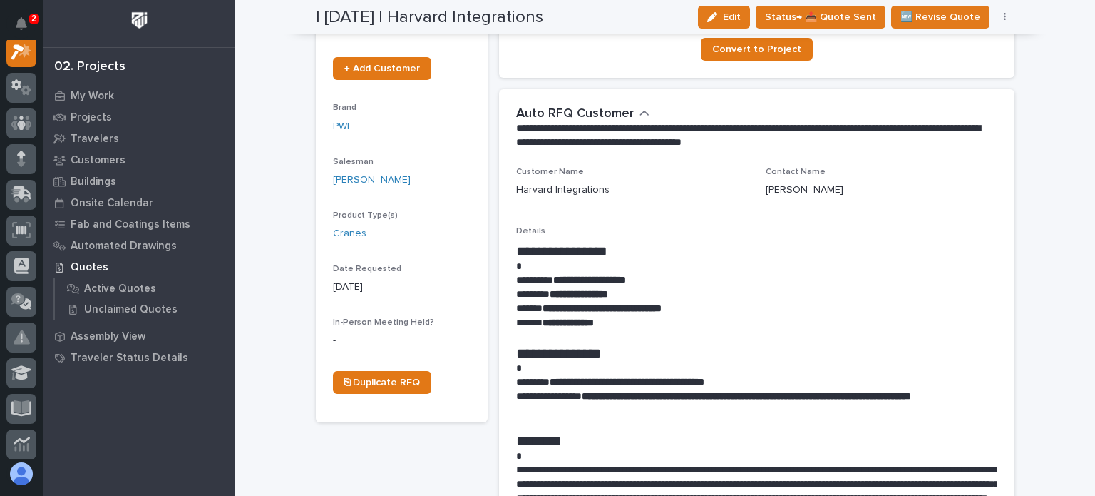
scroll to position [428, 0]
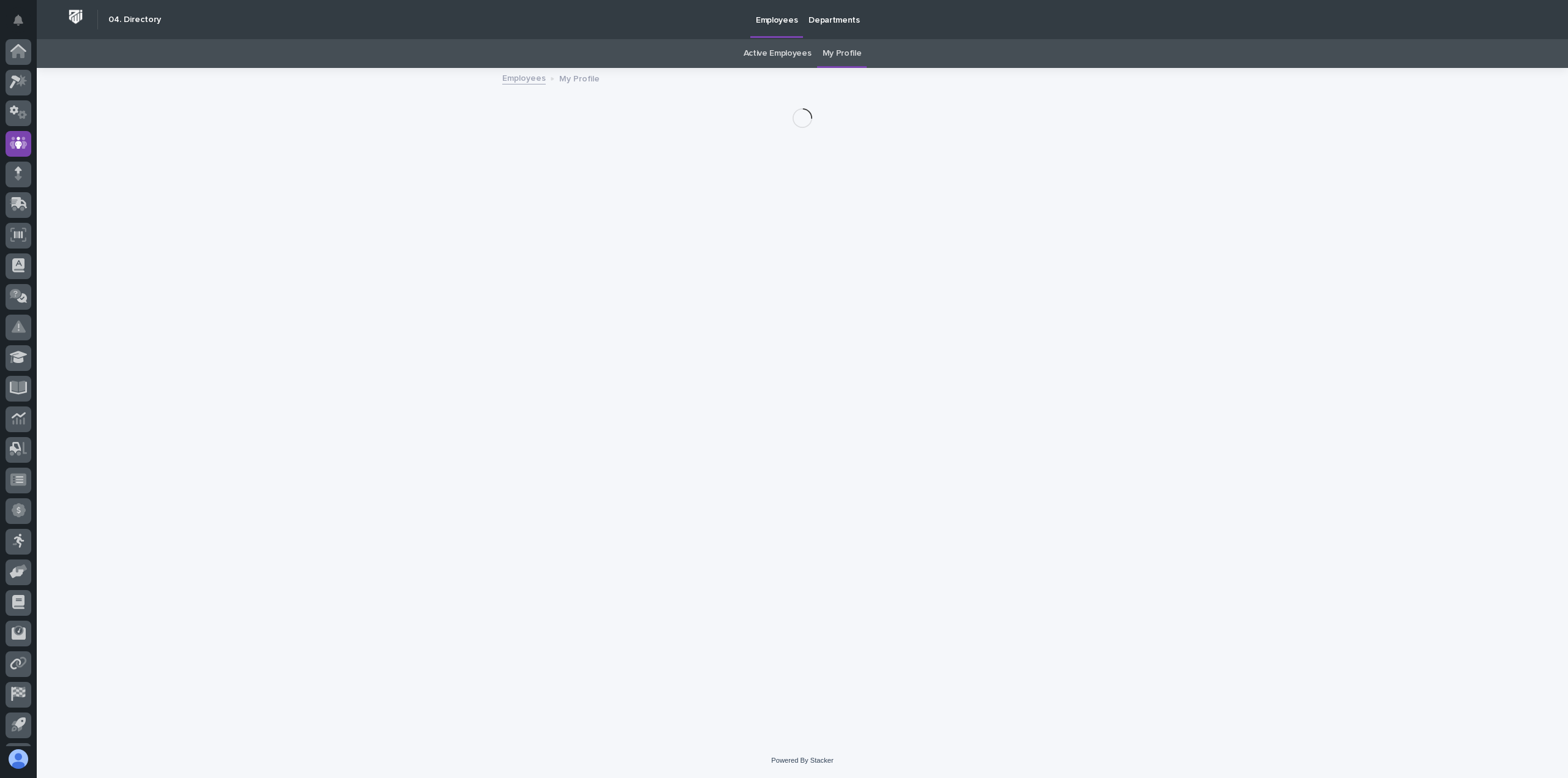
scroll to position [27, 0]
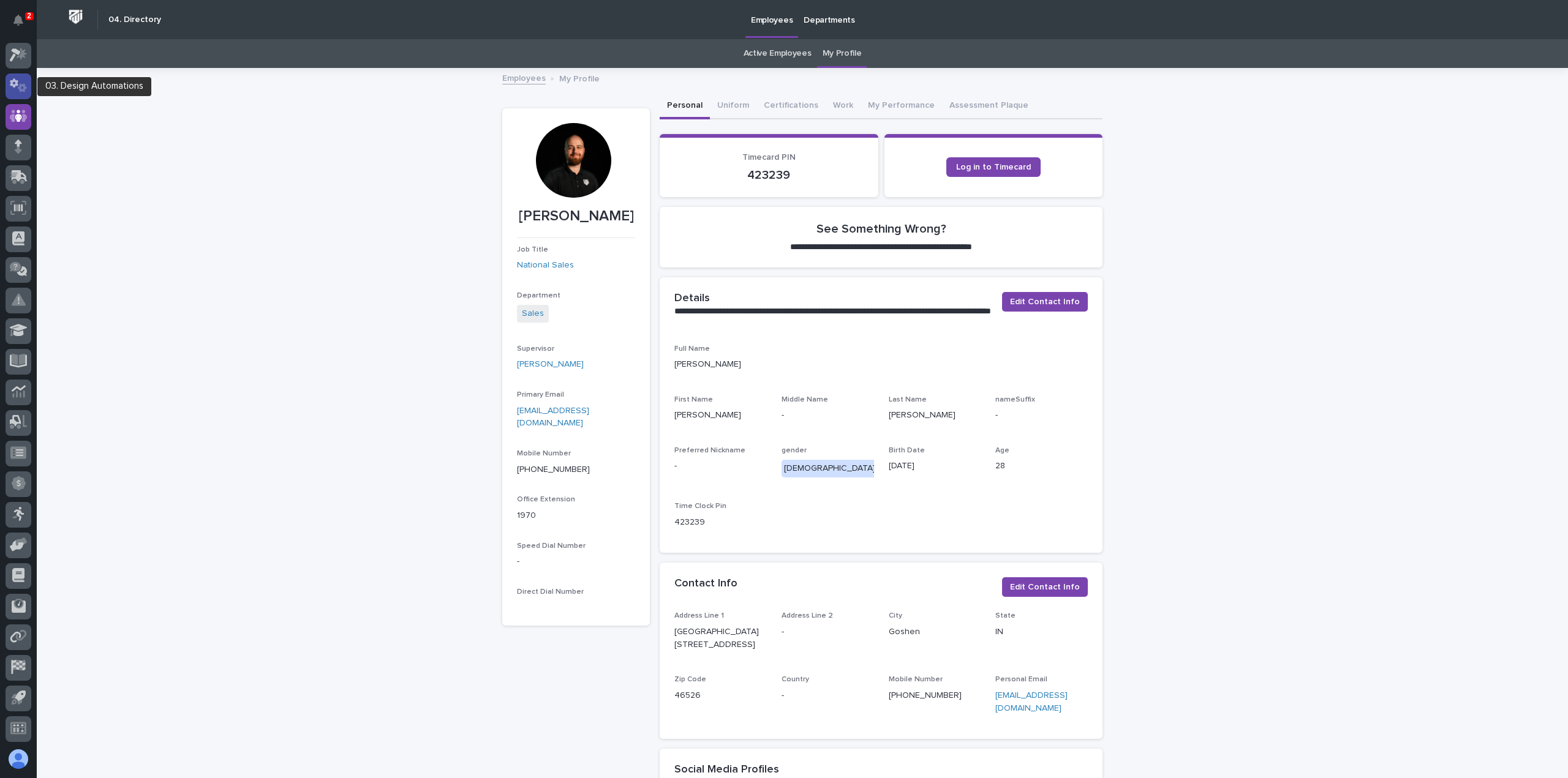
click at [8, 81] on div at bounding box center [18, 87] width 26 height 26
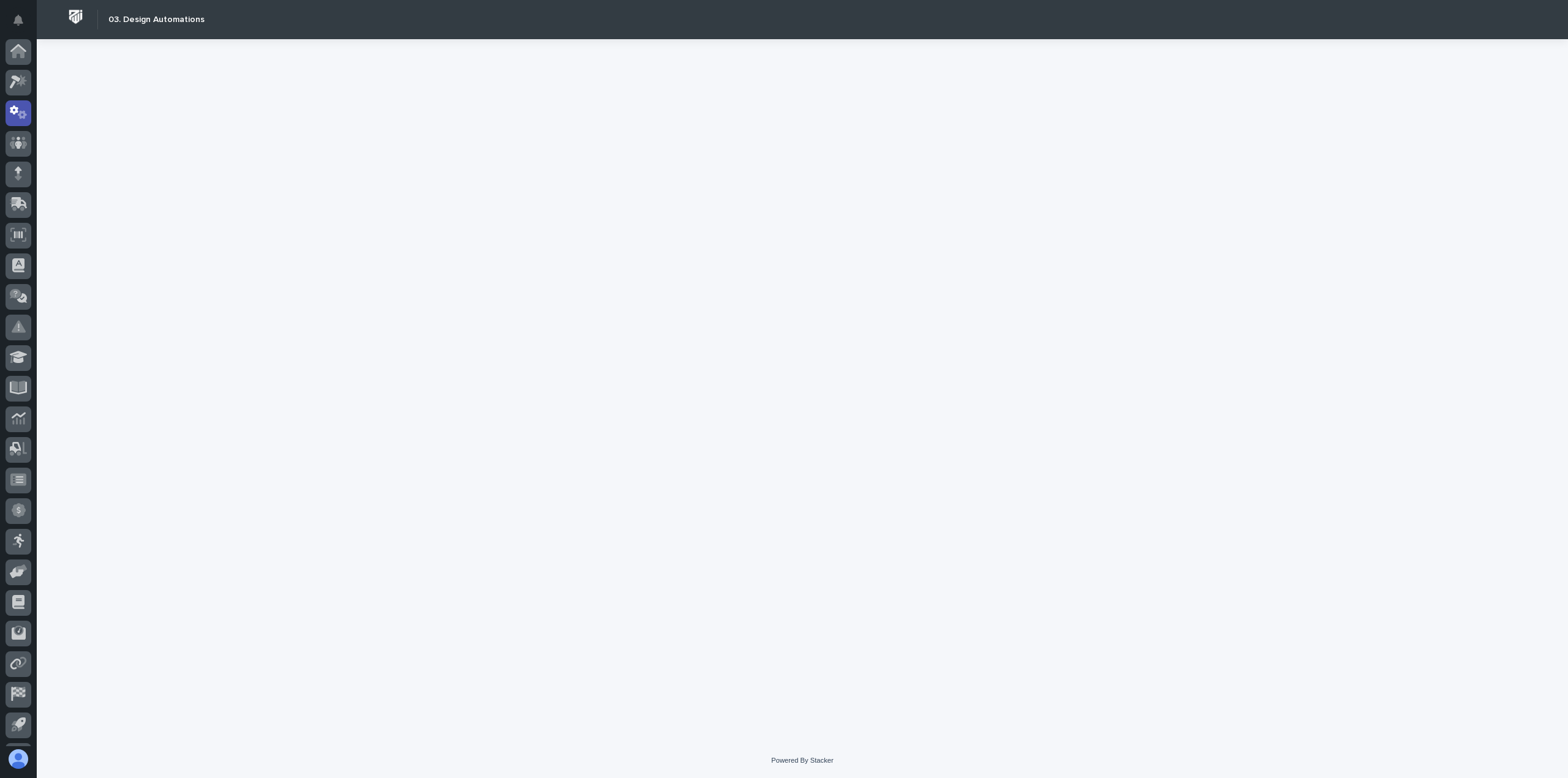
scroll to position [27, 0]
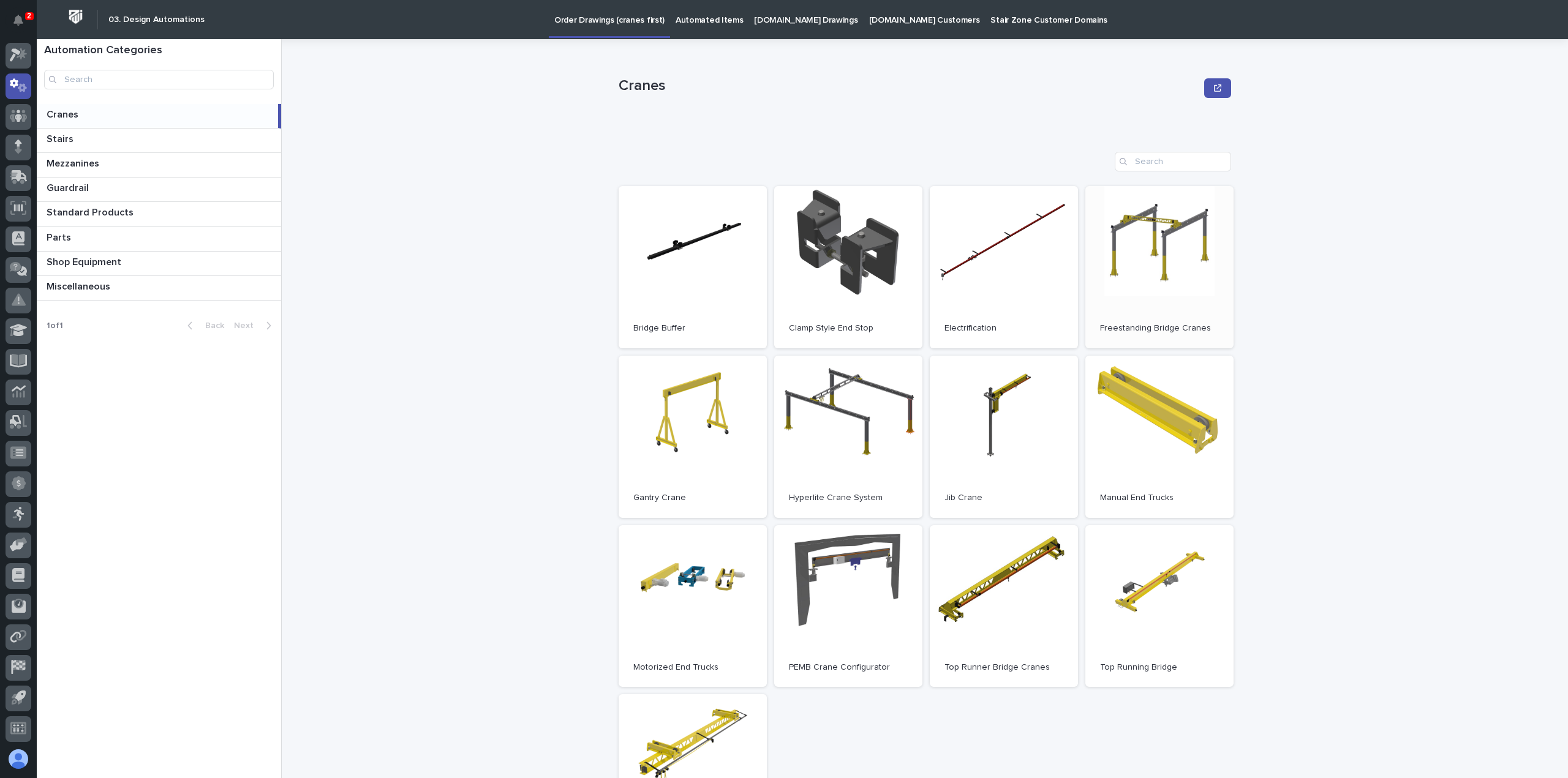
click at [1133, 216] on link "Open" at bounding box center [1159, 267] width 149 height 162
click at [1187, 300] on link "Open" at bounding box center [1159, 267] width 149 height 162
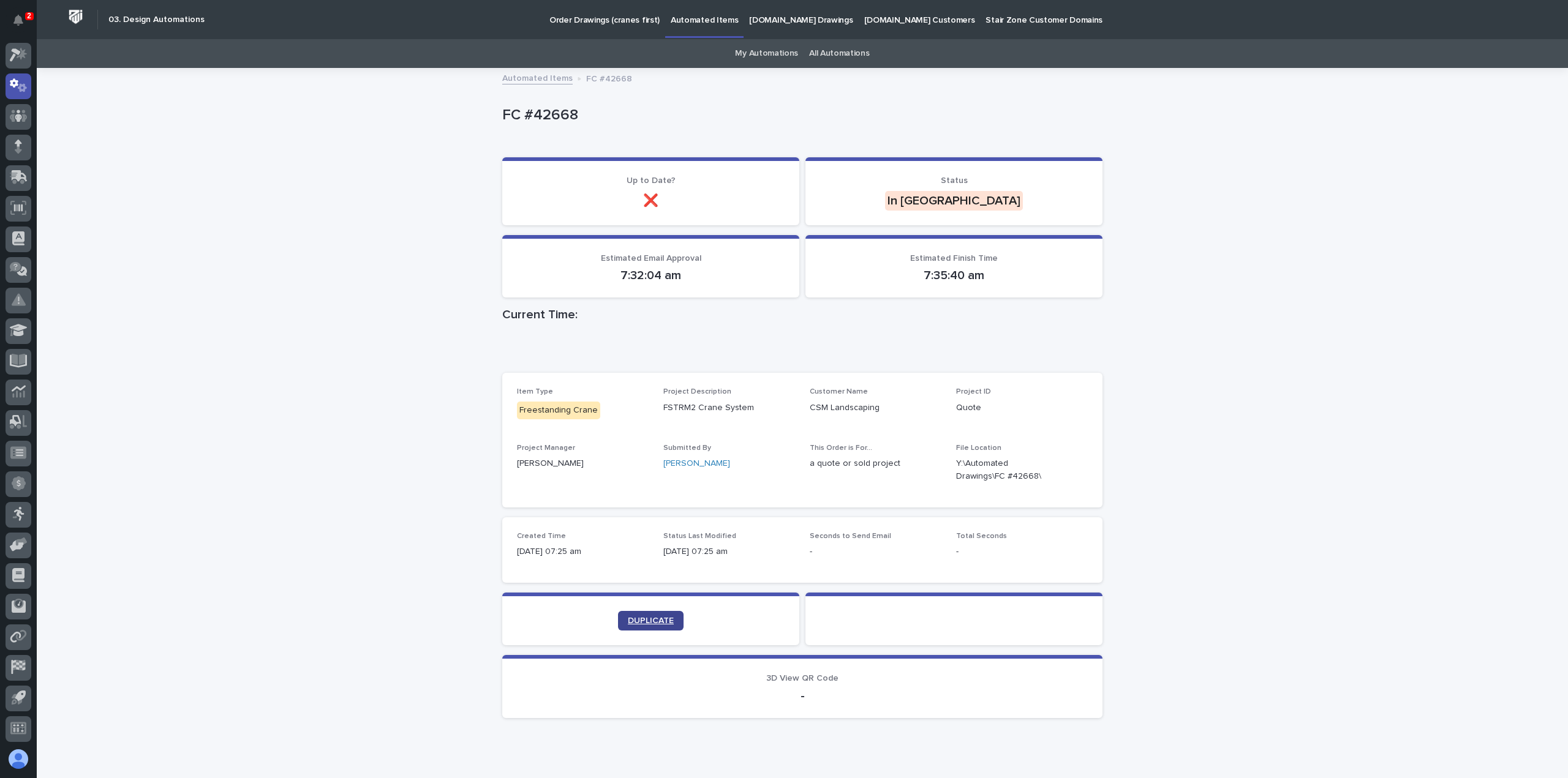
click at [655, 613] on link "DUPLICATE" at bounding box center [651, 621] width 65 height 20
click at [654, 632] on section "DUPLICATE" at bounding box center [651, 618] width 297 height 52
click at [653, 615] on link "DUPLICATE" at bounding box center [651, 621] width 65 height 20
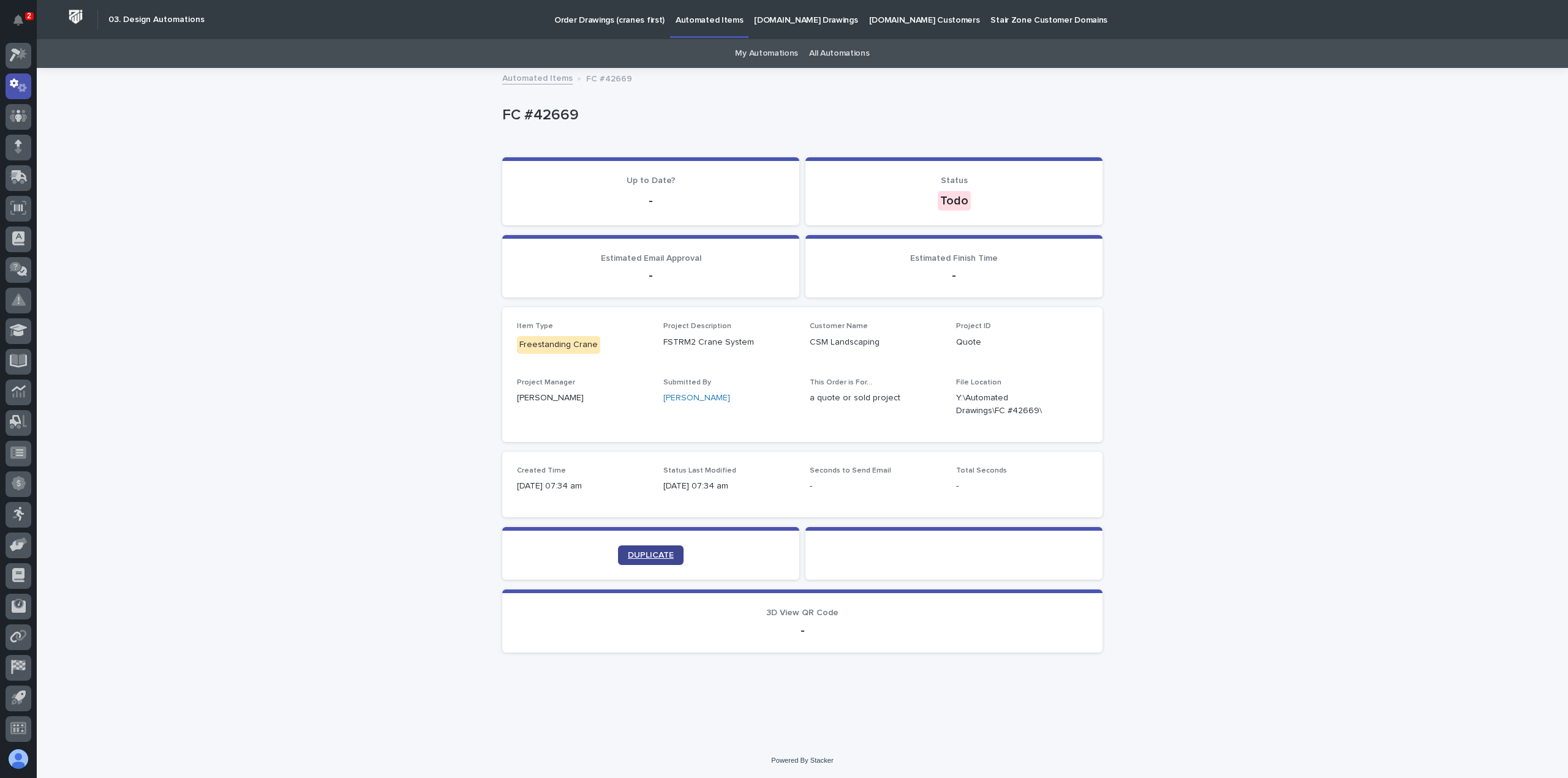
click at [649, 557] on span "DUPLICATE" at bounding box center [650, 556] width 46 height 9
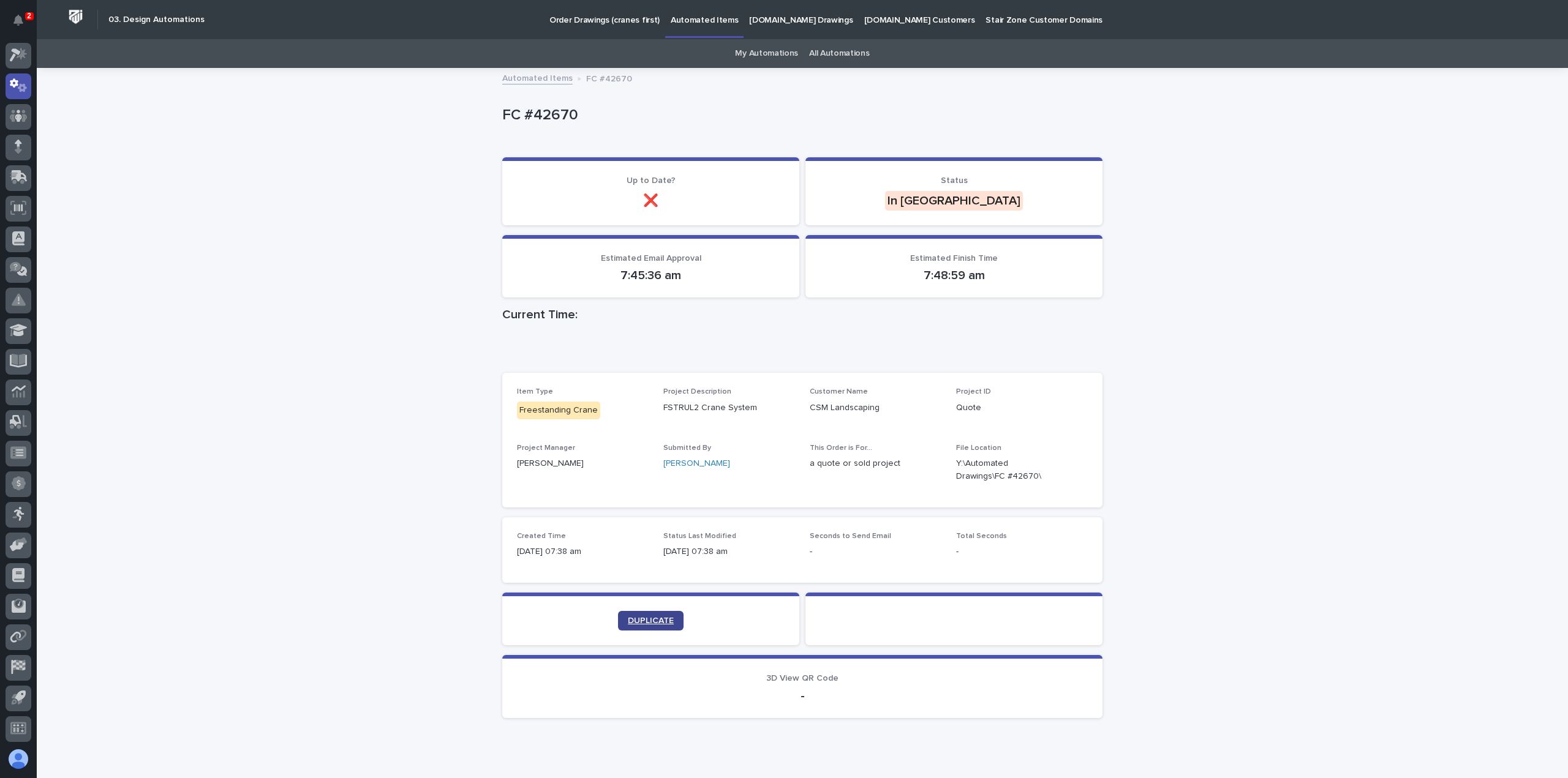
click at [643, 617] on span "DUPLICATE" at bounding box center [650, 621] width 46 height 9
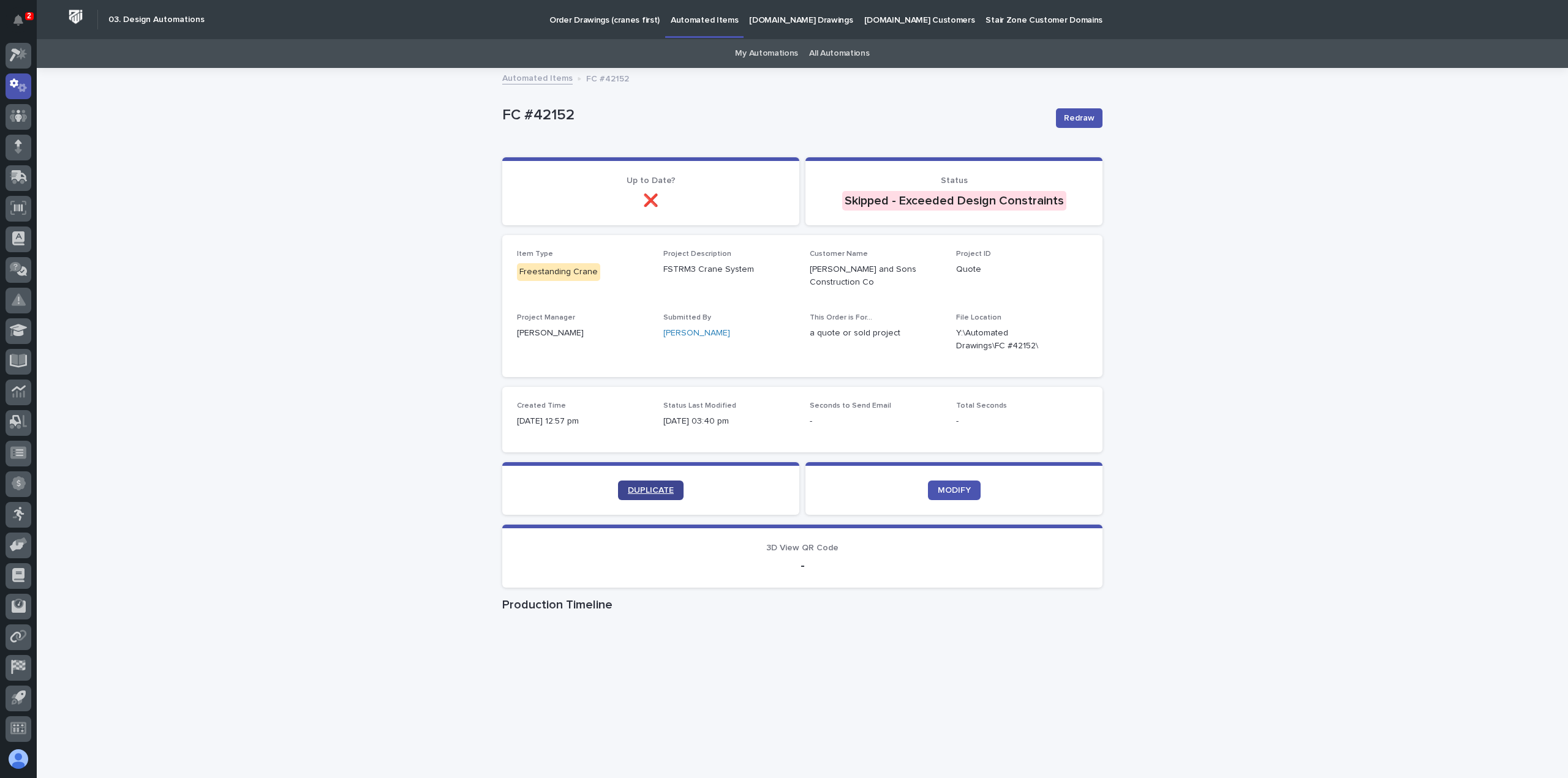
click at [641, 486] on span "DUPLICATE" at bounding box center [650, 490] width 46 height 9
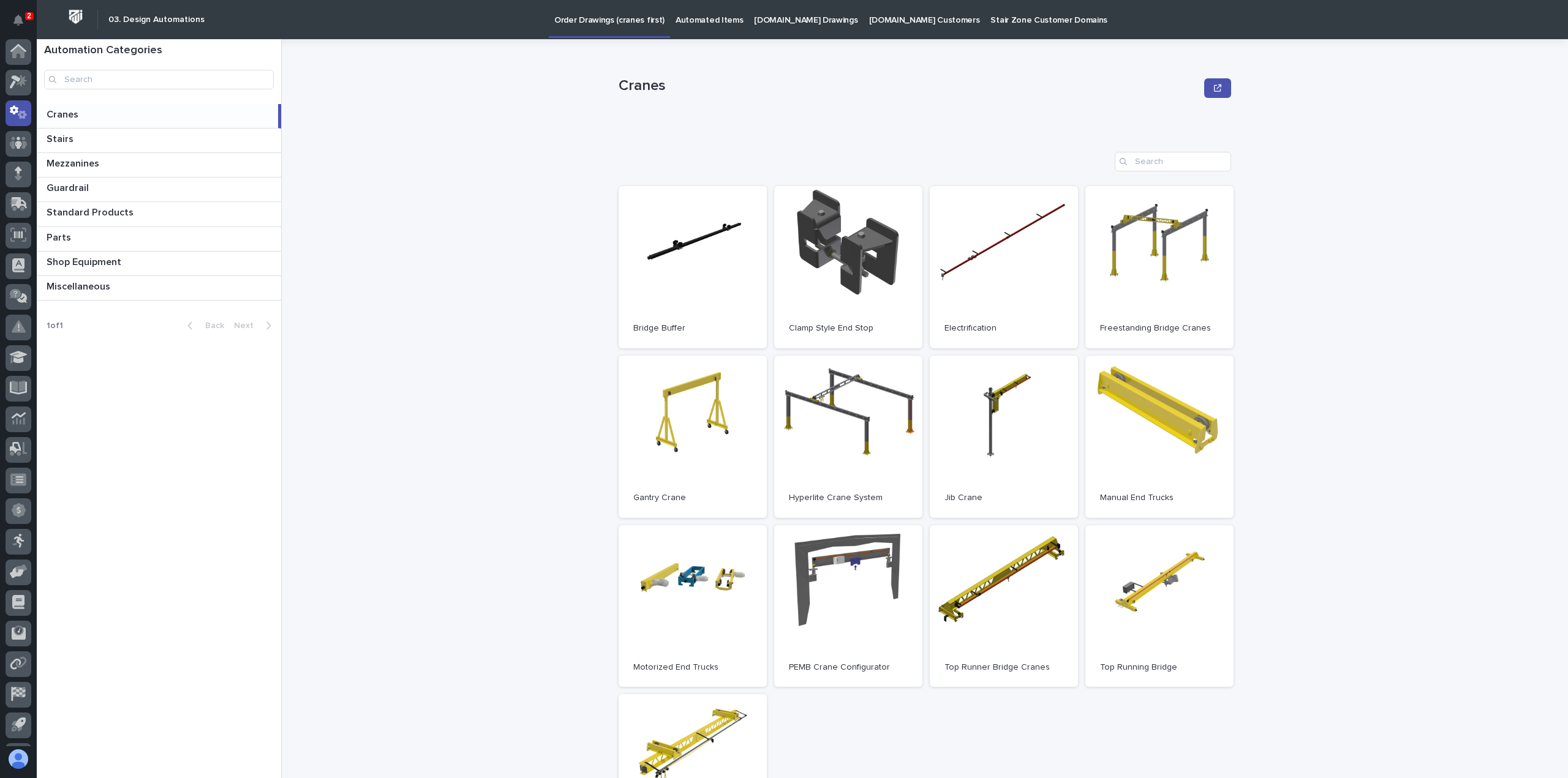
scroll to position [27, 0]
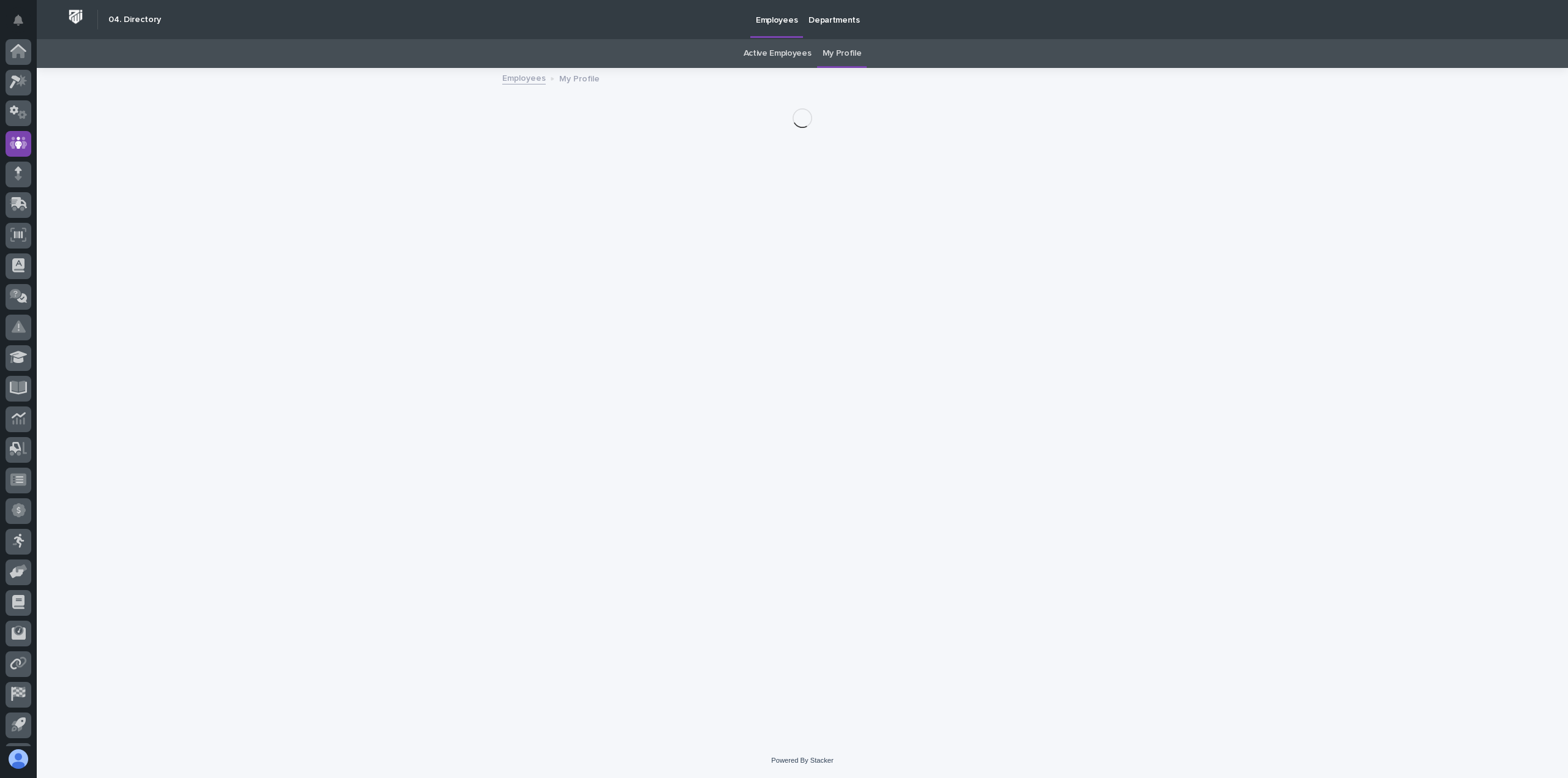
scroll to position [27, 0]
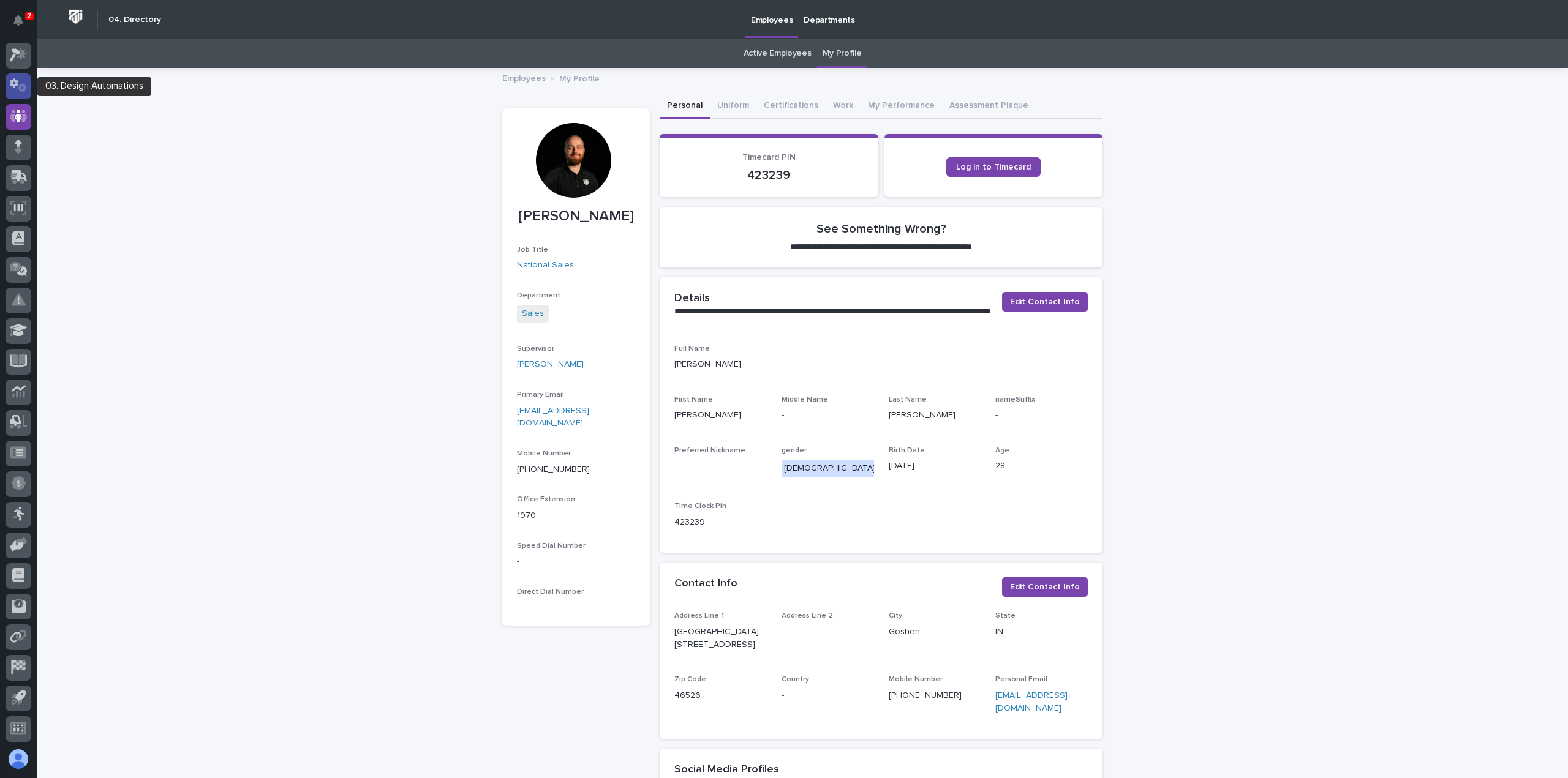
click at [23, 86] on icon at bounding box center [22, 88] width 9 height 9
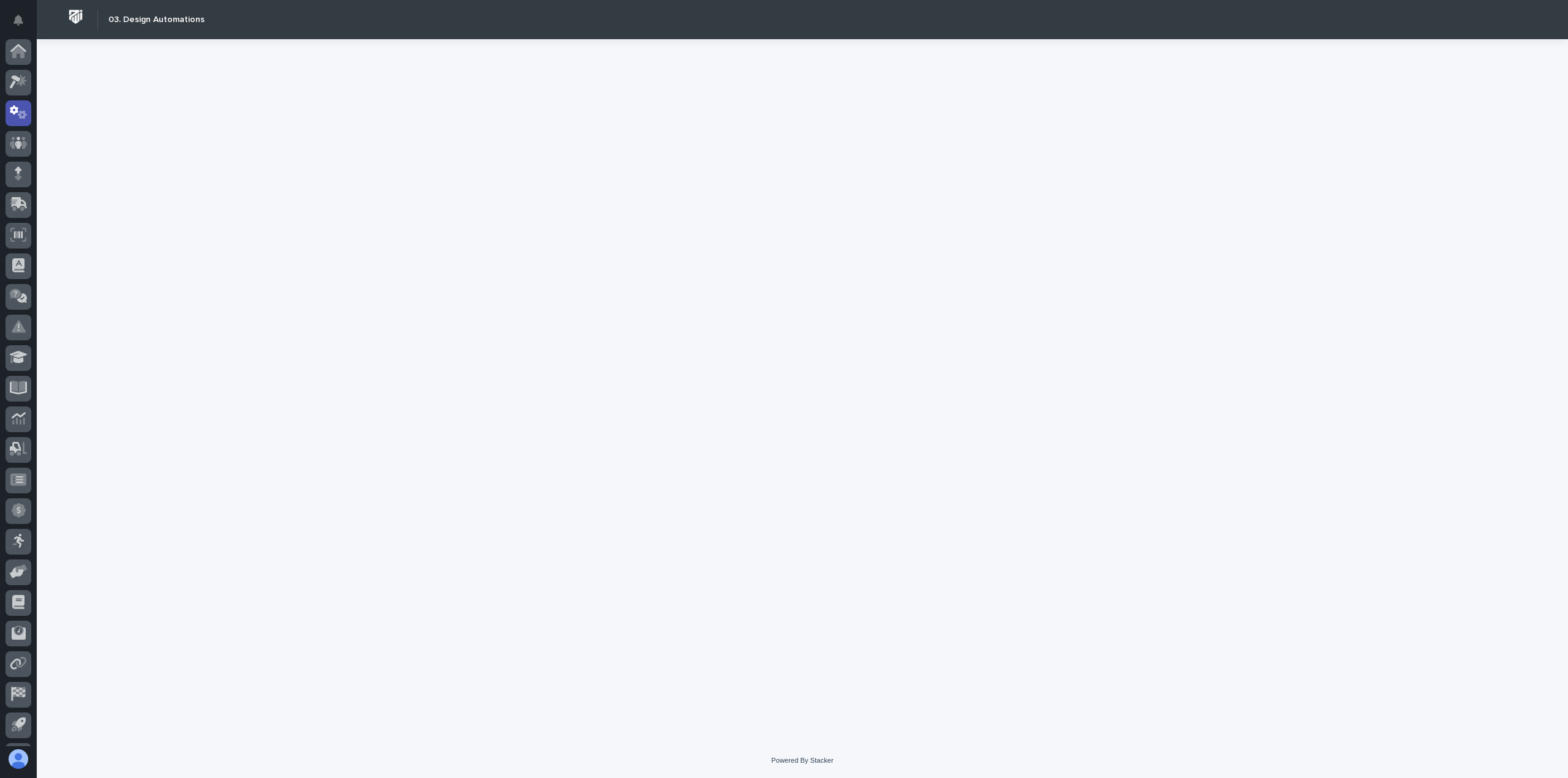
scroll to position [27, 0]
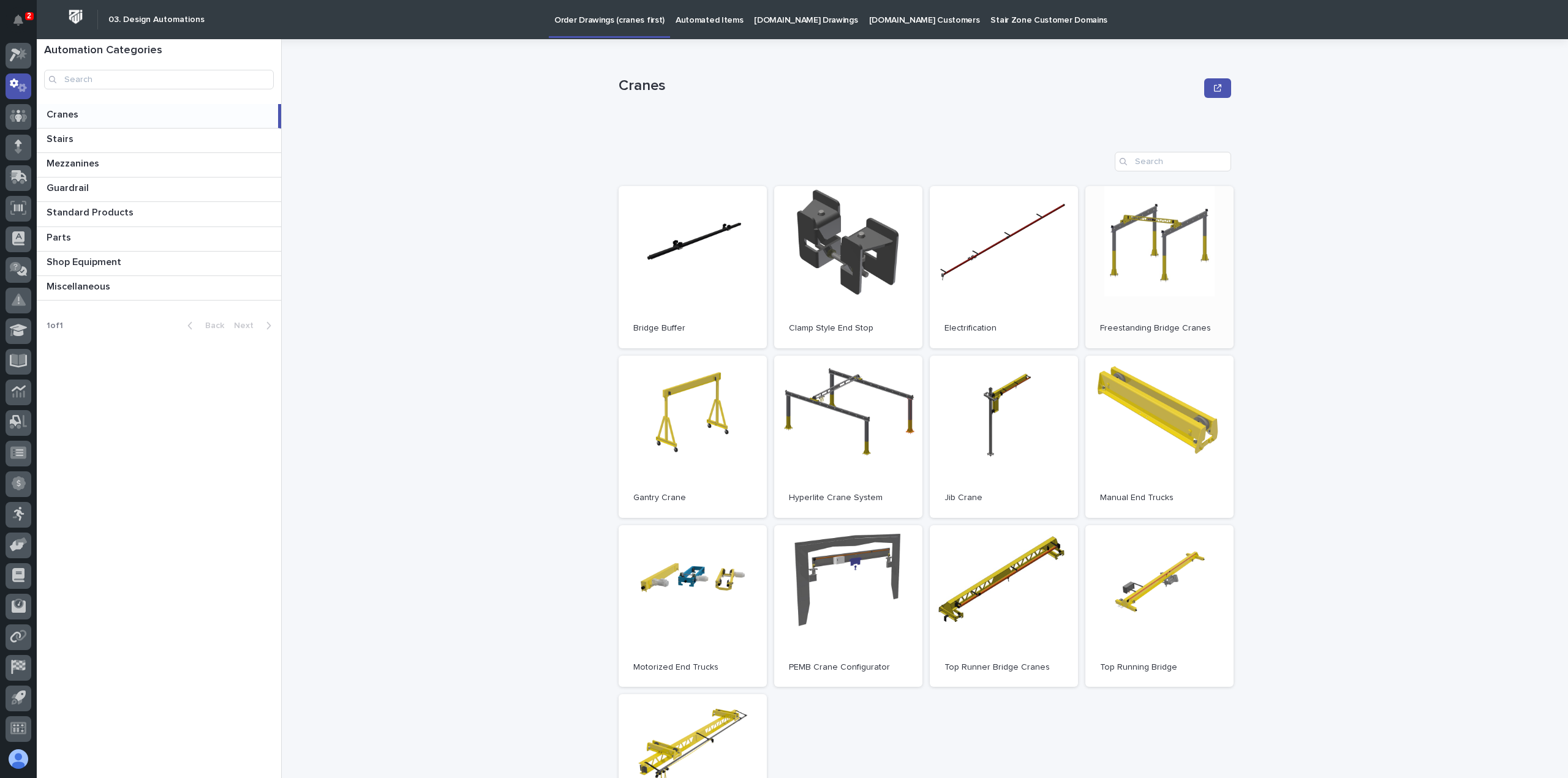
click at [1131, 240] on link "Open" at bounding box center [1159, 267] width 149 height 162
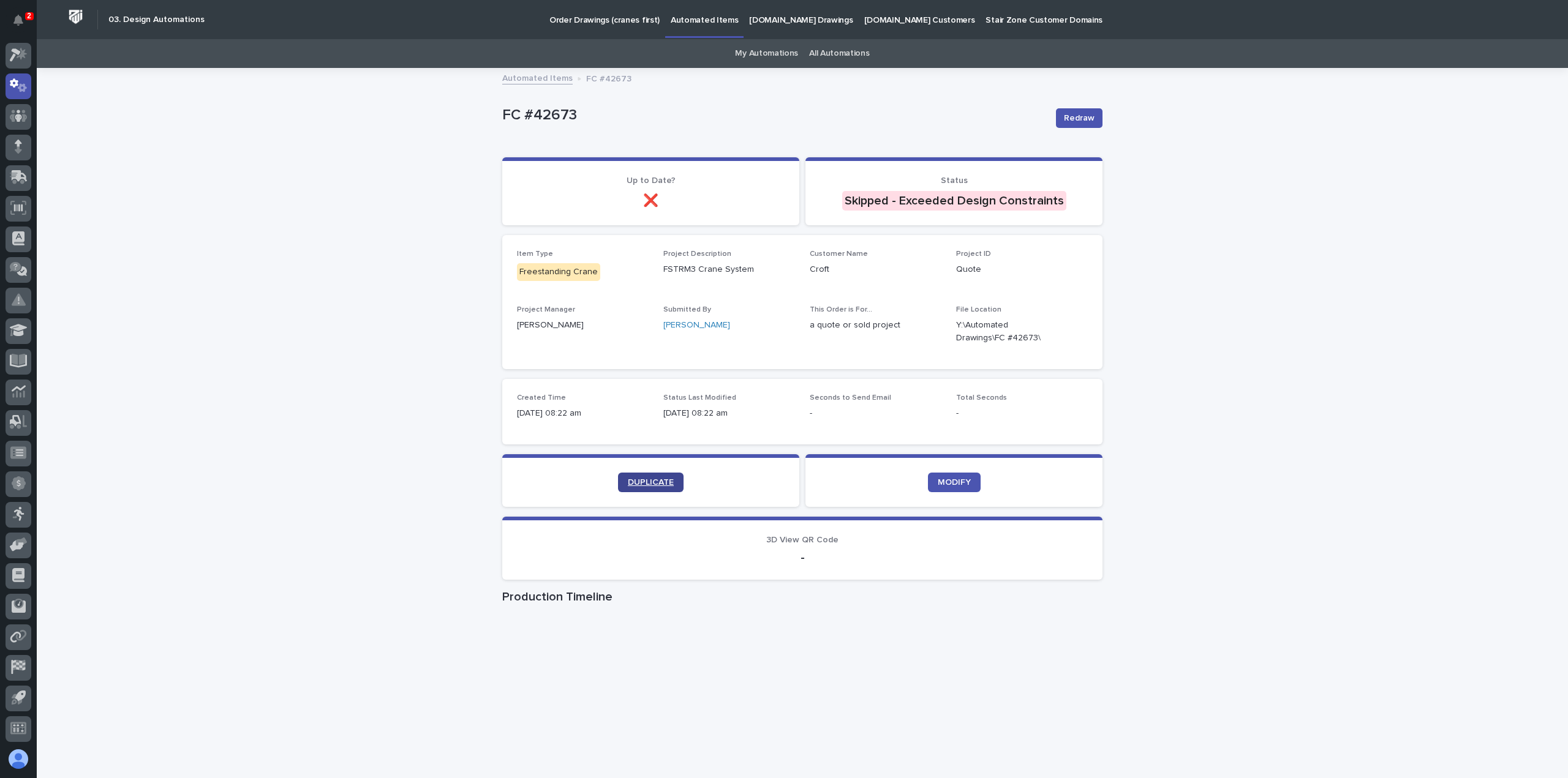
click at [624, 474] on link "DUPLICATE" at bounding box center [651, 483] width 65 height 20
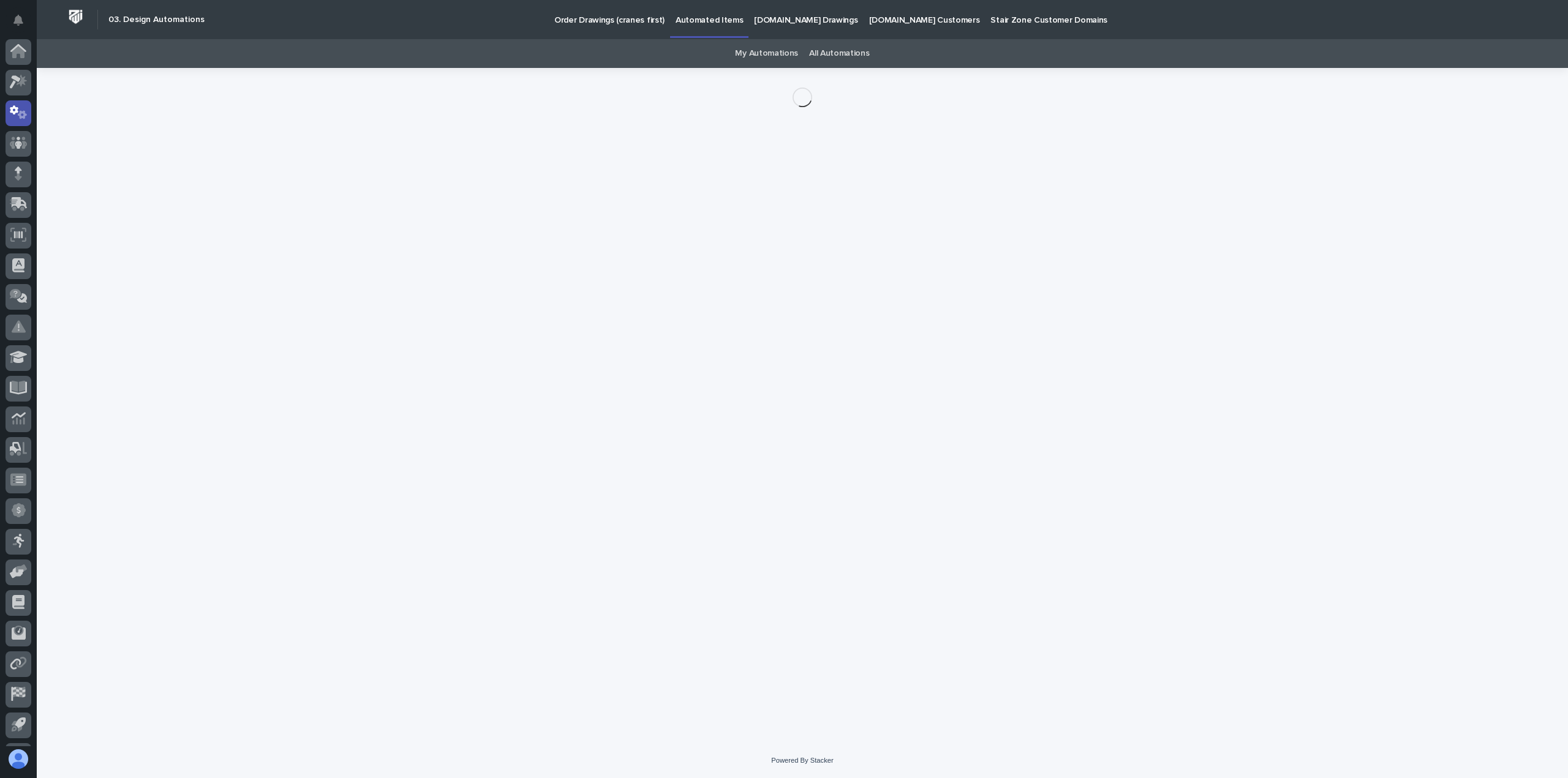
scroll to position [27, 0]
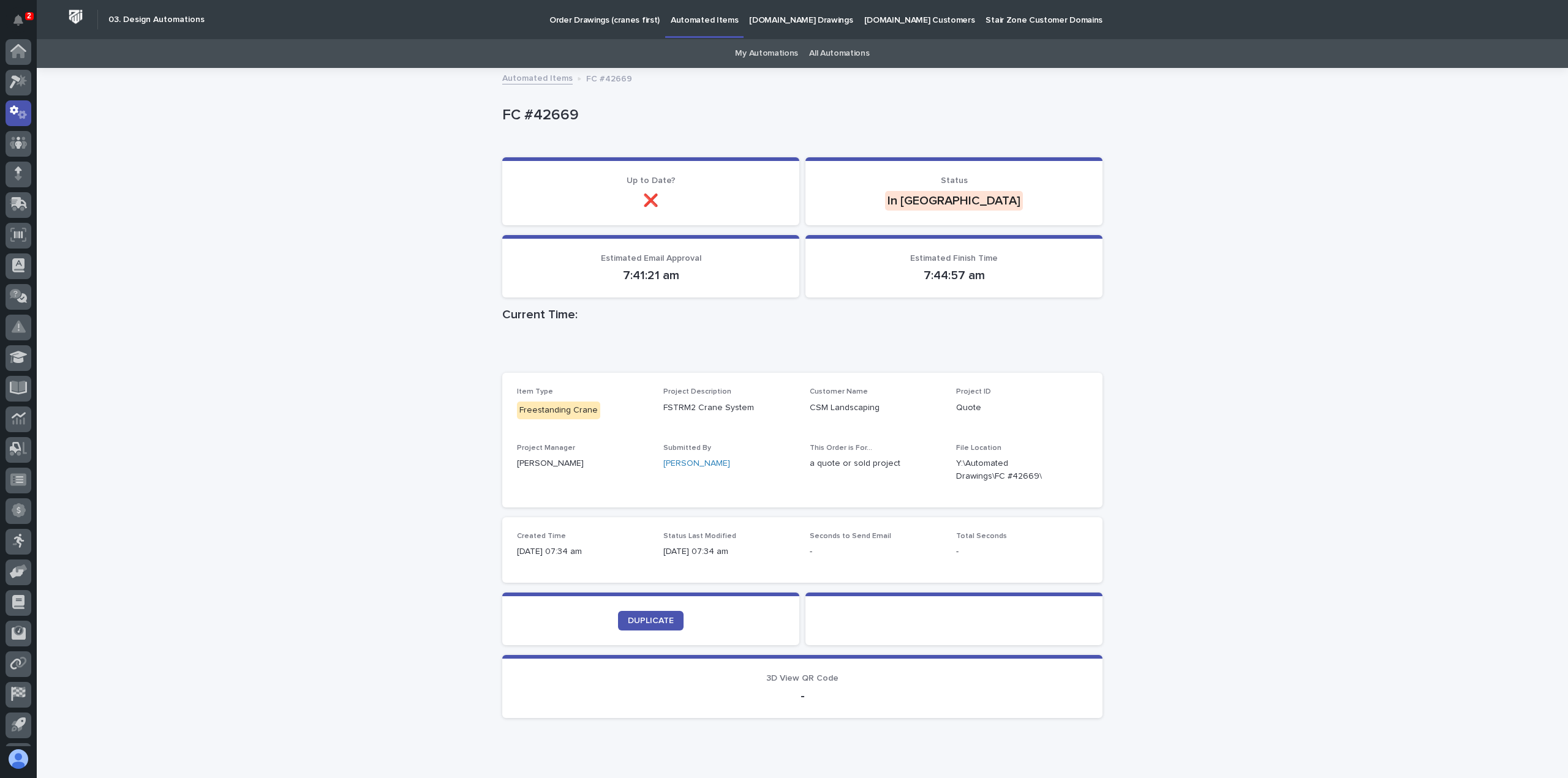
scroll to position [27, 0]
click at [15, 88] on icon at bounding box center [18, 85] width 18 height 14
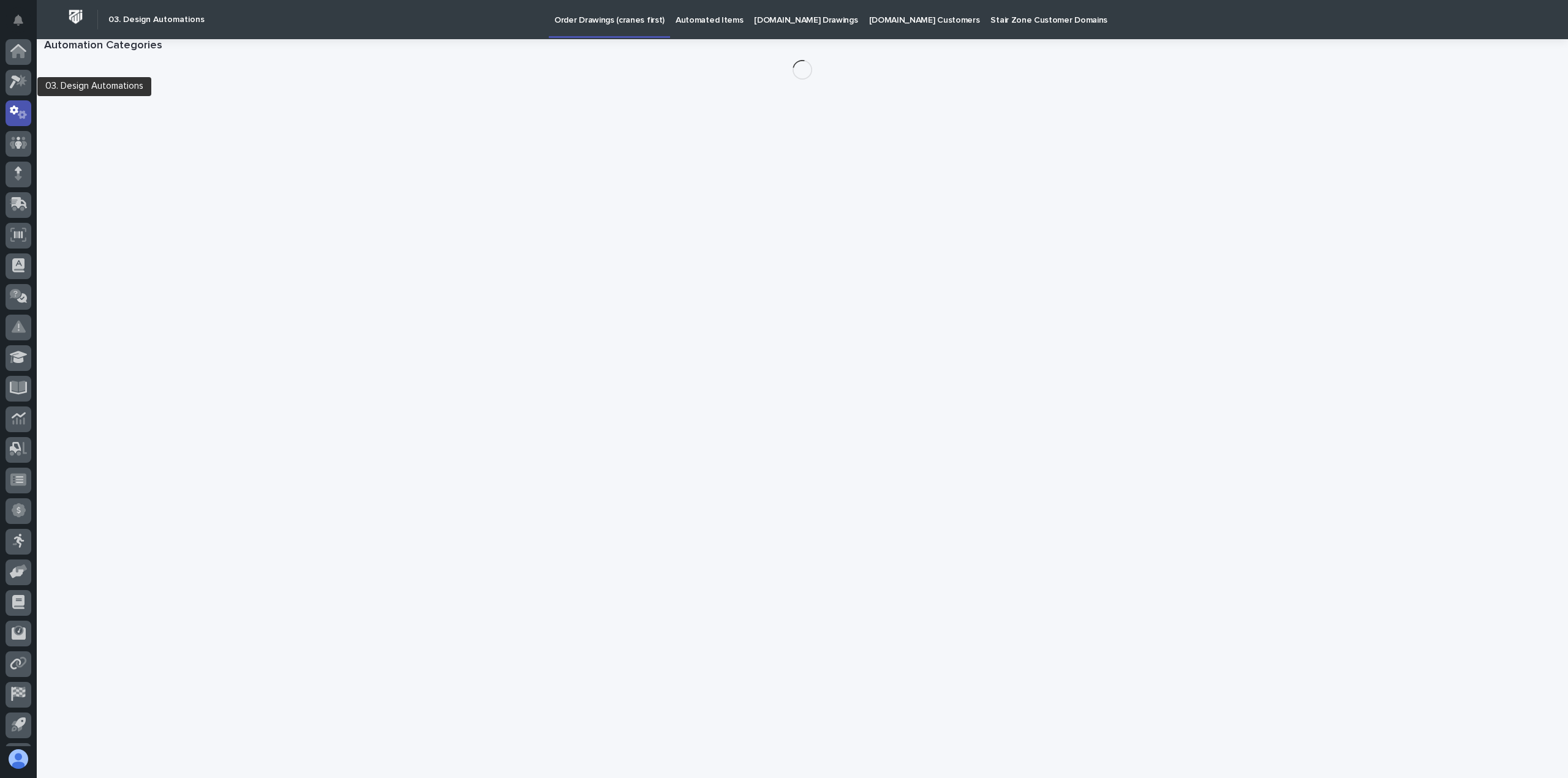
scroll to position [27, 0]
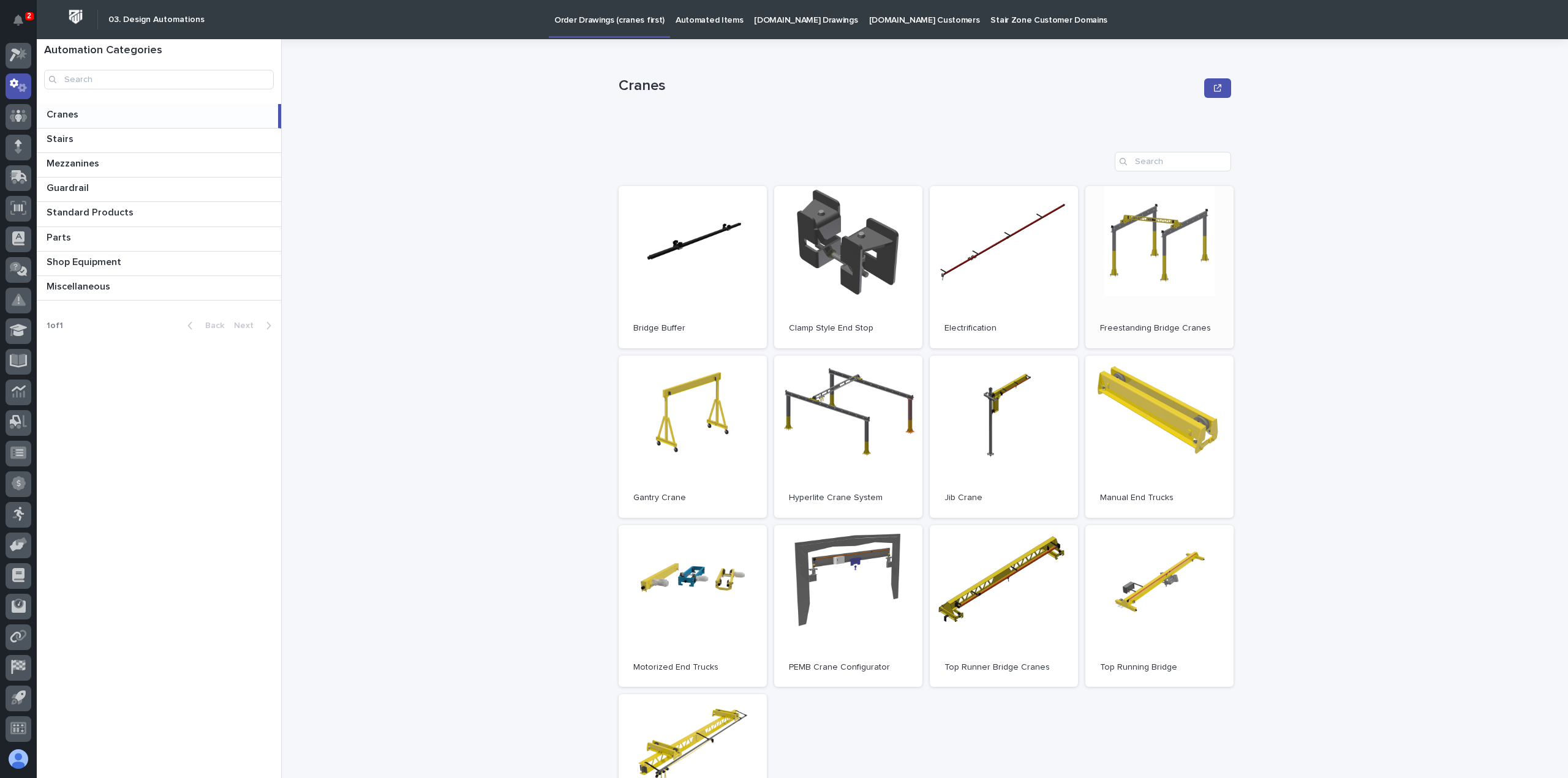
click at [1197, 261] on link "Open" at bounding box center [1159, 267] width 149 height 162
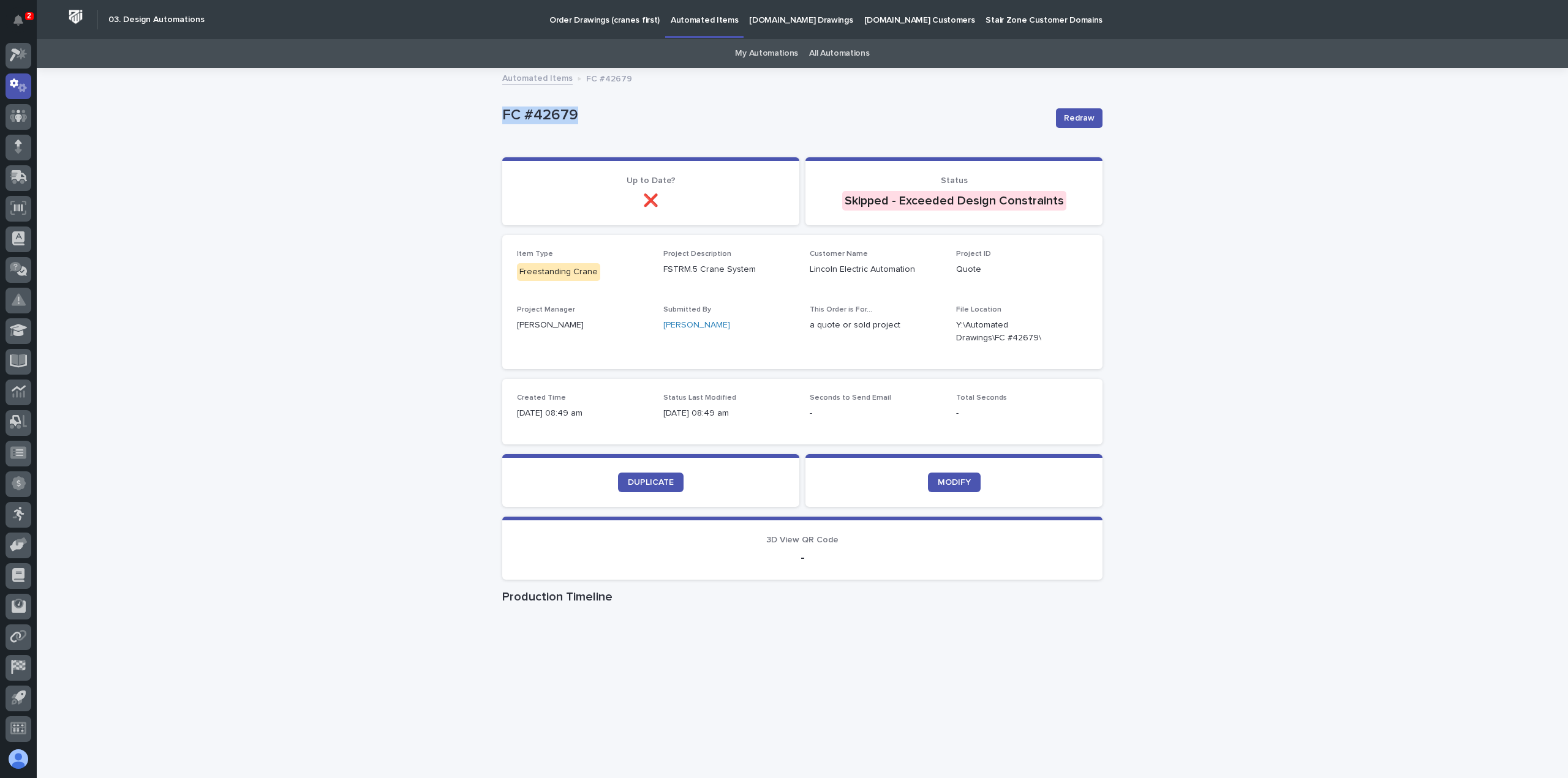
drag, startPoint x: 586, startPoint y: 107, endPoint x: 501, endPoint y: 122, distance: 86.3
click at [502, 122] on p "FC #42679" at bounding box center [774, 115] width 544 height 18
copy p "FC #42679"
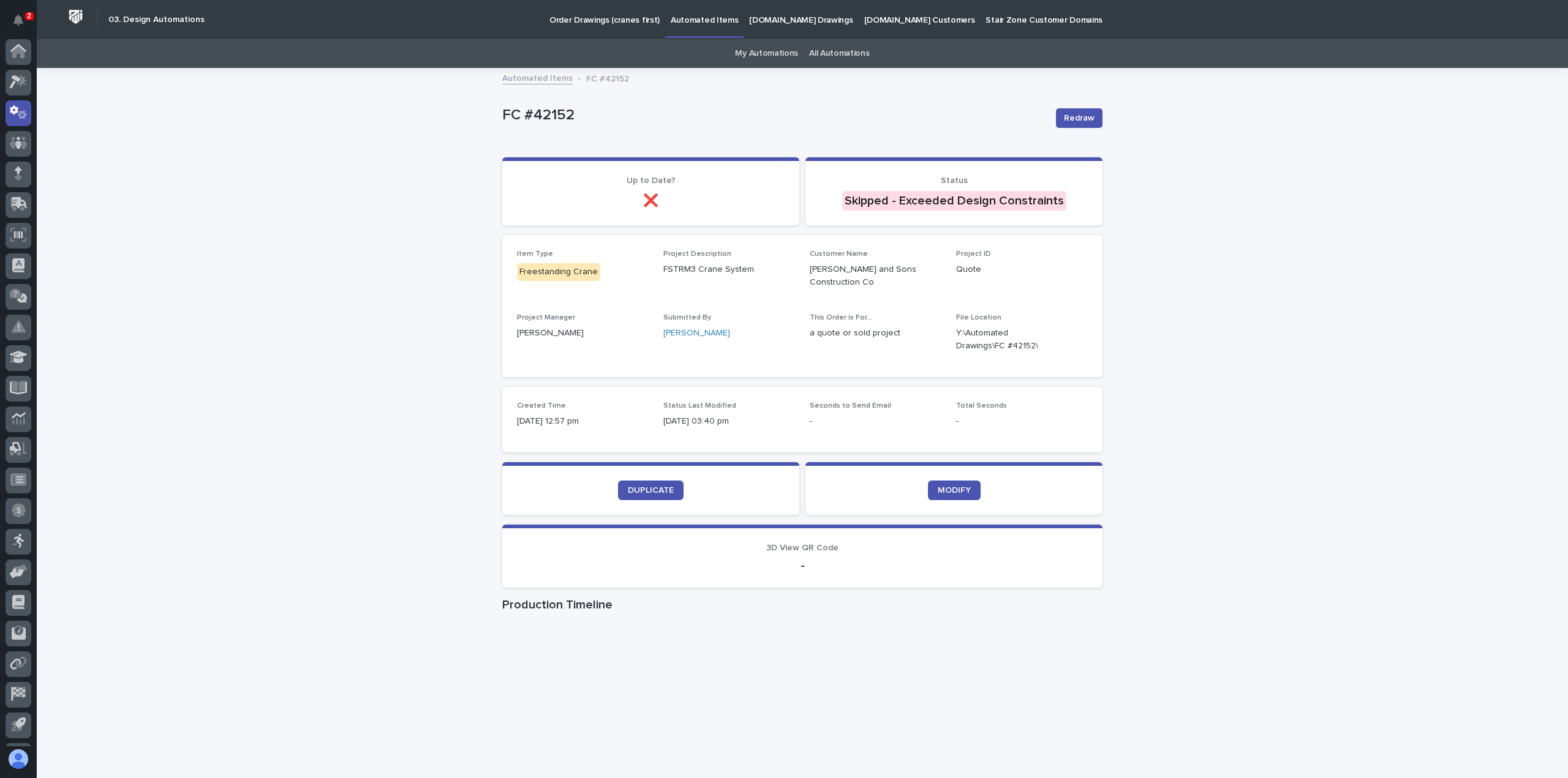
scroll to position [27, 0]
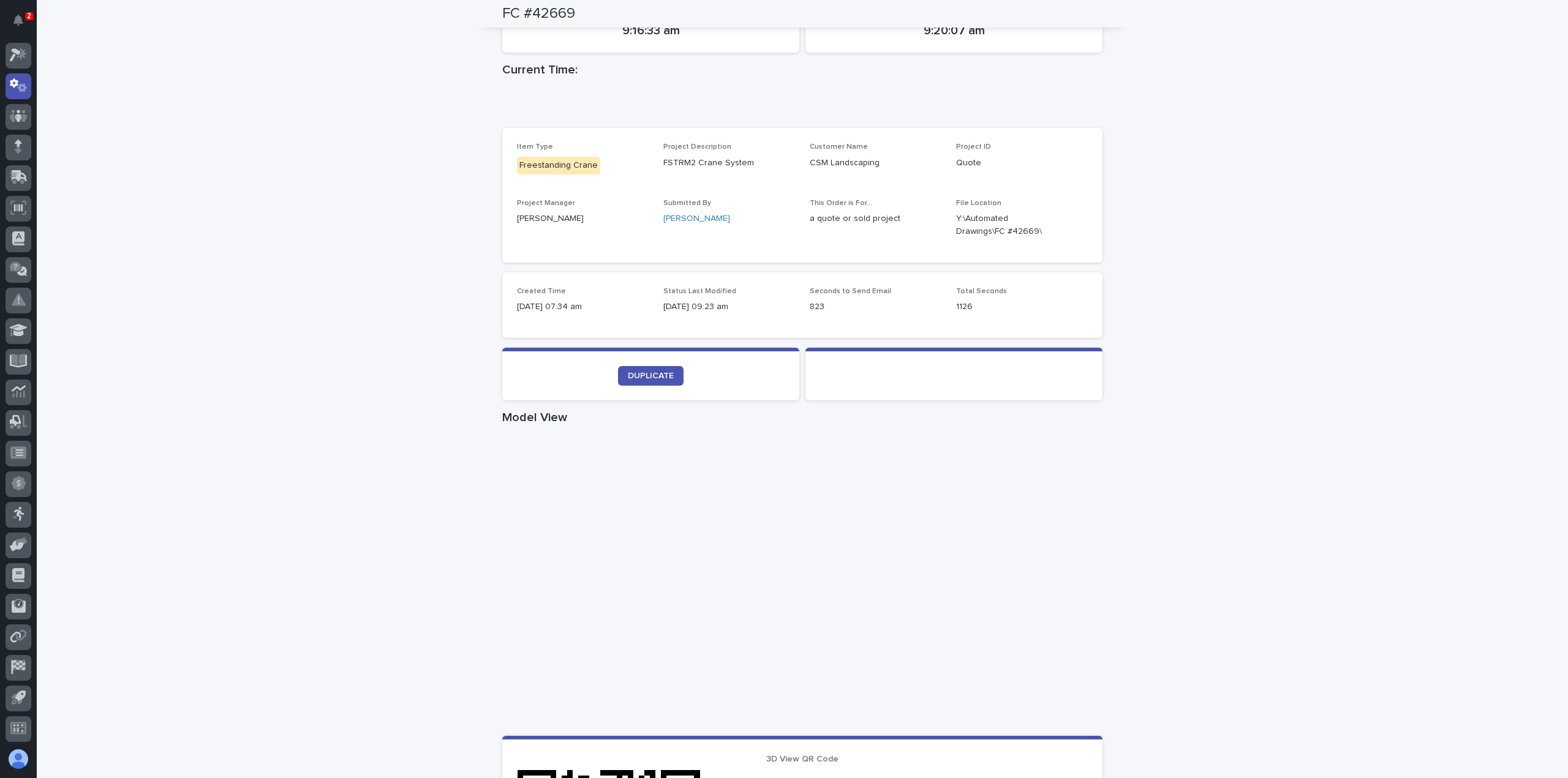
scroll to position [347, 0]
